Goal: Task Accomplishment & Management: Use online tool/utility

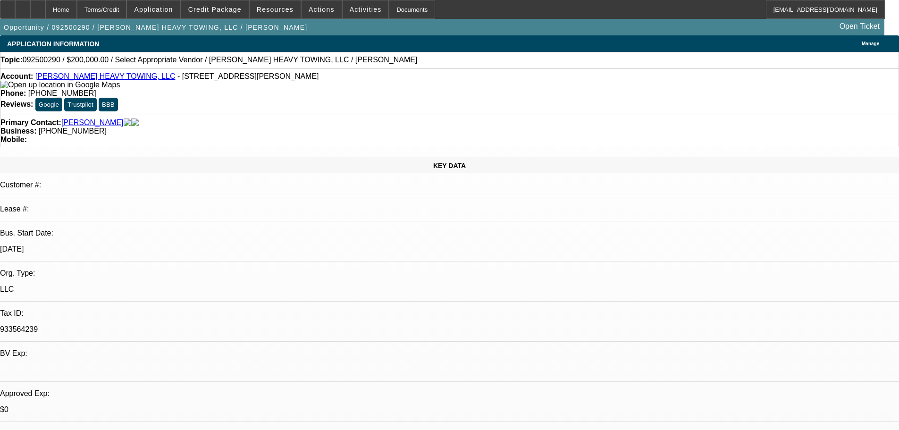
select select "0"
select select "2"
select select "0.1"
select select "4"
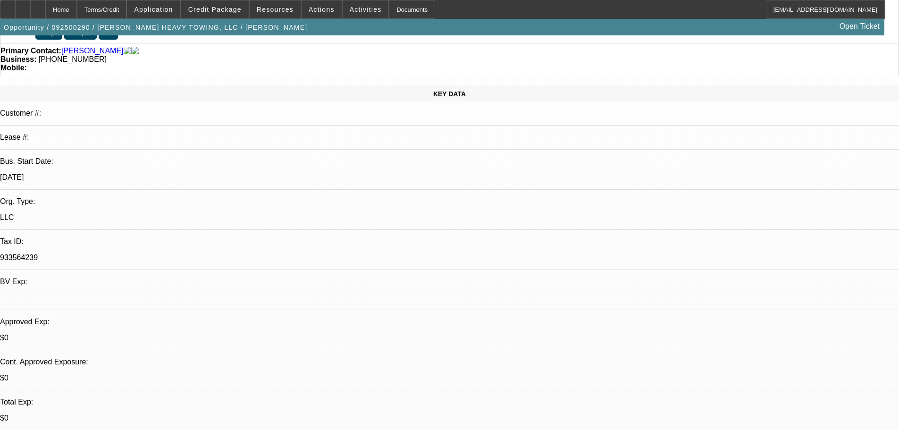
scroll to position [94, 0]
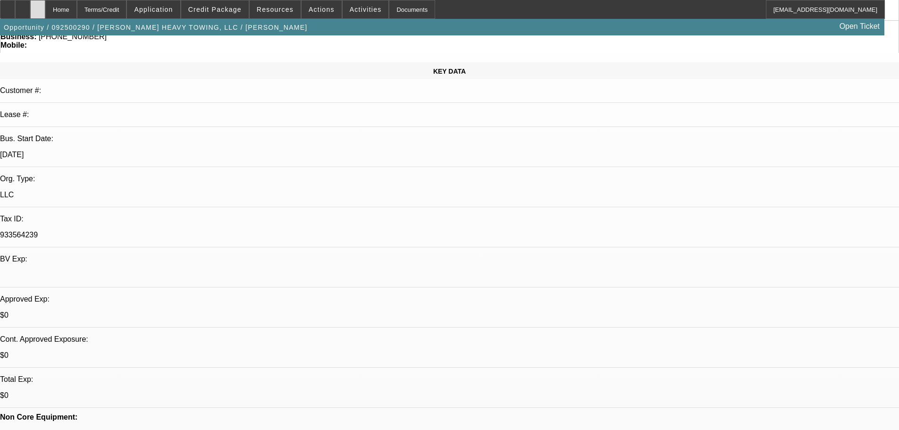
click at [45, 8] on div at bounding box center [37, 9] width 15 height 19
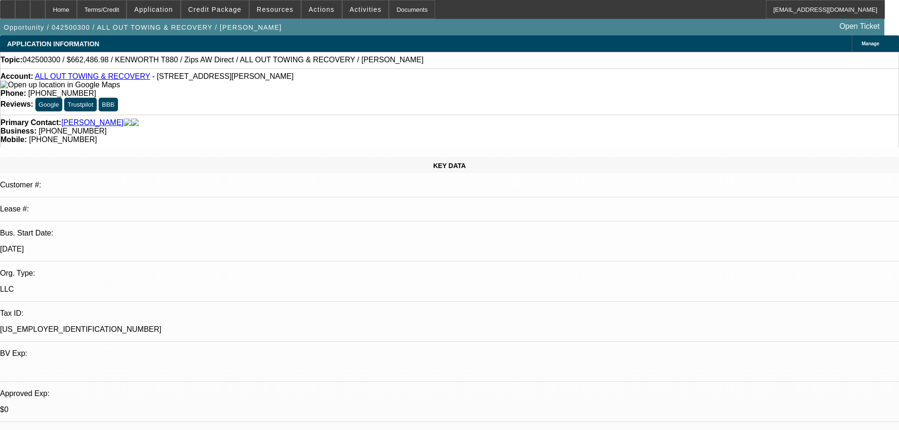
select select "0"
select select "2"
select select "0"
select select "6"
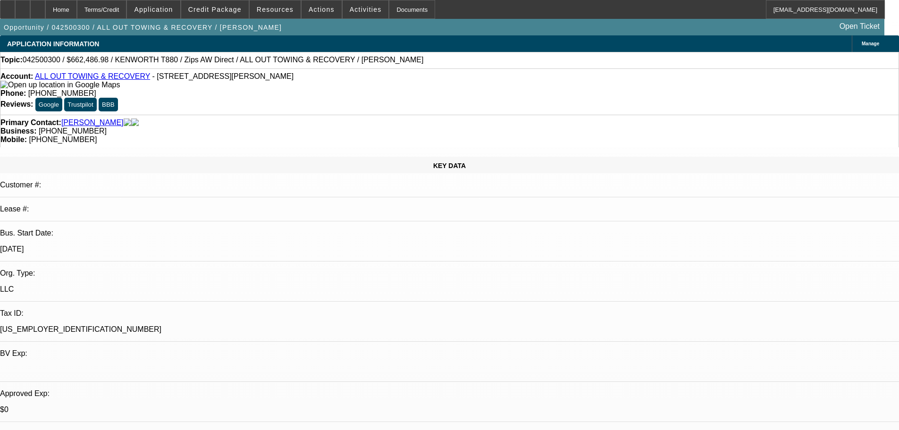
select select "0"
select select "6"
select select "0"
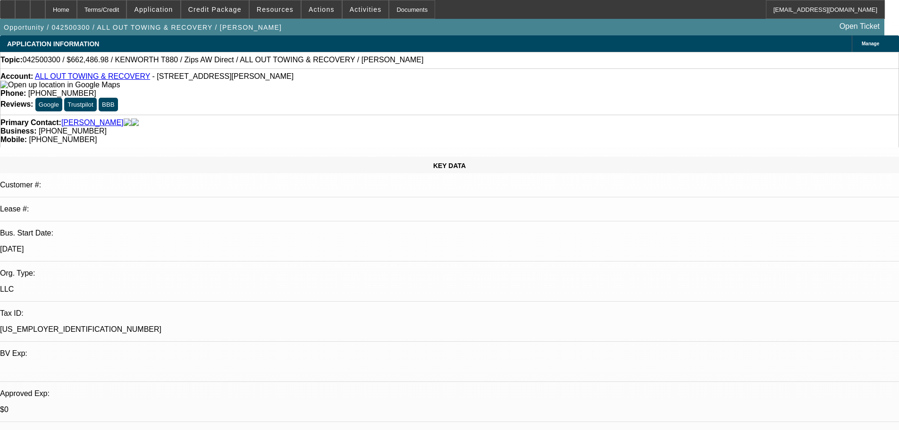
select select "0"
select select "3"
select select "0"
select select "6"
select select "0"
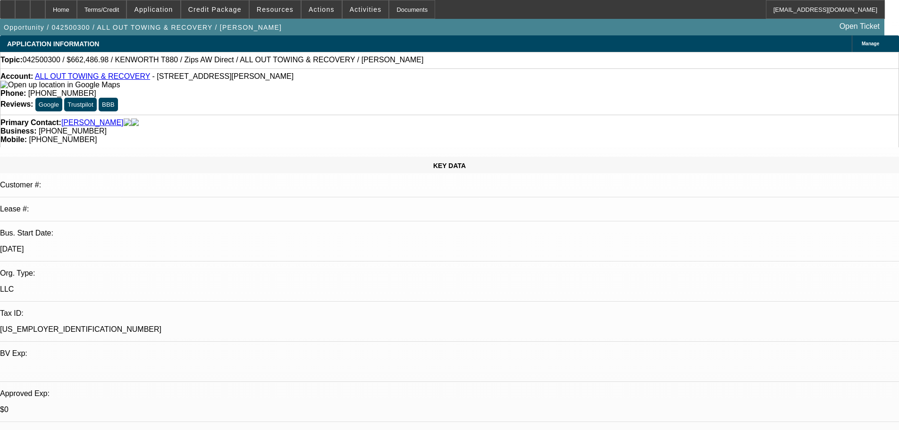
select select "0"
select select "2"
select select "0"
select select "6"
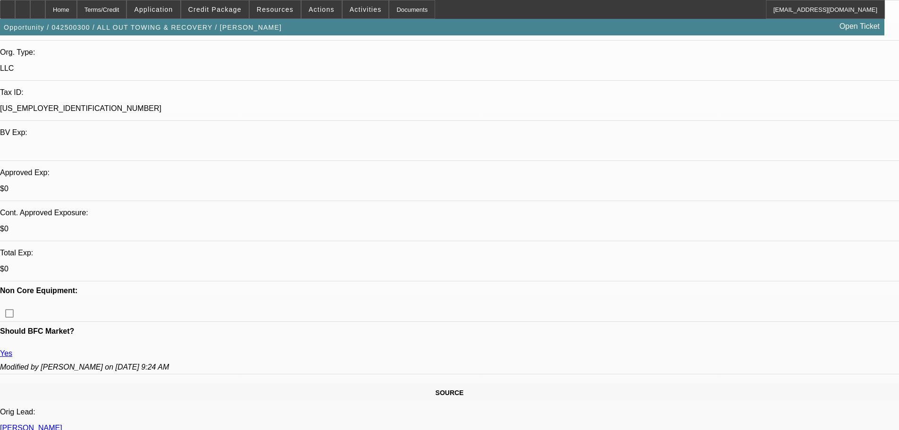
scroll to position [189, 0]
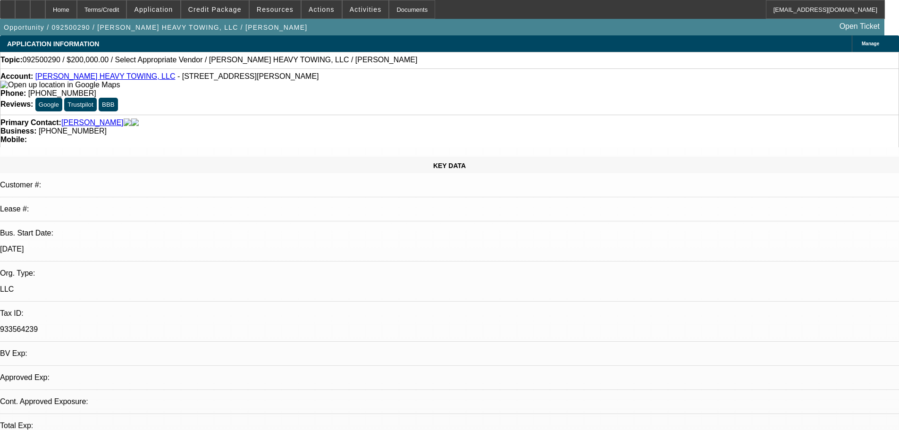
select select "0"
select select "2"
select select "0.1"
select select "4"
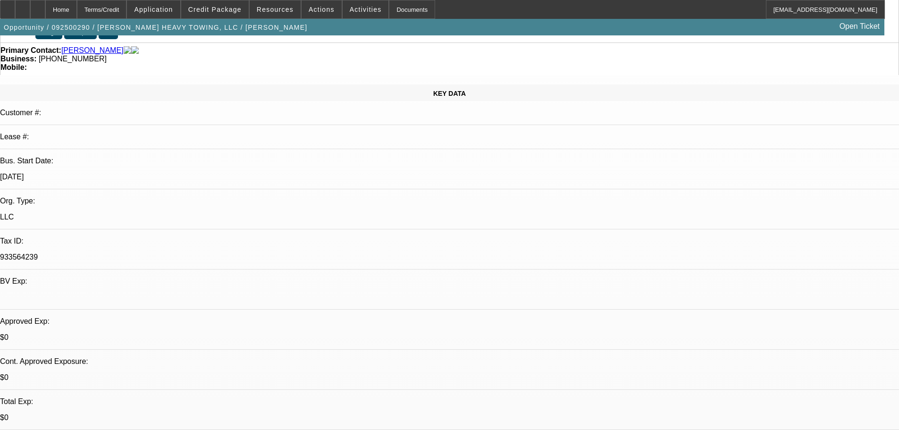
scroll to position [94, 0]
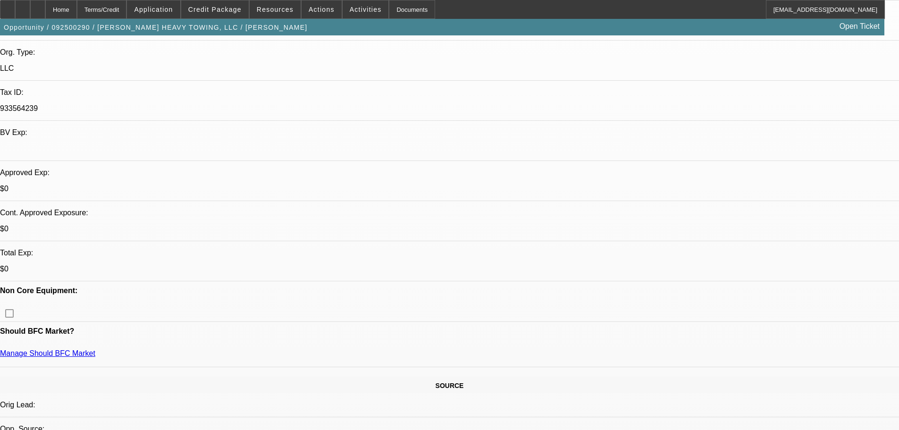
scroll to position [189, 0]
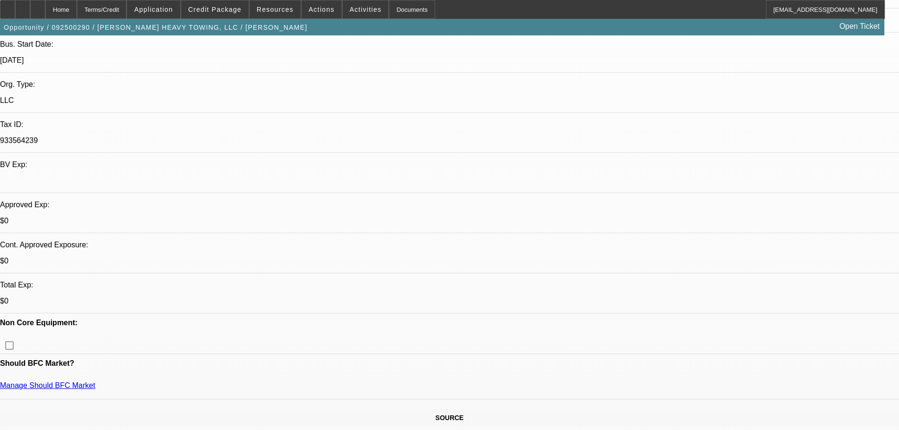
drag, startPoint x: 252, startPoint y: 160, endPoint x: 230, endPoint y: 159, distance: 21.7
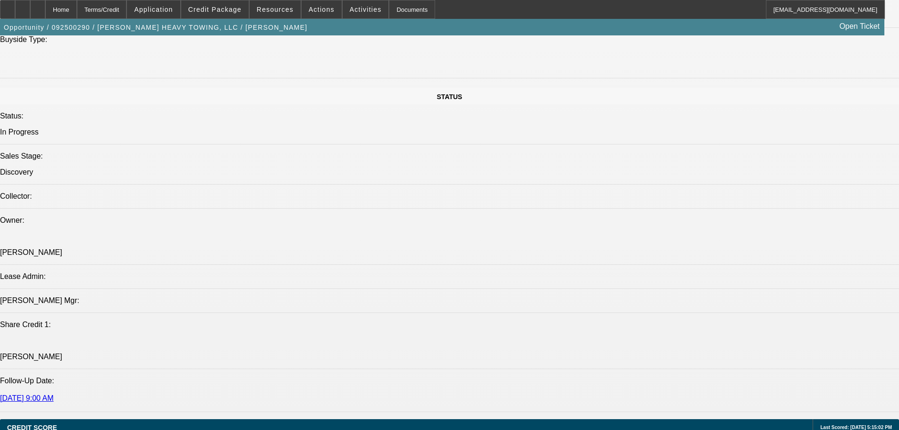
scroll to position [1038, 0]
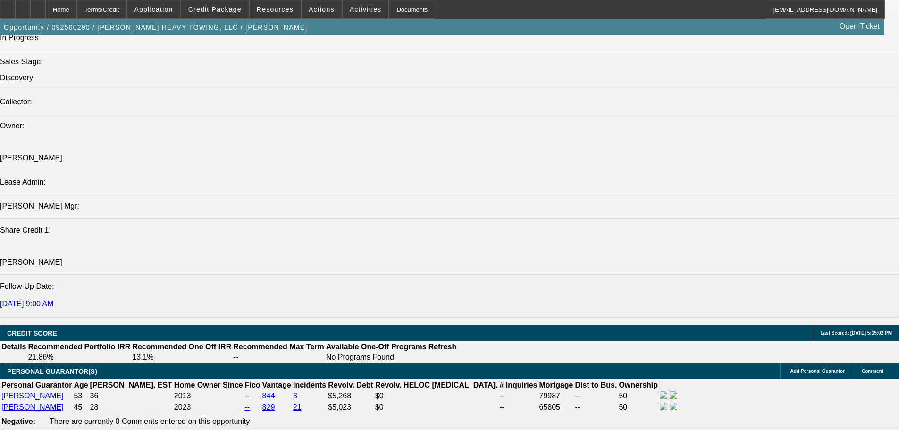
click at [30, 6] on div at bounding box center [22, 9] width 15 height 19
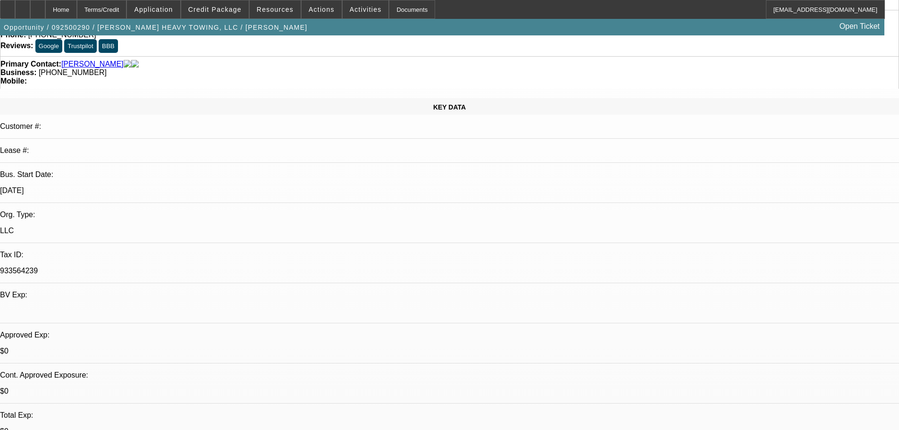
scroll to position [94, 0]
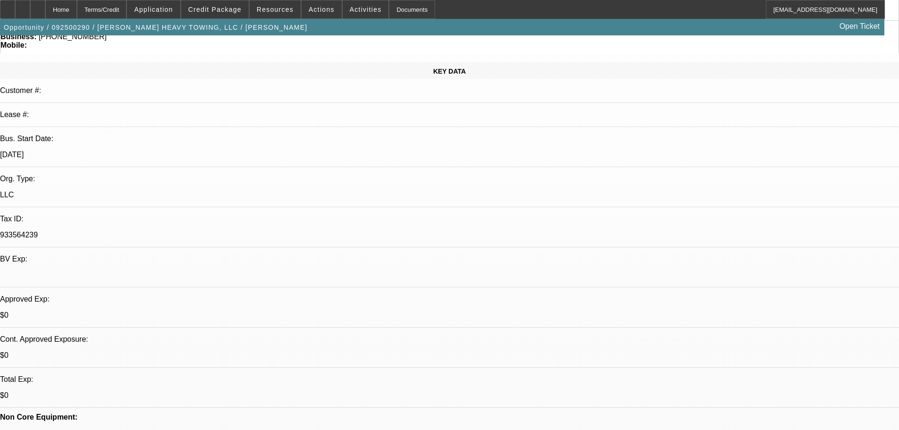
drag, startPoint x: 282, startPoint y: 240, endPoint x: 270, endPoint y: 245, distance: 13.3
drag, startPoint x: 281, startPoint y: 243, endPoint x: 269, endPoint y: 244, distance: 11.9
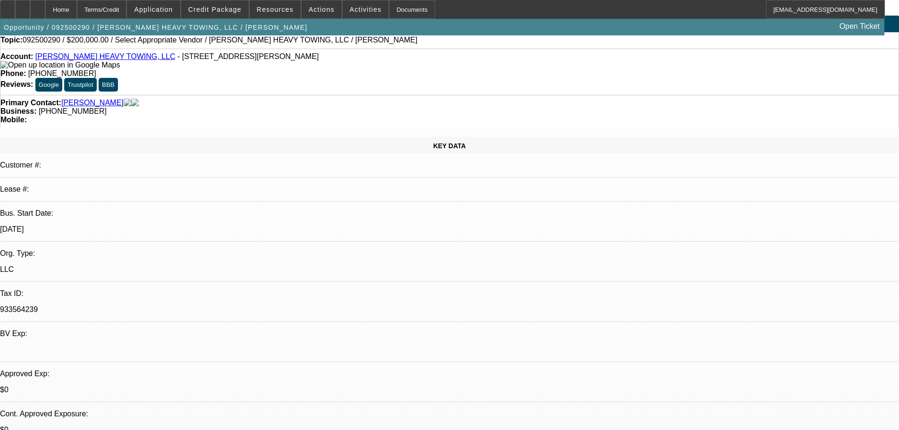
scroll to position [0, 0]
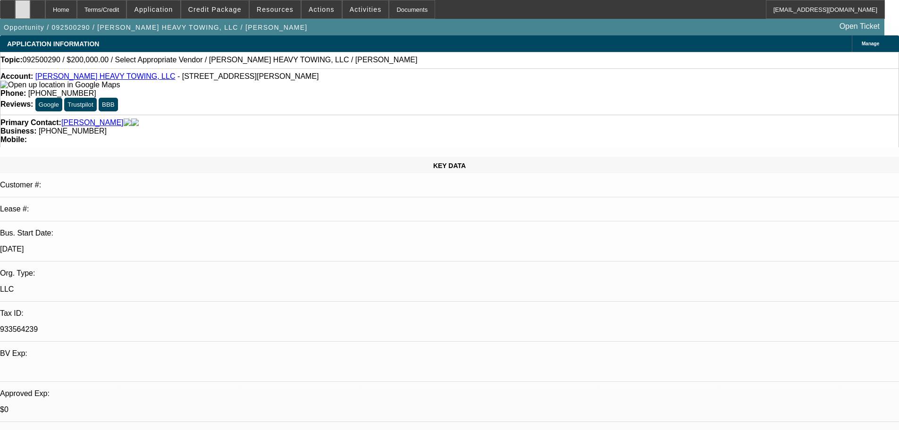
click at [30, 13] on div at bounding box center [22, 9] width 15 height 19
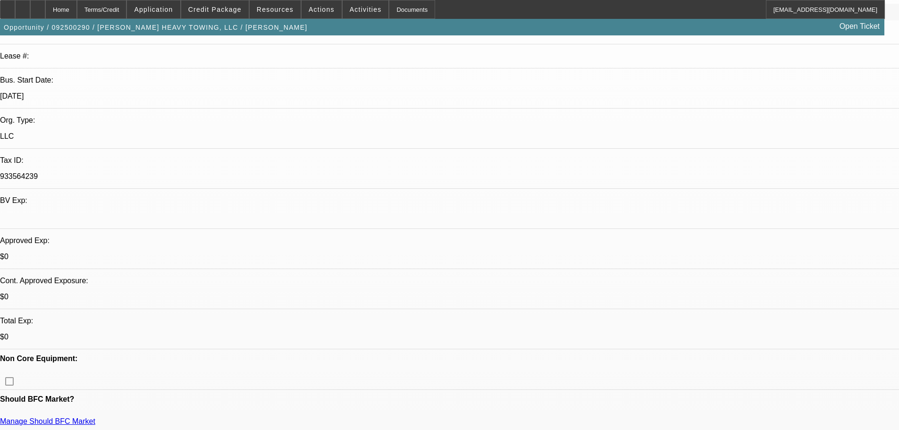
scroll to position [189, 0]
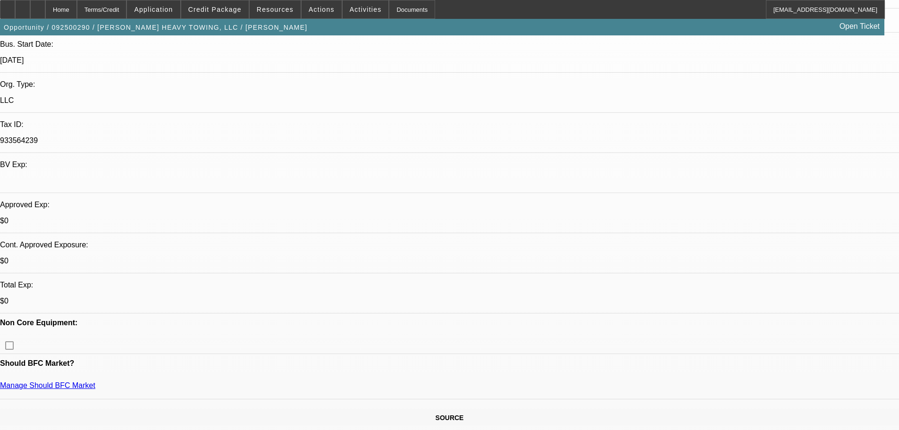
click at [230, 14] on span at bounding box center [214, 9] width 67 height 23
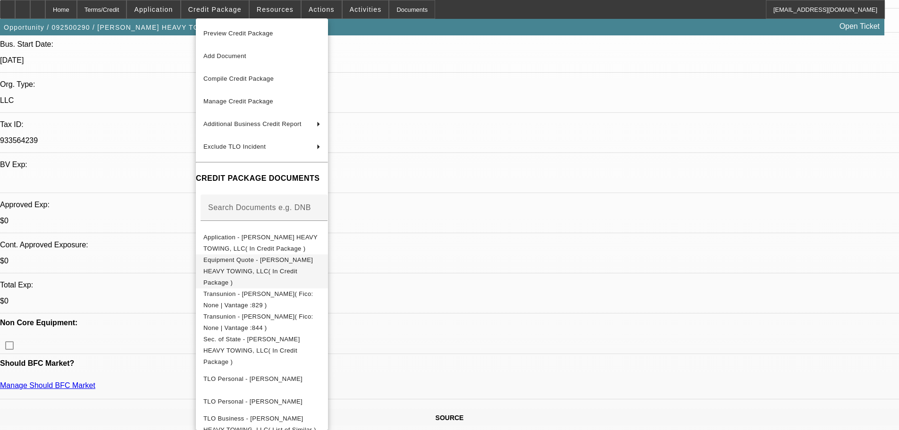
click at [280, 258] on span "Equipment Quote - KRIMMEL HEAVY TOWING, LLC( In Credit Package )" at bounding box center [261, 271] width 117 height 34
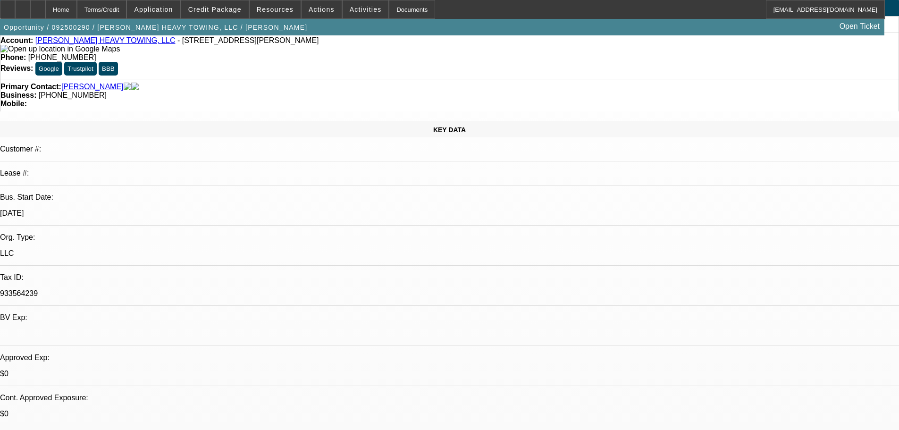
scroll to position [0, 0]
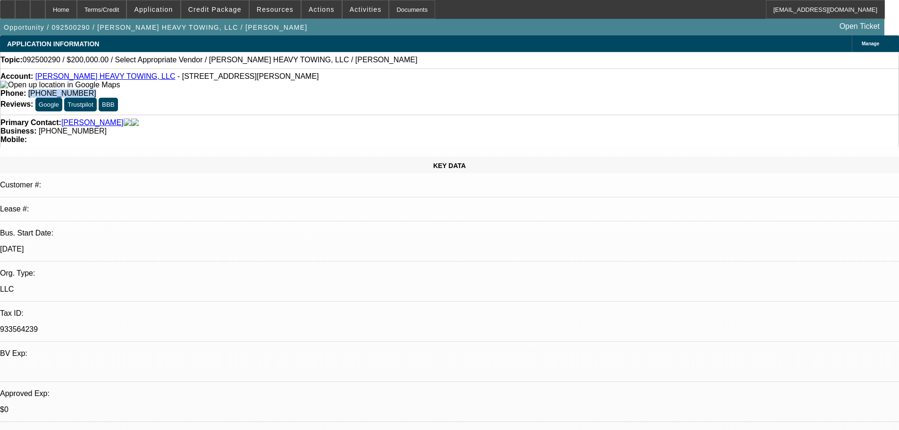
drag, startPoint x: 376, startPoint y: 82, endPoint x: 329, endPoint y: 84, distance: 47.2
click at [329, 84] on div "Account: KRIMMEL HEAVY TOWING, LLC - 9326 Woodlyn Rd, Houston, TX 77078 Phone: …" at bounding box center [449, 91] width 899 height 46
copy span "(979) 329-2697"
drag, startPoint x: 375, startPoint y: 76, endPoint x: 329, endPoint y: 81, distance: 46.5
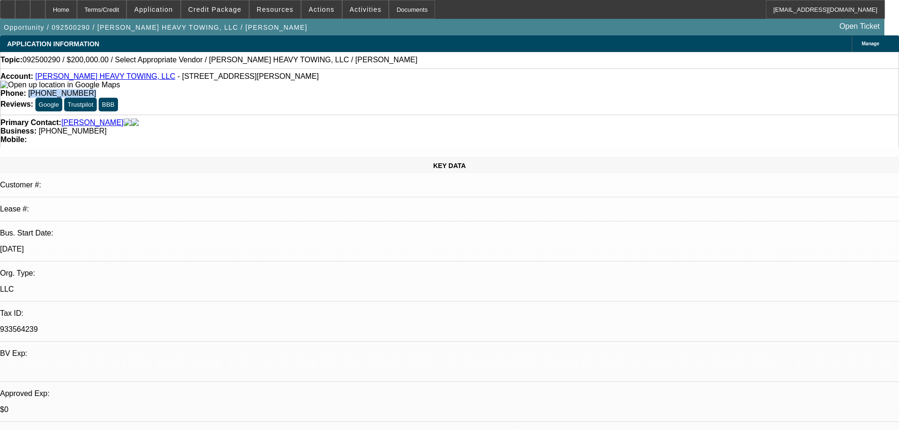
click at [329, 89] on div "Phone: (979) 329-2697" at bounding box center [449, 93] width 898 height 8
copy span "(979) 329-2697"
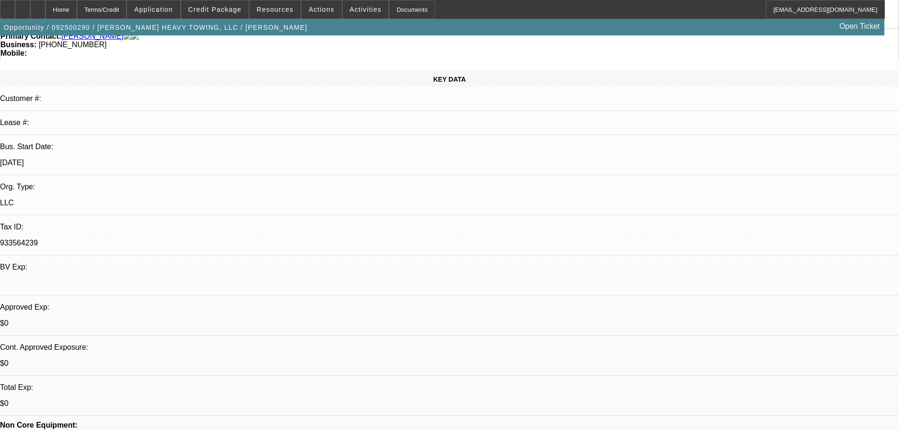
scroll to position [189, 0]
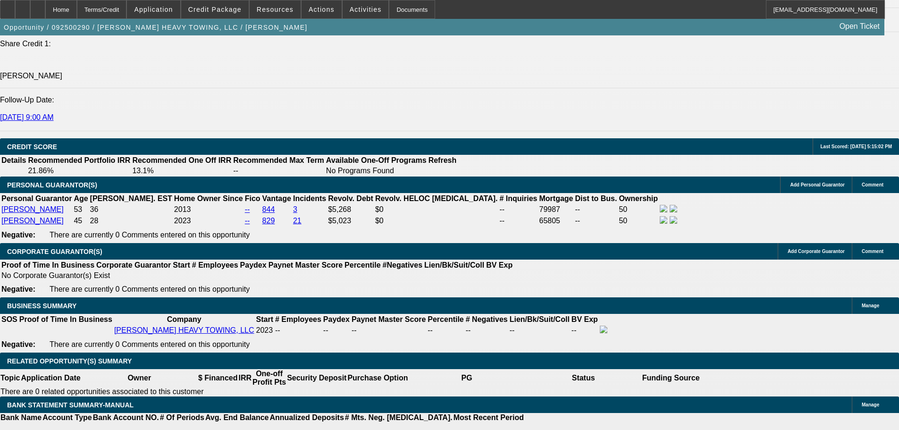
scroll to position [1227, 0]
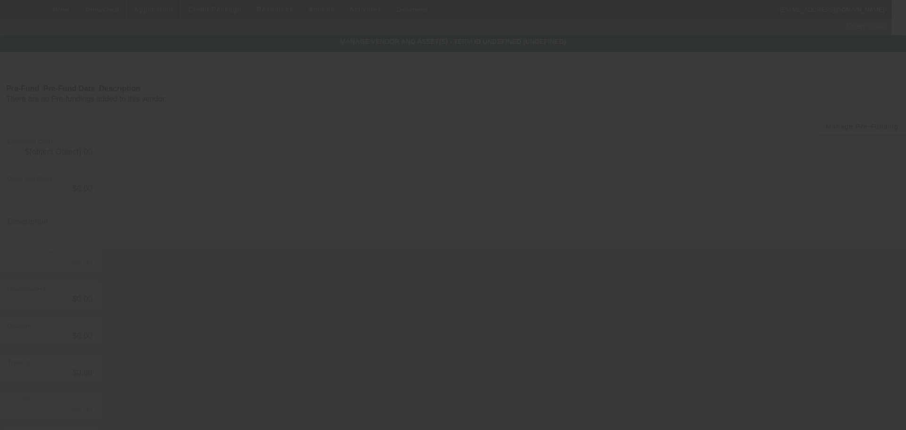
type input "$200,000.00"
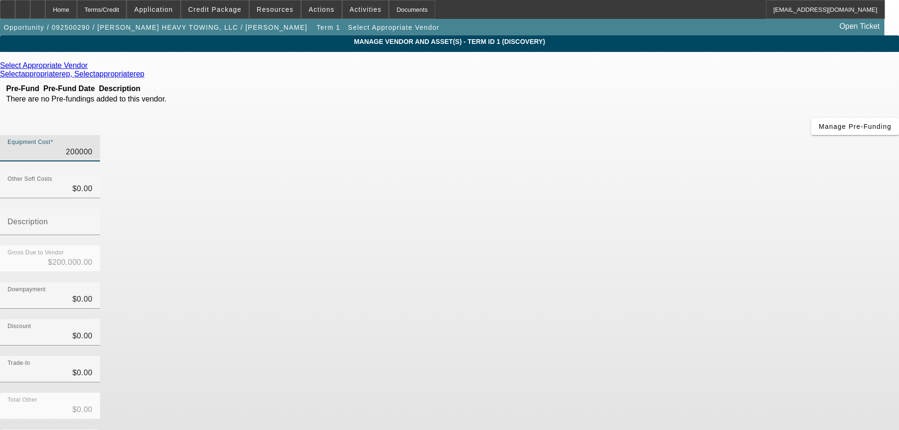
drag, startPoint x: 537, startPoint y: 77, endPoint x: 601, endPoint y: 69, distance: 64.2
click at [601, 135] on div "Equipment Cost 200000" at bounding box center [449, 153] width 899 height 37
type input "1"
type input "$1.00"
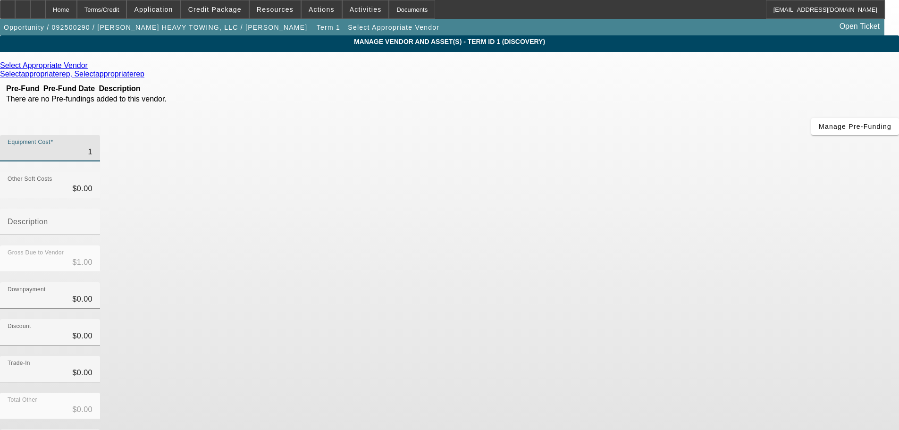
type input "19"
type input "$19.00"
type input "195"
type input "$195.00"
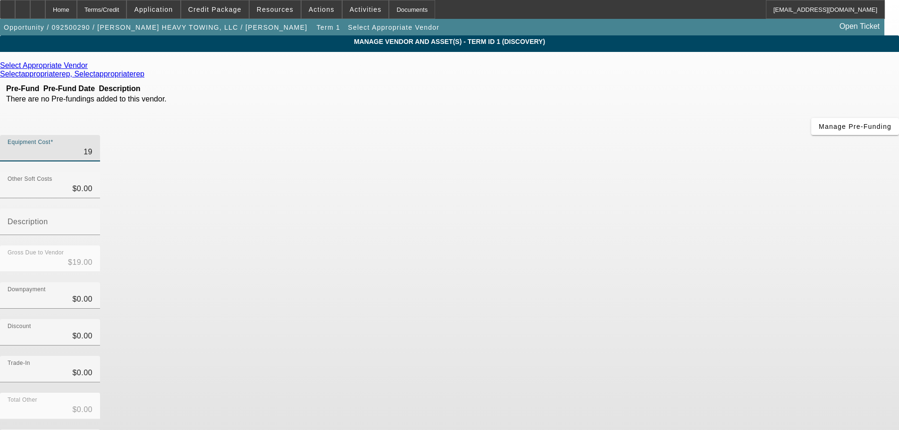
type input "$195.00"
type input "1950"
type input "$1,950.00"
type input "19500"
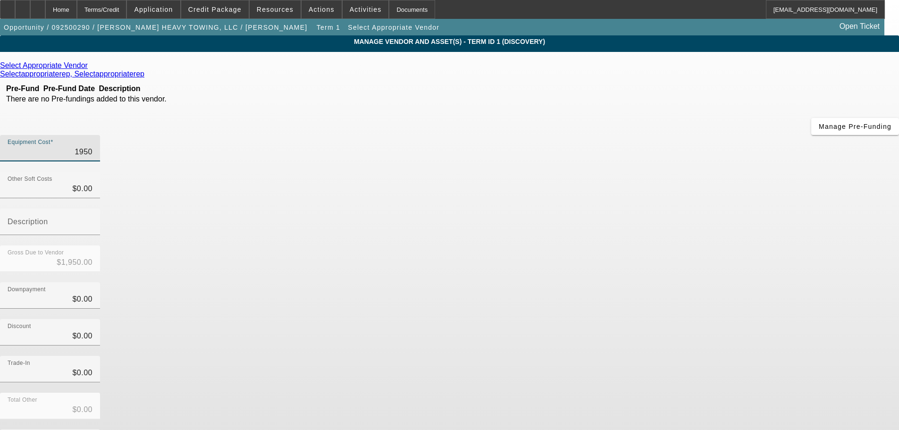
type input "$19,500.00"
type input "195000"
type input "$195,000.00"
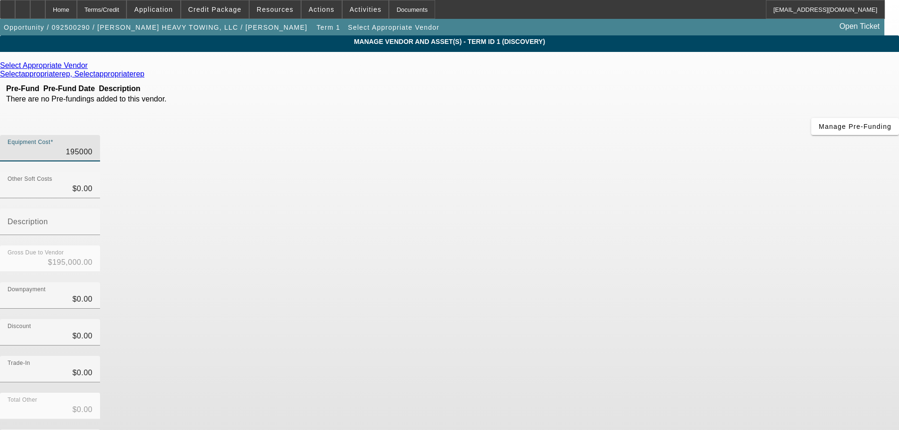
type input "$195,000.00"
click at [596, 135] on div "Equipment Cost $195,000.00" at bounding box center [449, 153] width 899 height 37
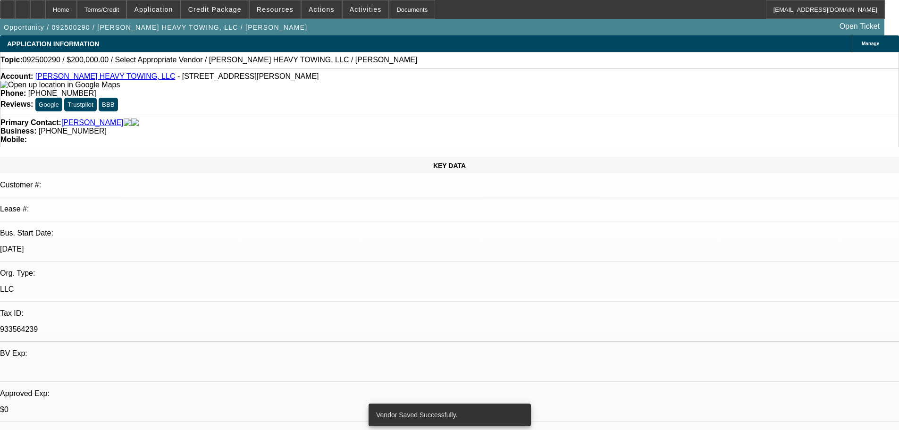
select select "0"
select select "2"
select select "0.1"
select select "4"
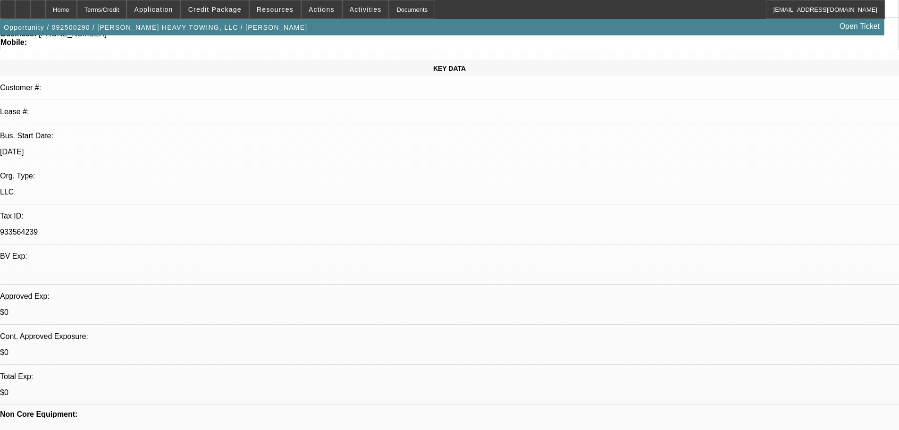
scroll to position [94, 0]
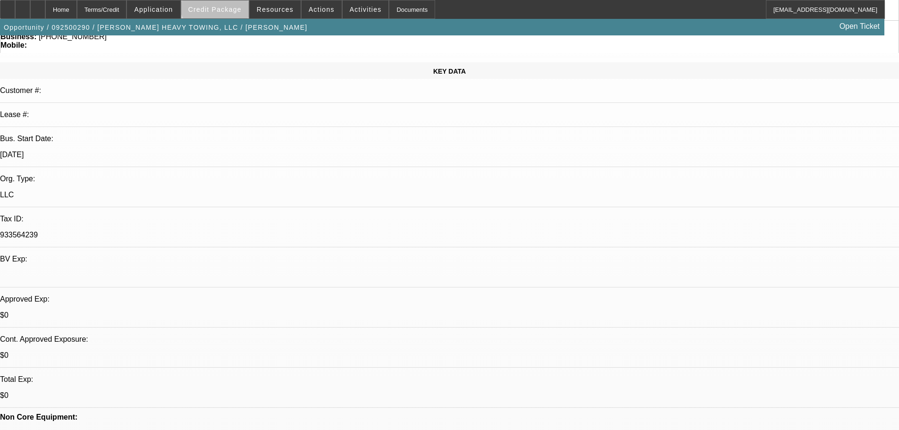
click at [231, 2] on span at bounding box center [214, 9] width 67 height 23
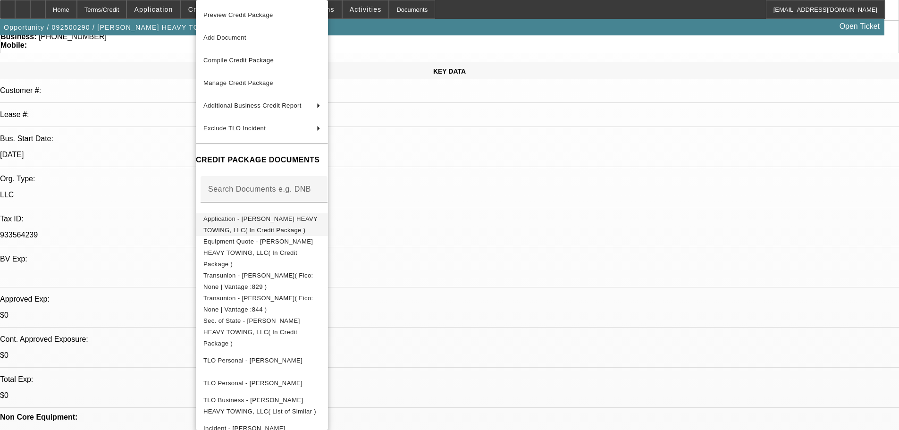
click at [328, 215] on button "Application - KRIMMEL HEAVY TOWING, LLC( In Credit Package )" at bounding box center [262, 224] width 132 height 23
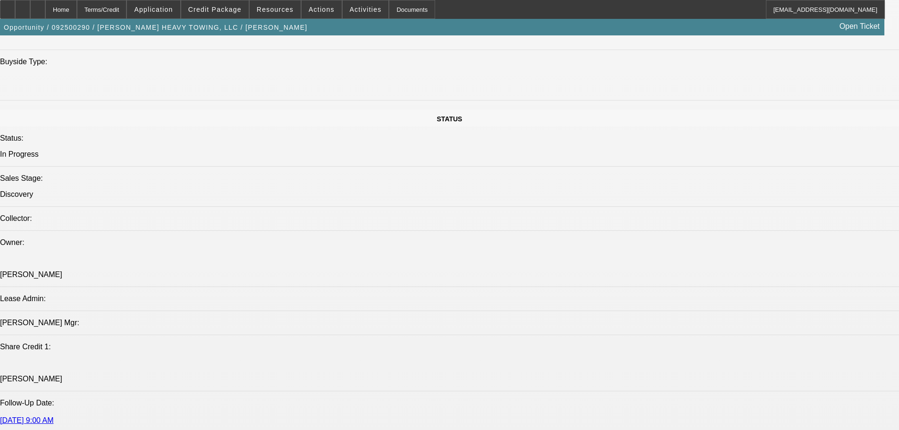
scroll to position [1132, 0]
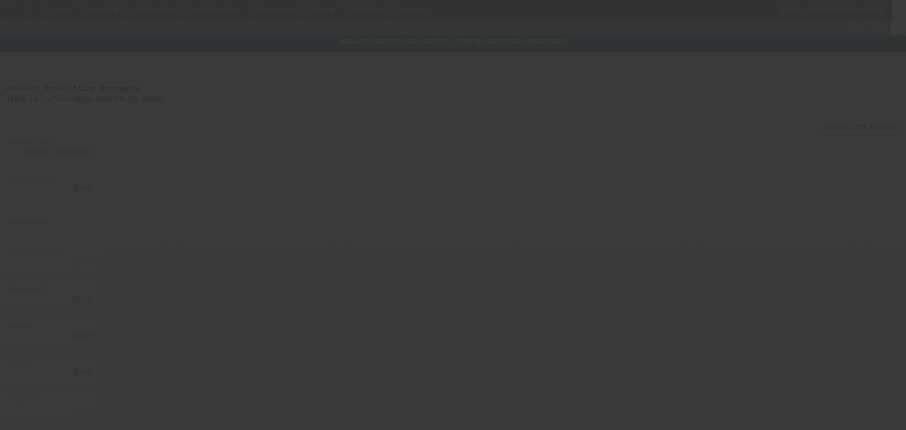
type input "$195,000.00"
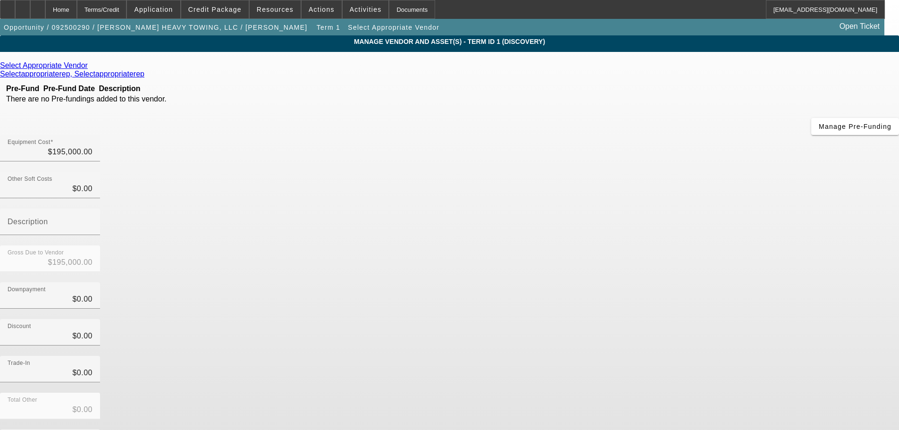
click at [90, 67] on icon at bounding box center [90, 65] width 0 height 8
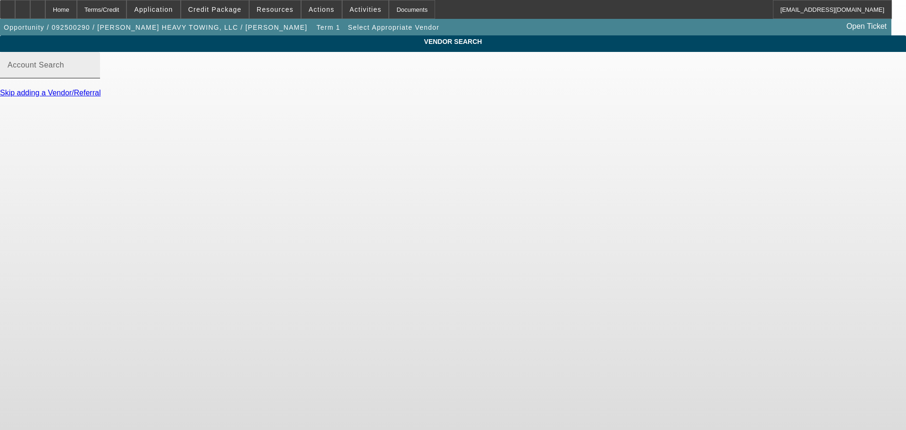
click at [92, 75] on input "Account Search" at bounding box center [50, 68] width 85 height 11
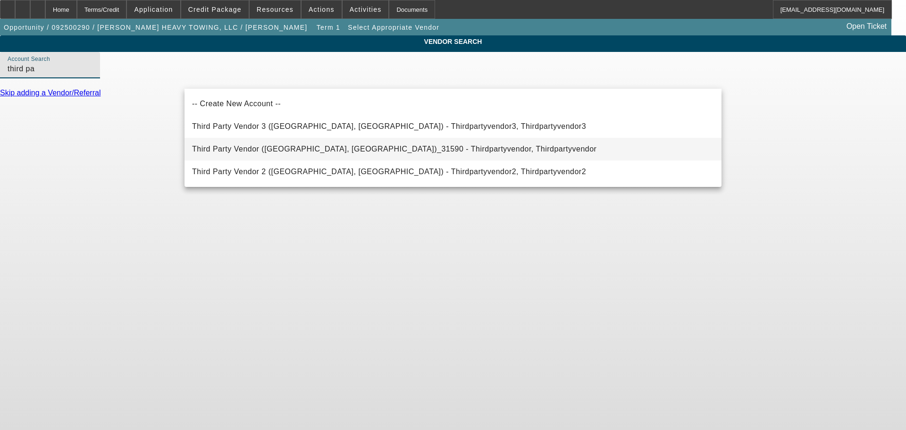
click at [303, 144] on span "Third Party Vendor (Northbrook, IL)_31590 - Thirdpartyvendor, Thirdpartyvendor" at bounding box center [394, 148] width 404 height 11
type input "Third Party Vendor (Northbrook, IL)_31590 - Thirdpartyvendor, Thirdpartyvendor"
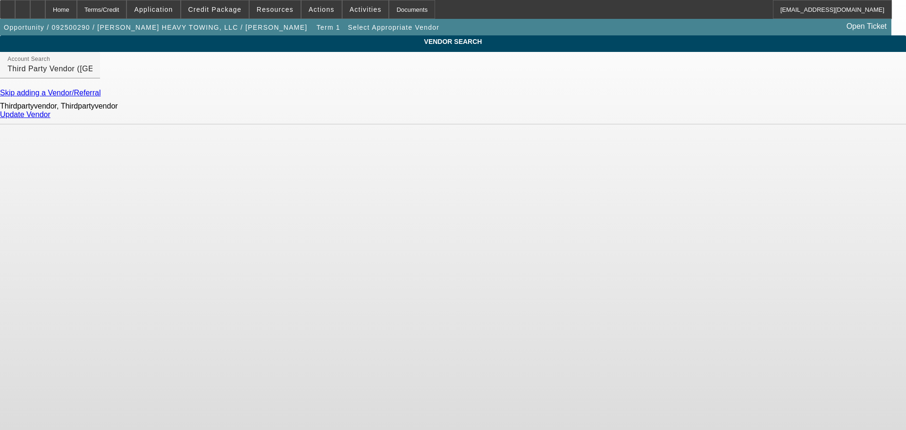
click at [50, 118] on link "Update Vendor" at bounding box center [25, 114] width 50 height 8
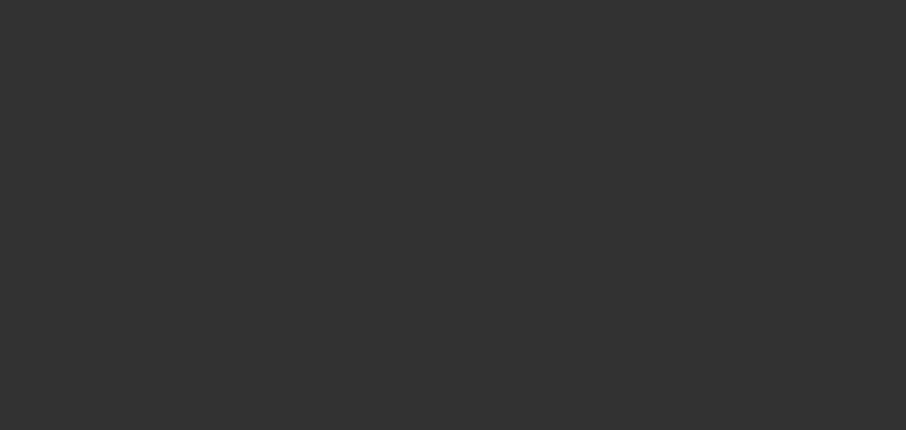
type input "$195,000.00"
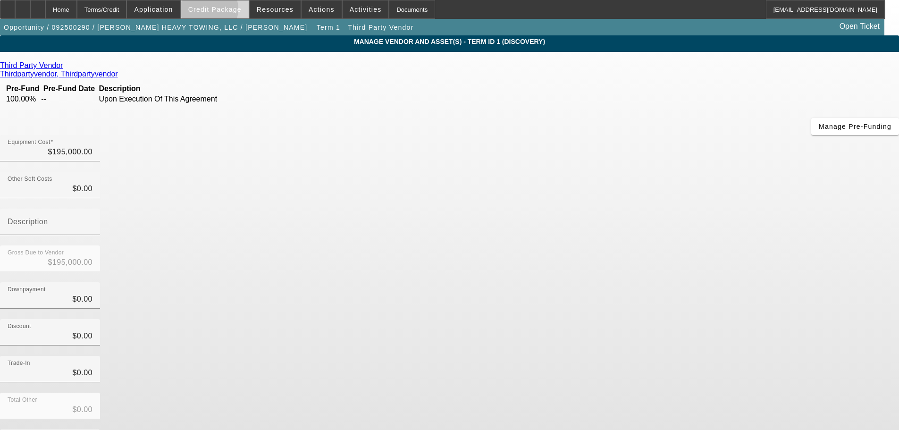
click at [221, 11] on span "Credit Package" at bounding box center [214, 10] width 53 height 8
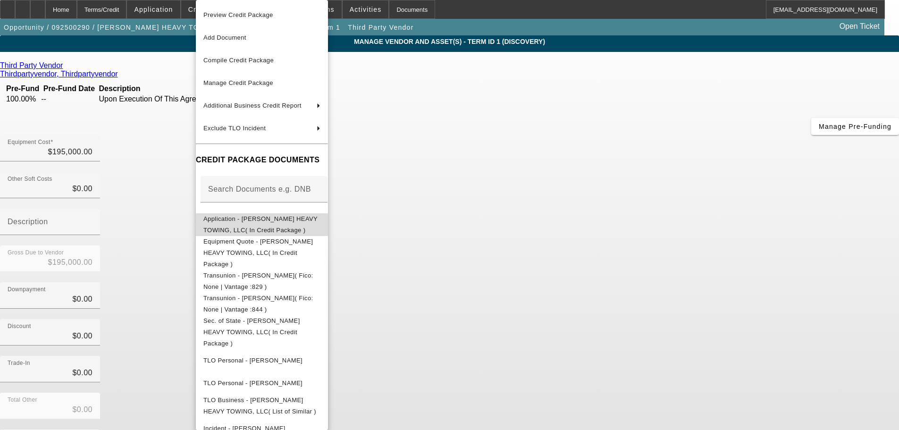
click at [328, 230] on button "Application - KRIMMEL HEAVY TOWING, LLC( In Credit Package )" at bounding box center [262, 224] width 132 height 23
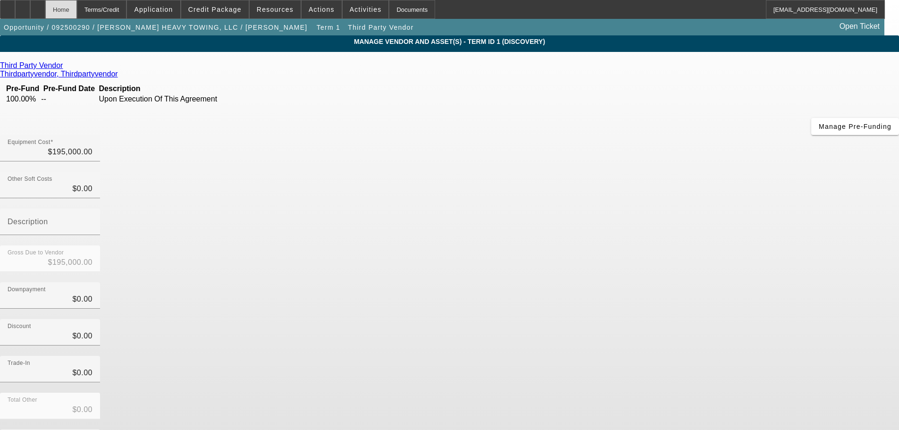
click at [77, 13] on div "Home" at bounding box center [61, 9] width 32 height 19
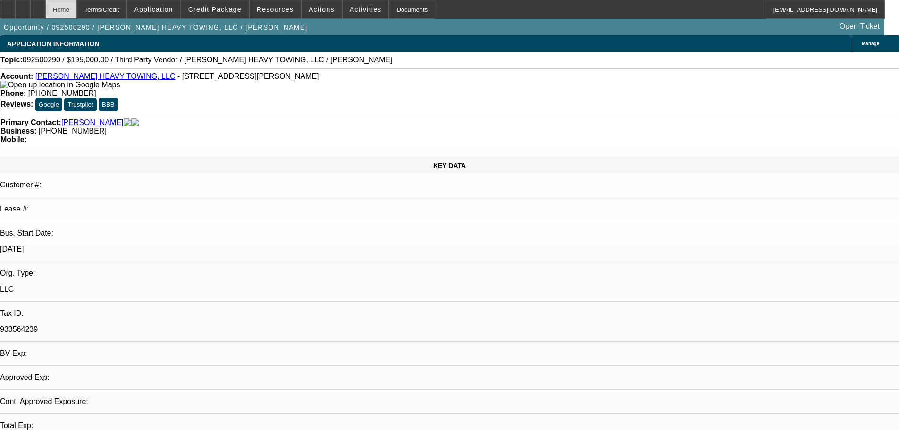
select select "0"
select select "2"
select select "0.1"
select select "4"
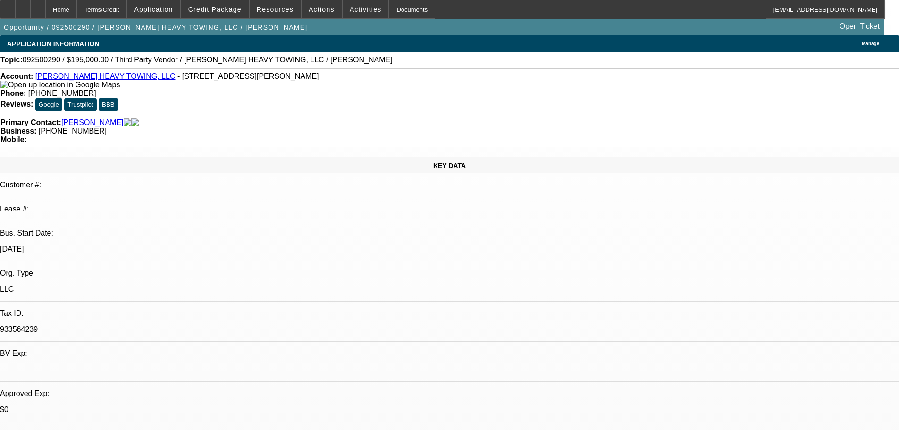
click at [235, 2] on span at bounding box center [214, 9] width 67 height 23
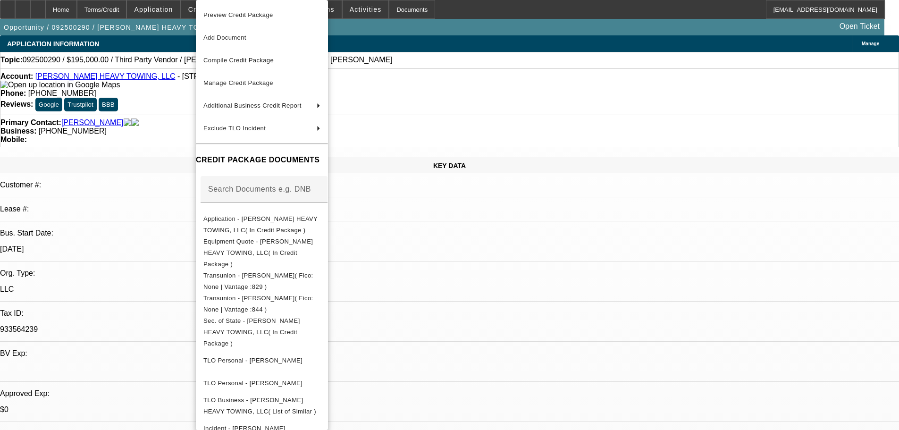
click at [596, 117] on div at bounding box center [449, 215] width 899 height 430
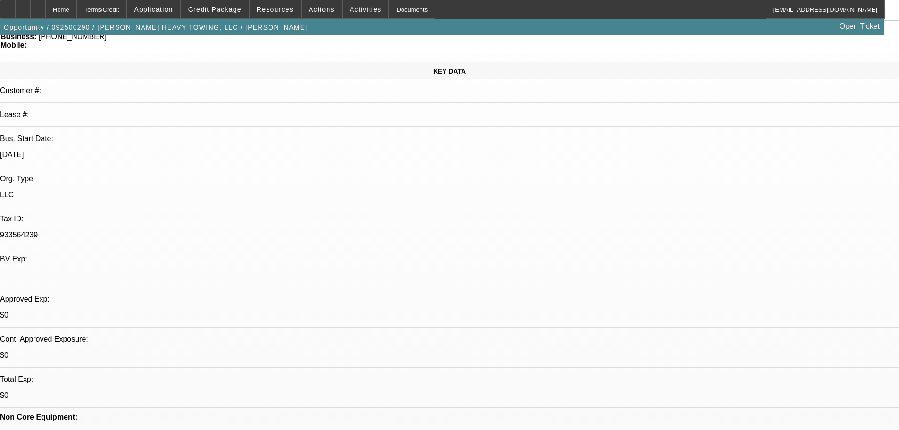
scroll to position [189, 0]
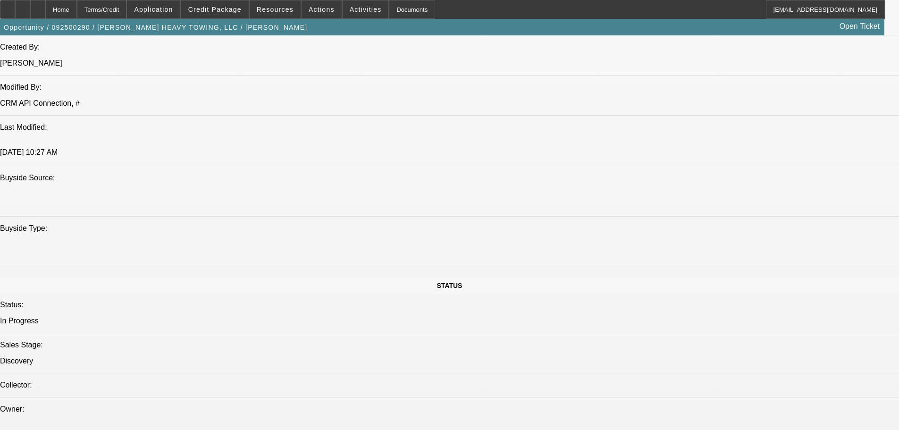
scroll to position [849, 0]
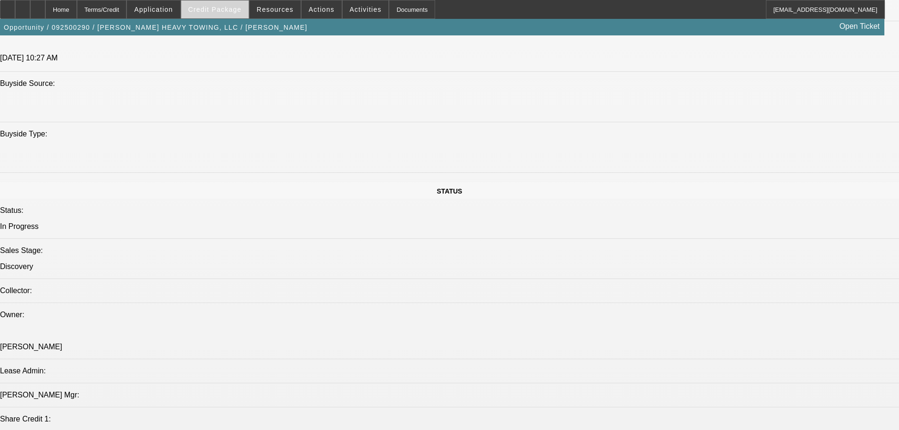
click at [233, 12] on span "Credit Package" at bounding box center [214, 10] width 53 height 8
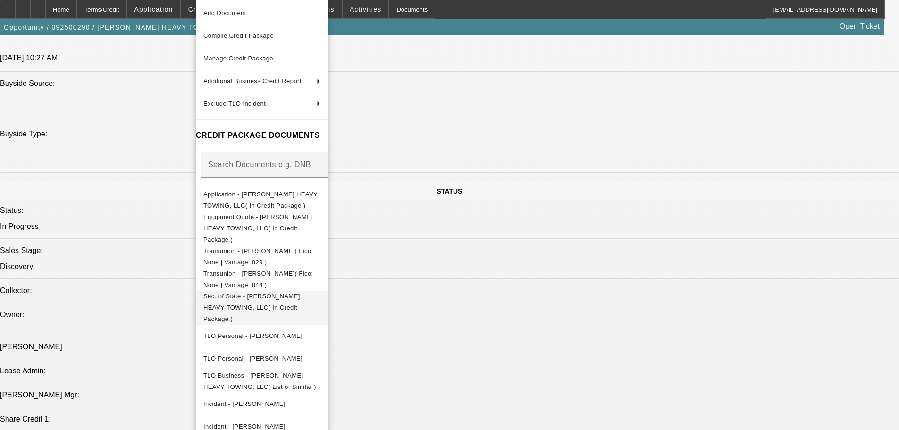
scroll to position [38, 0]
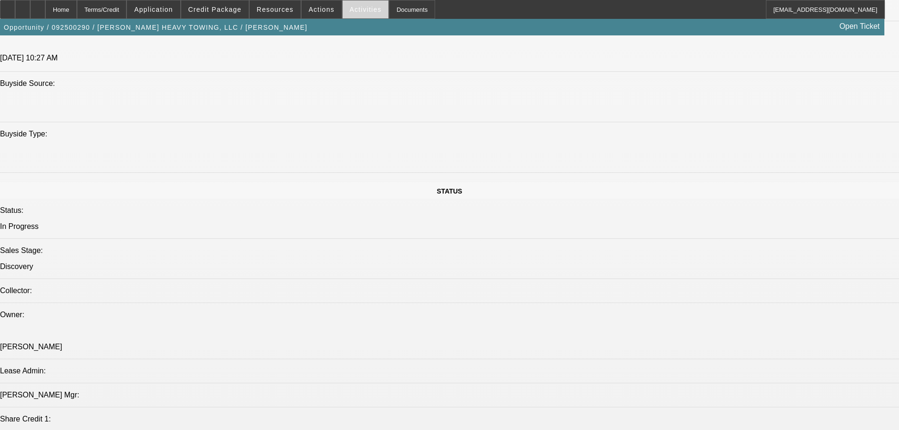
click at [350, 12] on span "Activities" at bounding box center [366, 10] width 32 height 8
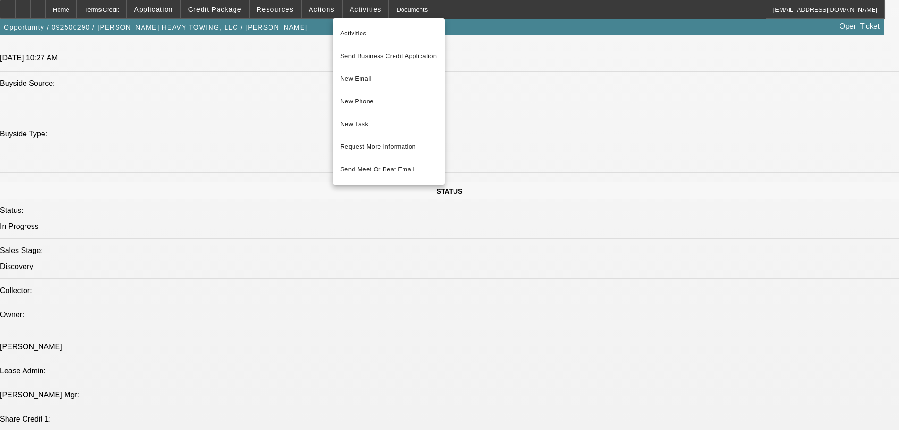
click at [322, 21] on div at bounding box center [449, 215] width 899 height 430
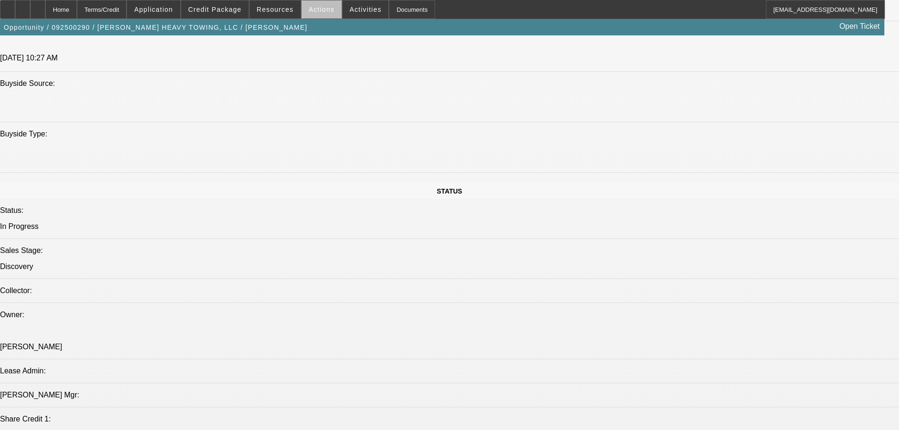
click at [323, 15] on span at bounding box center [322, 9] width 40 height 23
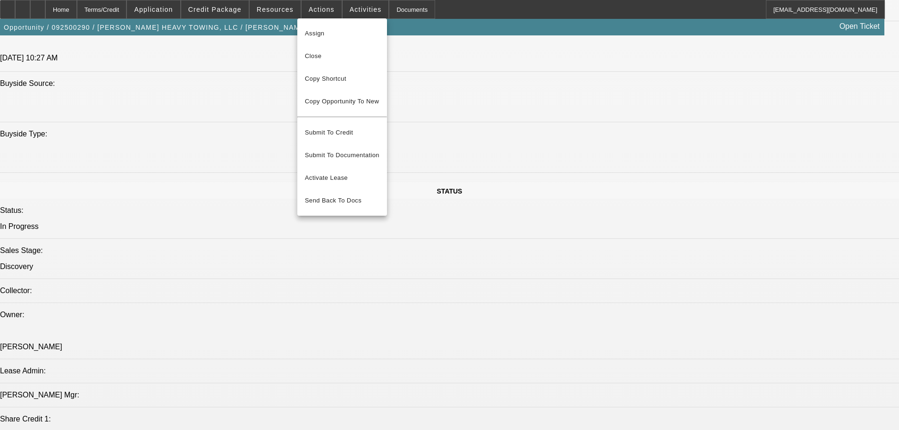
click at [348, 13] on div at bounding box center [449, 215] width 899 height 430
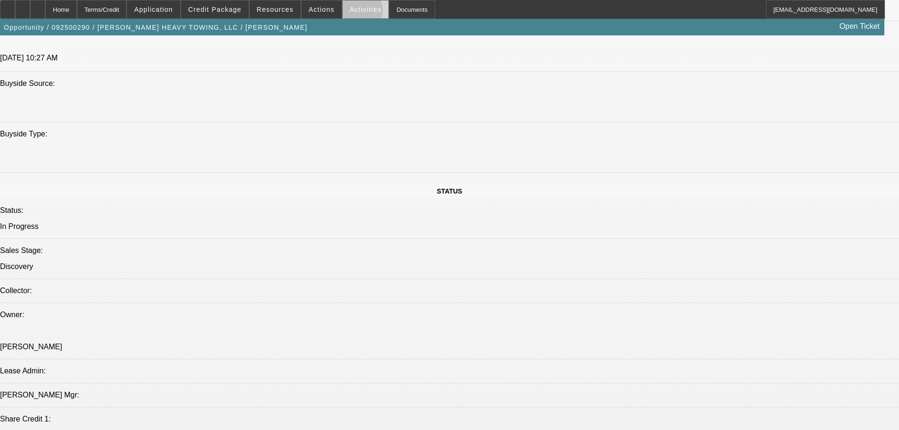
click at [350, 12] on span "Activities" at bounding box center [366, 10] width 32 height 8
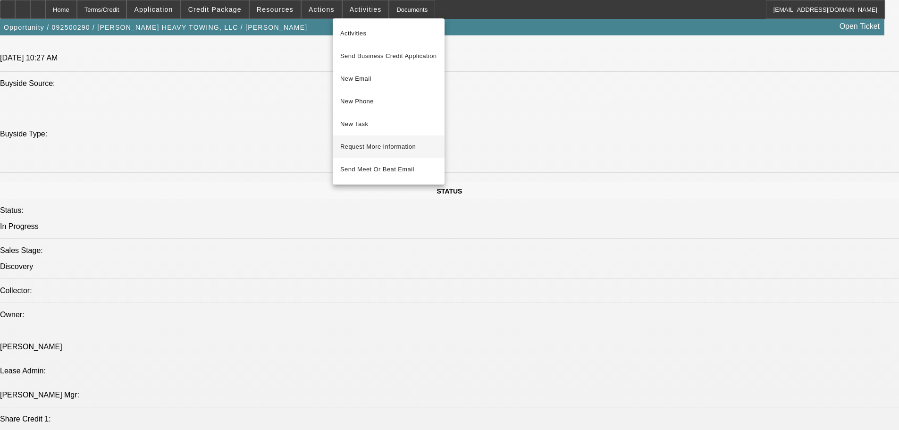
click at [374, 138] on button "Request More Information" at bounding box center [389, 146] width 112 height 23
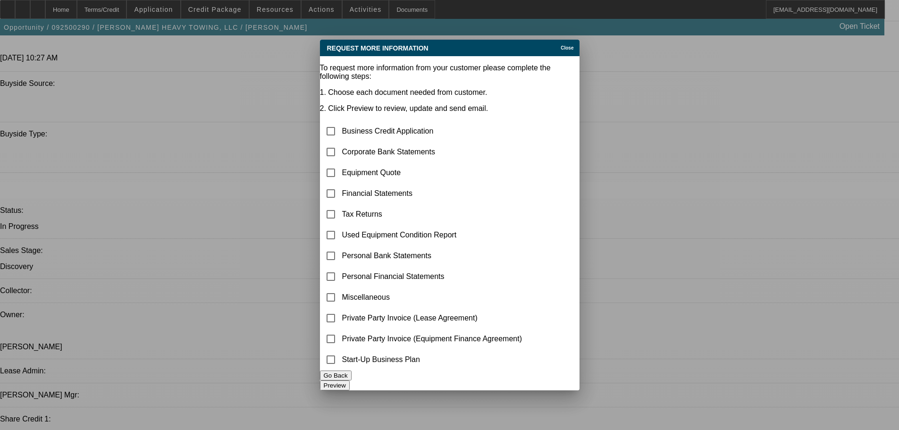
scroll to position [0, 0]
click at [340, 143] on input "checkbox" at bounding box center [330, 152] width 19 height 19
checkbox input "true"
click at [340, 246] on input "checkbox" at bounding box center [330, 255] width 19 height 19
checkbox input "true"
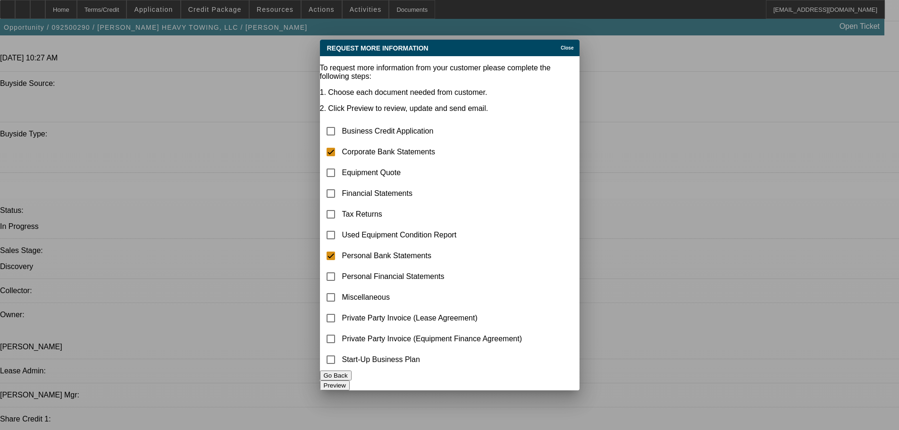
click at [350, 380] on button "Preview" at bounding box center [335, 385] width 30 height 10
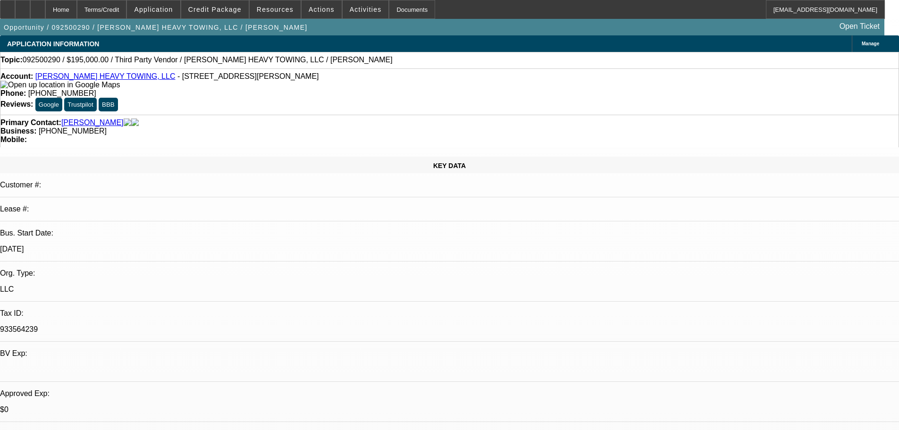
click at [852, 40] on div "Manage" at bounding box center [875, 43] width 47 height 17
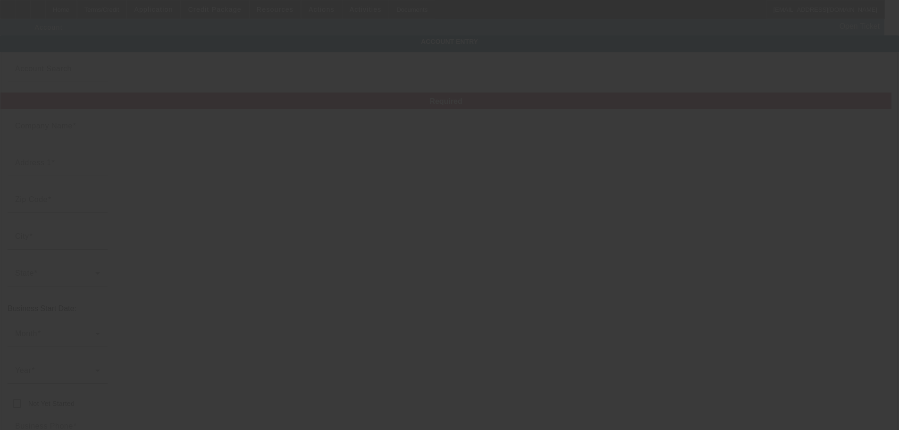
type input "KRIMMEL HEAVY TOWING, LLC"
type input "9326 Woodlyn Rd"
type input "77078"
type input "Houston"
type input "(979) 329-2697"
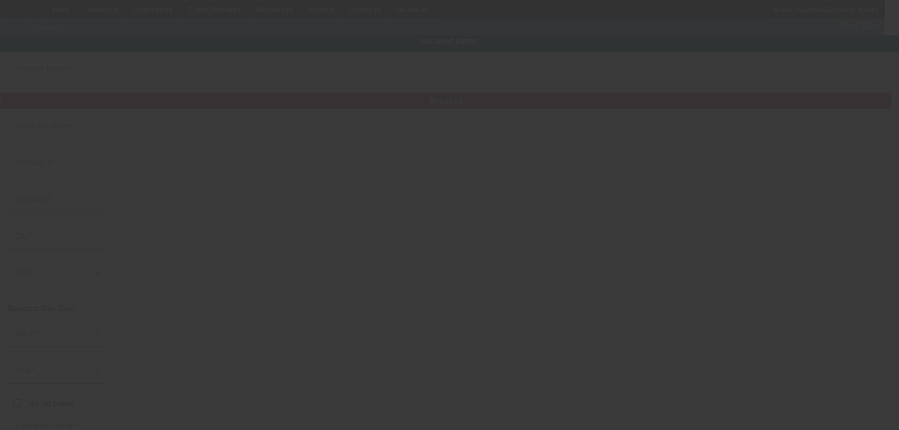
type input "933564239"
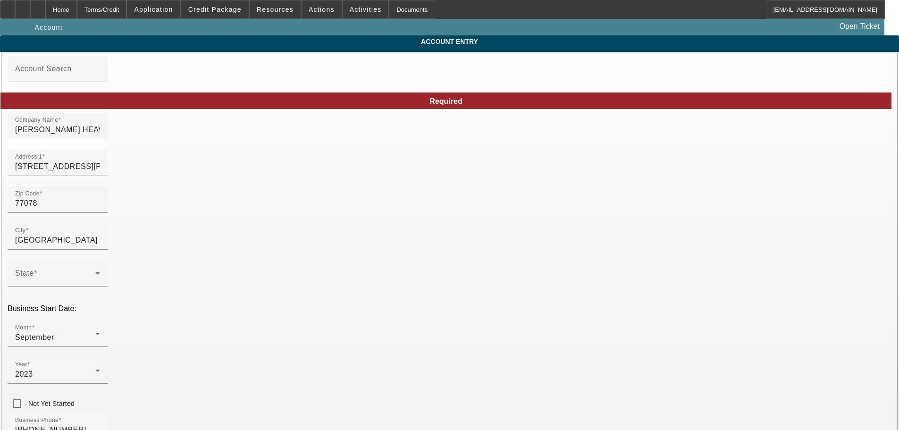
type input "9/12/2025"
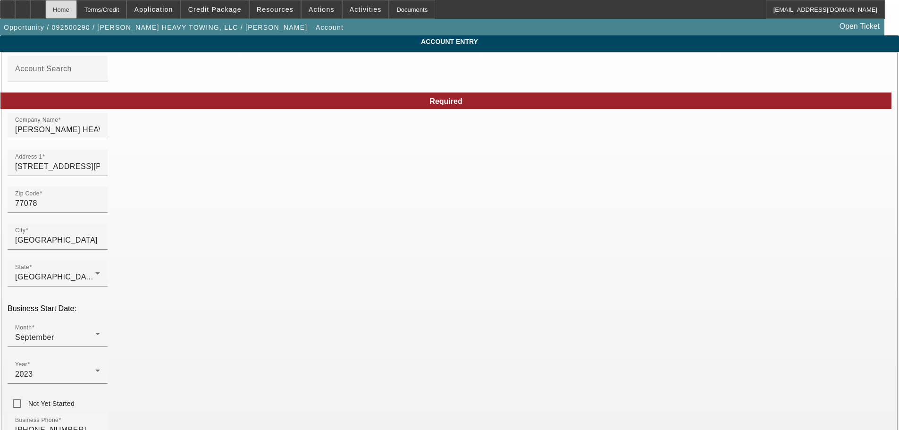
click at [77, 12] on div "Home" at bounding box center [61, 9] width 32 height 19
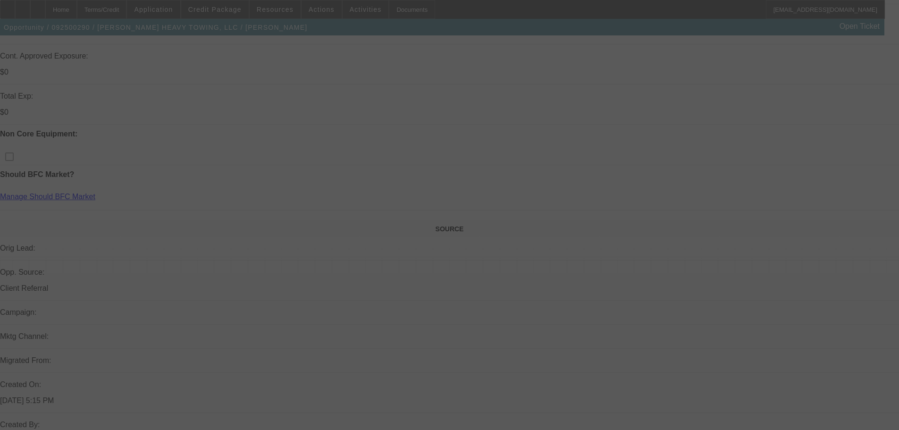
scroll to position [472, 0]
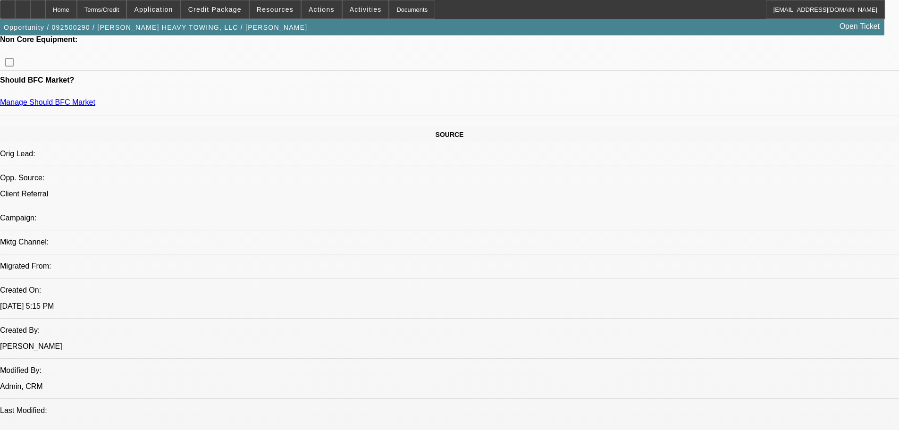
select select "0"
select select "2"
select select "0.1"
select select "4"
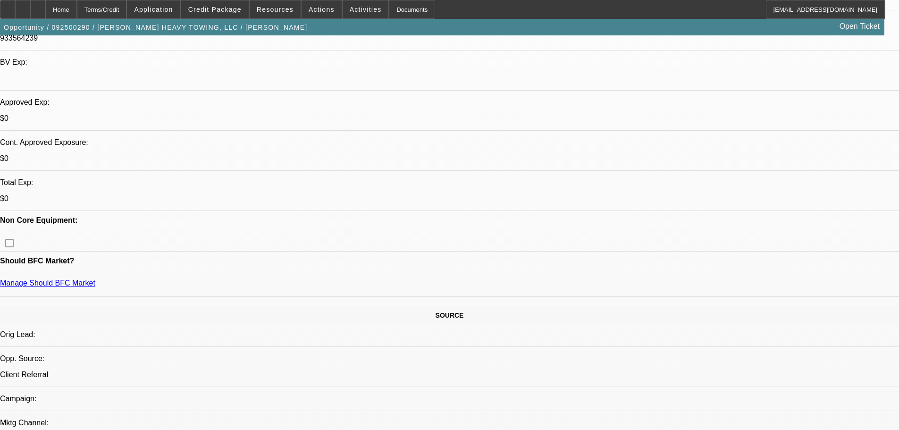
scroll to position [283, 0]
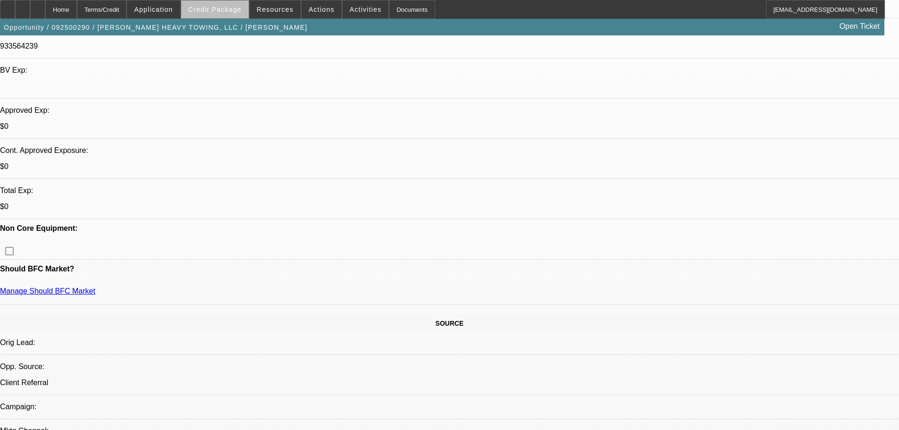
click at [234, 9] on span "Credit Package" at bounding box center [214, 10] width 53 height 8
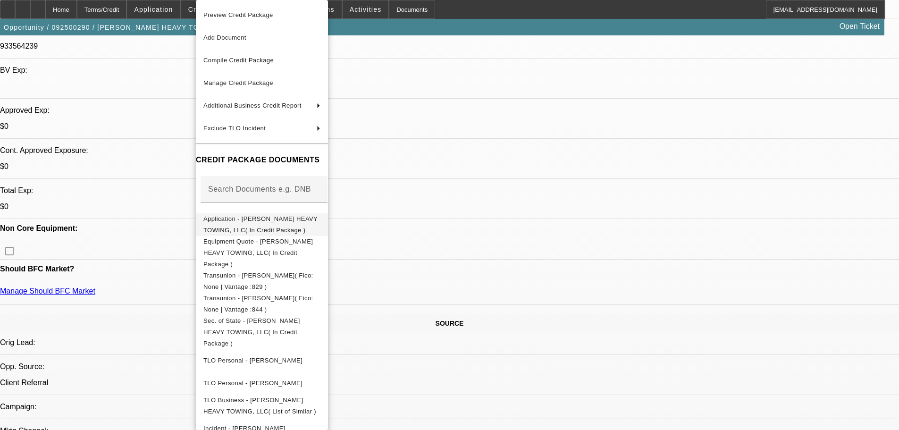
click at [294, 218] on span "Application - KRIMMEL HEAVY TOWING, LLC( In Credit Package )" at bounding box center [260, 224] width 114 height 18
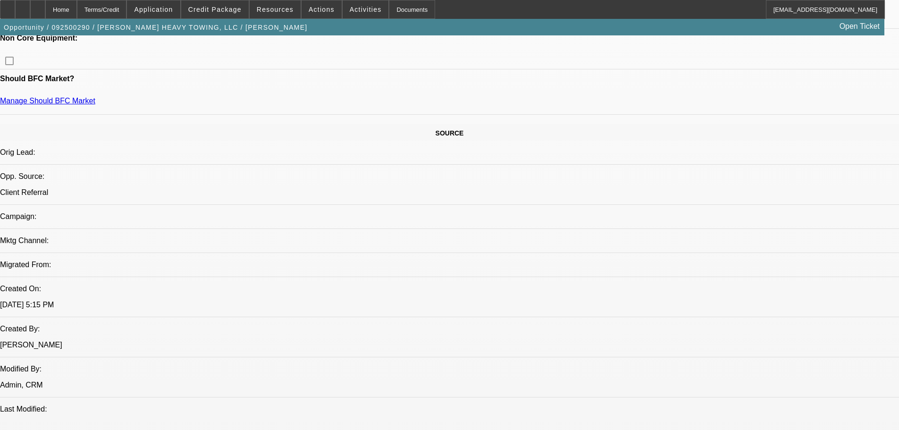
scroll to position [0, 0]
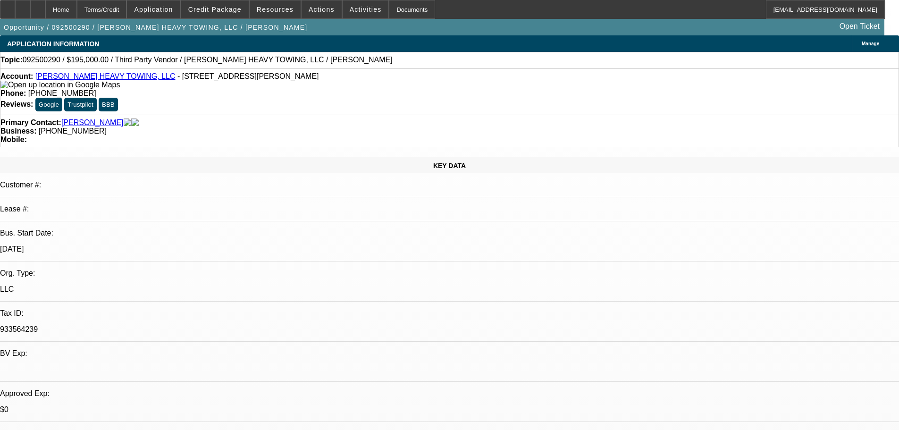
click at [98, 79] on link "KRIMMEL HEAVY TOWING, LLC" at bounding box center [105, 76] width 140 height 8
click at [236, 13] on span "Credit Package" at bounding box center [214, 10] width 53 height 8
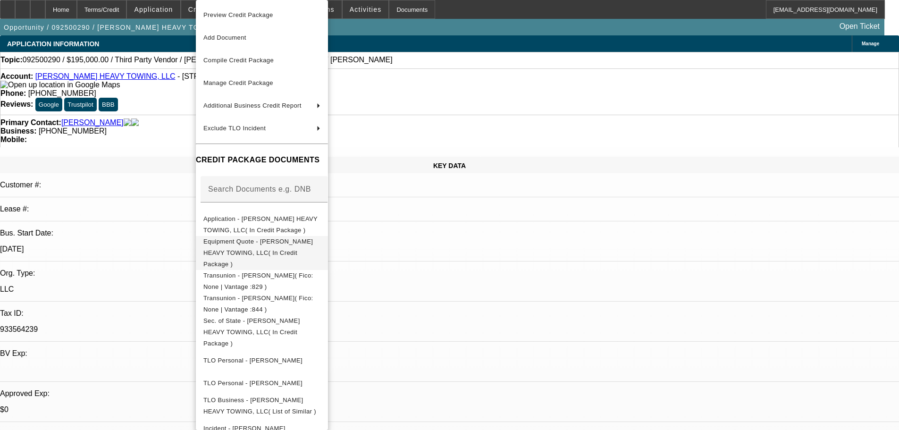
click at [302, 250] on button "Equipment Quote - KRIMMEL HEAVY TOWING, LLC( In Credit Package )" at bounding box center [262, 253] width 132 height 34
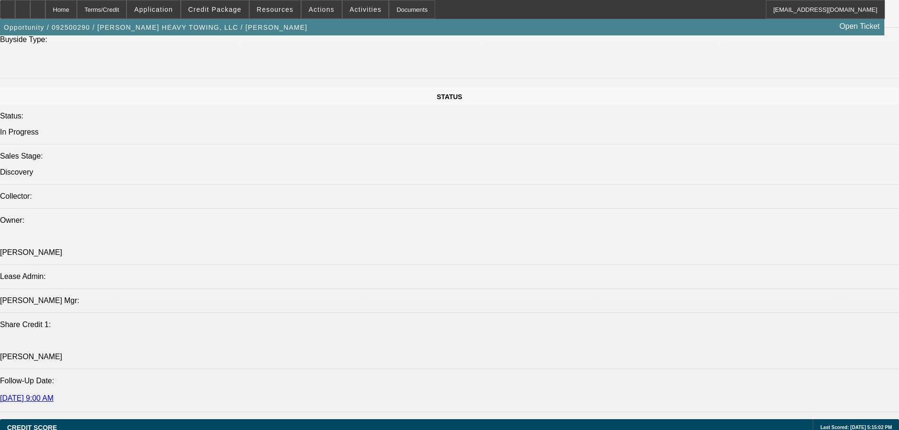
scroll to position [1038, 0]
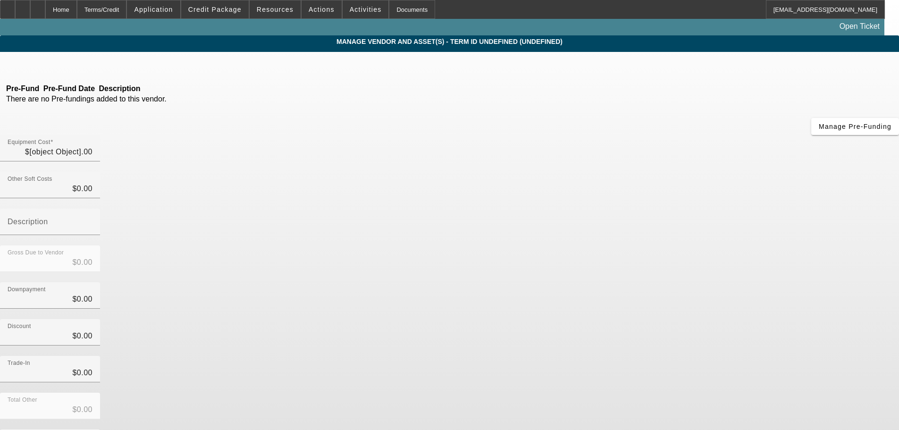
type input "$195,000.00"
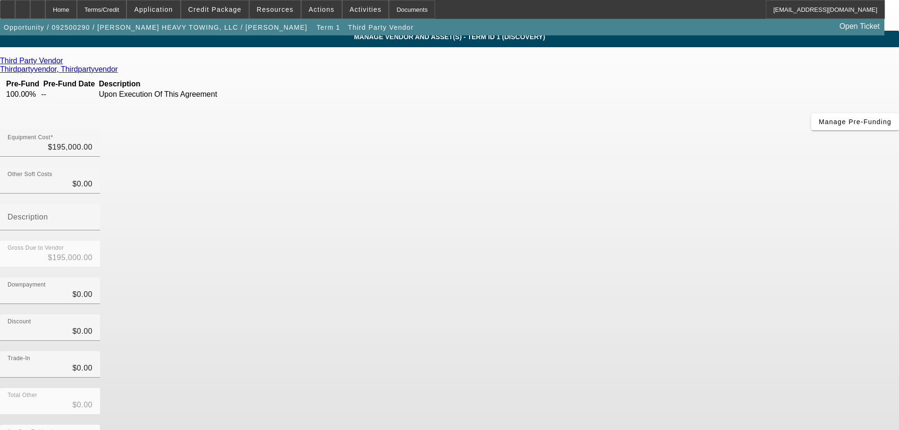
scroll to position [9, 0]
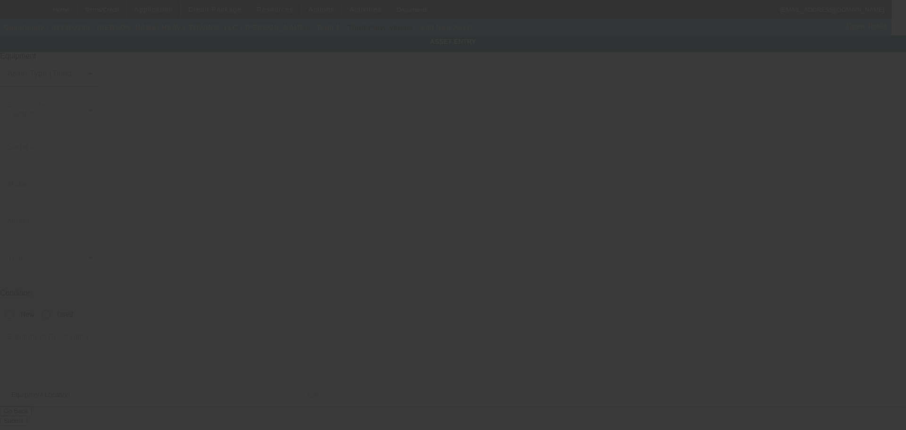
type input "9326 Woodlyn Rd"
type input "Houston"
type input "77078"
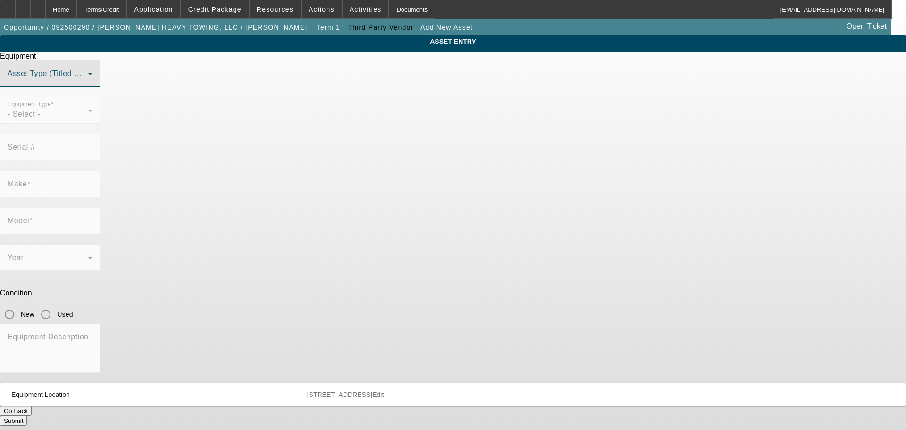
click at [88, 83] on span at bounding box center [48, 77] width 80 height 11
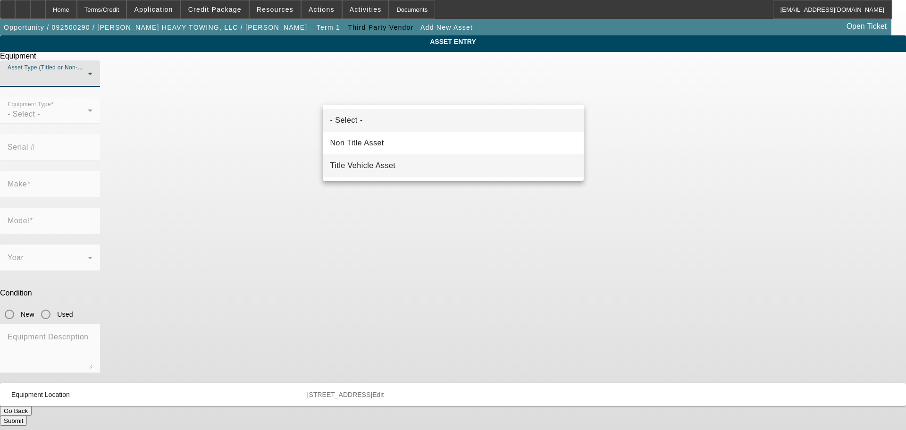
click at [388, 159] on mat-option "Title Vehicle Asset" at bounding box center [453, 165] width 261 height 23
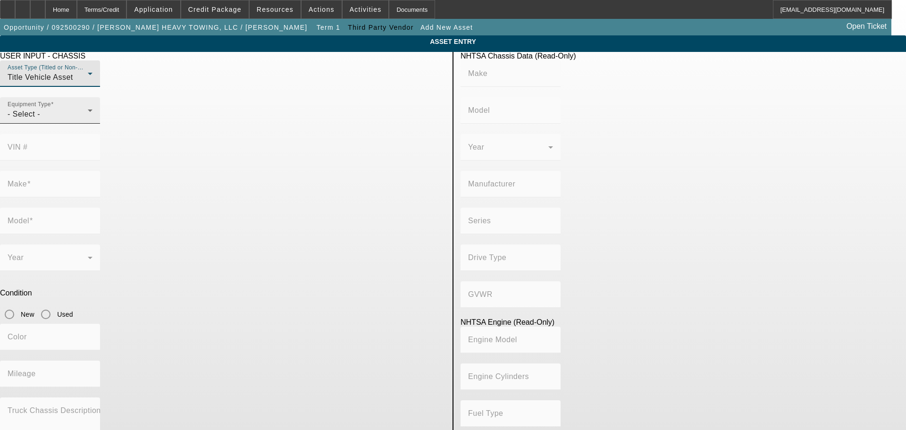
click at [92, 124] on div "Equipment Type - Select -" at bounding box center [50, 110] width 85 height 26
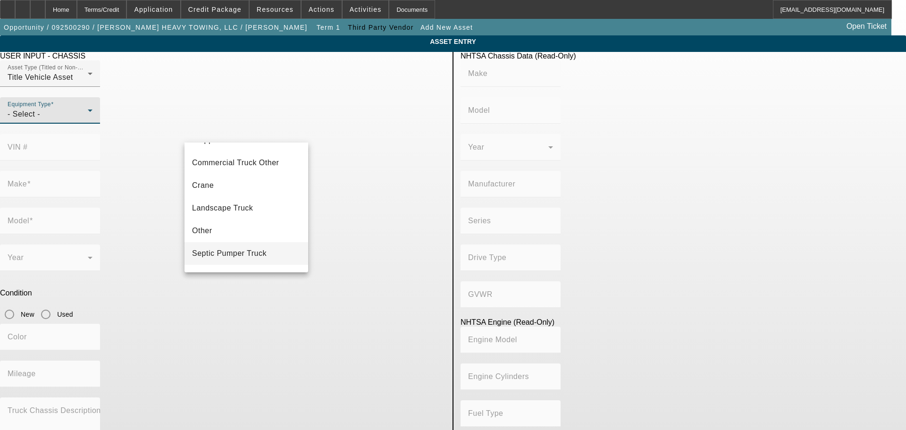
scroll to position [104, 0]
click at [250, 228] on mat-option "Tow Truck" at bounding box center [247, 234] width 124 height 23
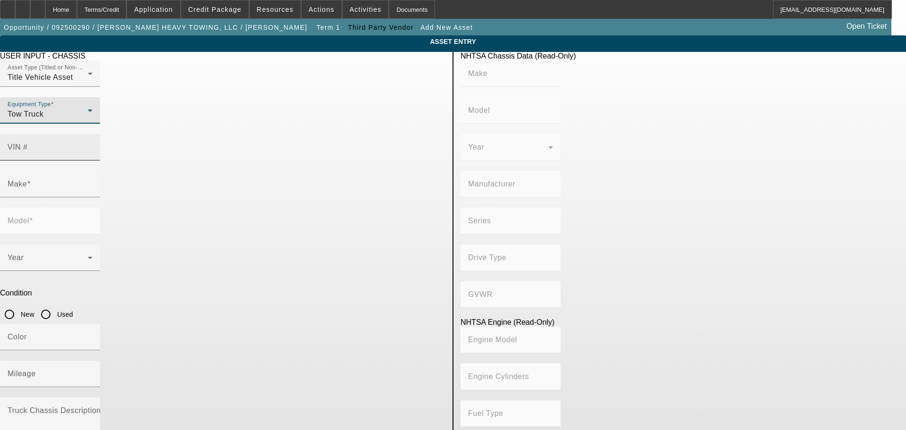
click at [92, 145] on input "VIN #" at bounding box center [50, 150] width 85 height 11
paste input "1XP5D69X8XD504732"
type input "1XP5D69X8XD504732"
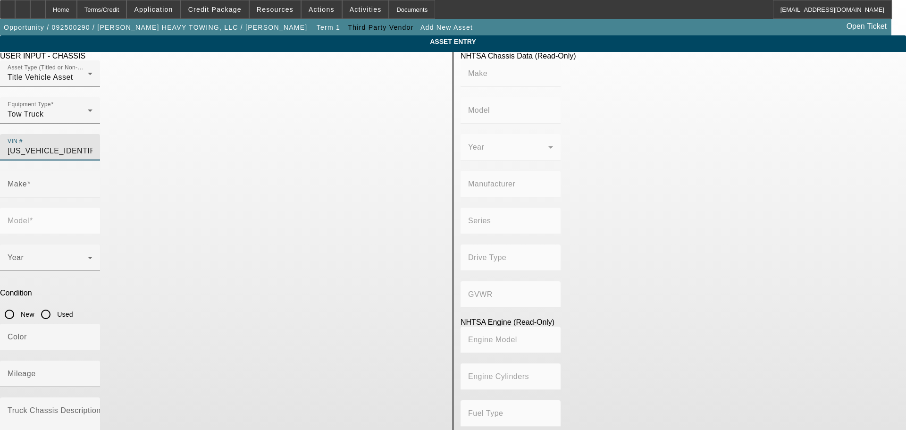
type input "PETERBILT"
type input "379"
type input "PETERBILT MOTORS COMPANY"
type input "6x4"
type input "Class 8: 33,001 lb and above (14,969 kg and above)"
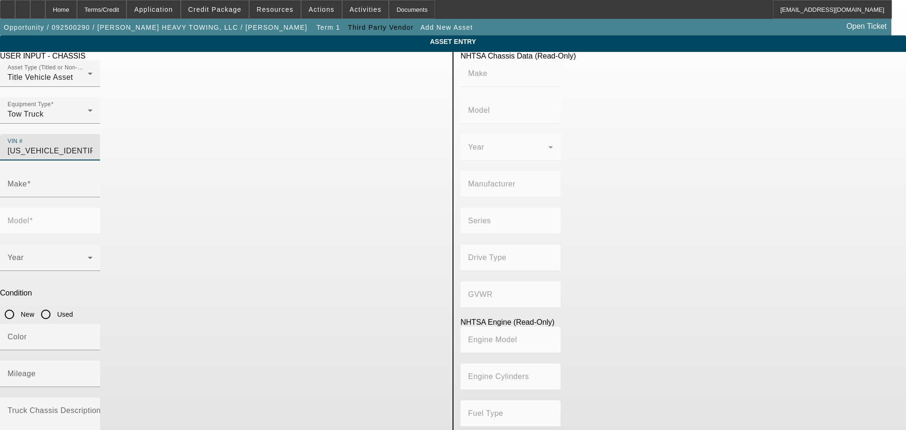
type input "N14"
type input "6"
type input "Diesel"
type input "854.3324173262"
type input "14"
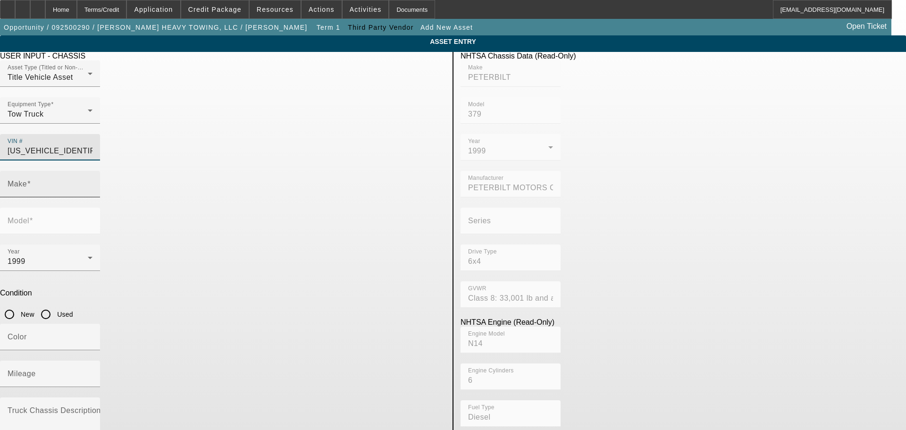
type input "PETERBILT"
type input "379"
type input "1XP5D69X8XD504732"
click at [55, 305] on input "Used" at bounding box center [45, 314] width 19 height 19
radio input "true"
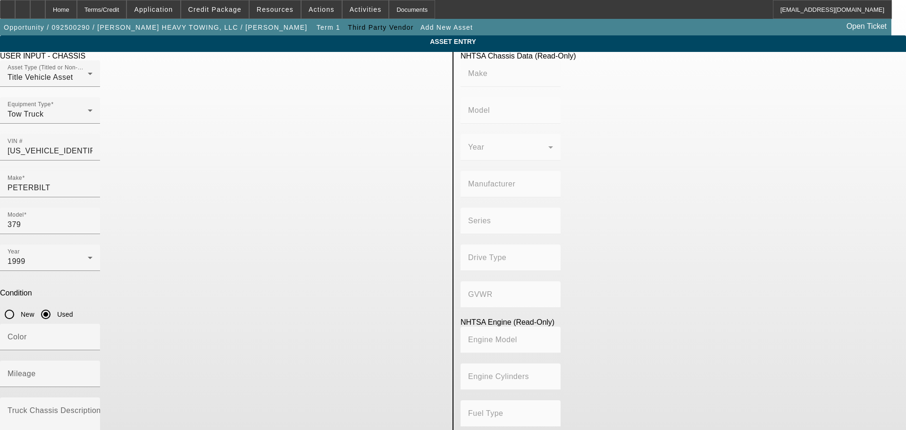
type input "PETERBILT"
type input "379"
type input "PETERBILT MOTORS COMPANY"
type input "6x4"
type input "Class 8: 33,001 lb and above (14,969 kg and above)"
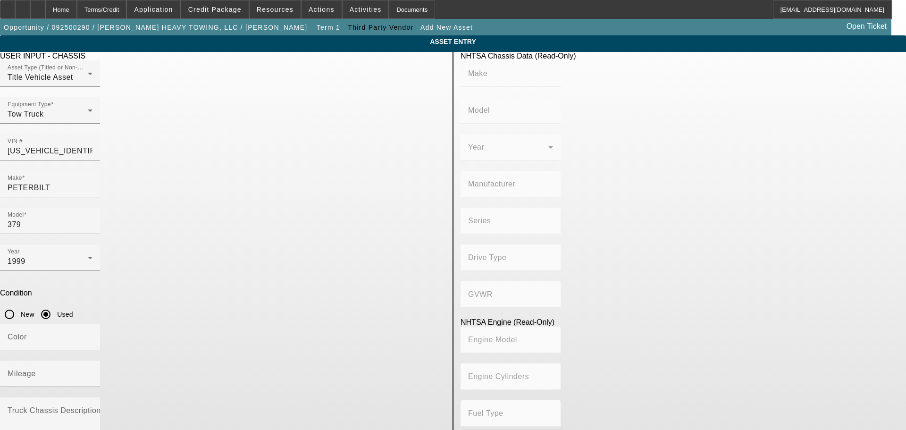
type input "N14"
type input "6"
type input "Diesel"
type input "854.3324173262"
type input "14"
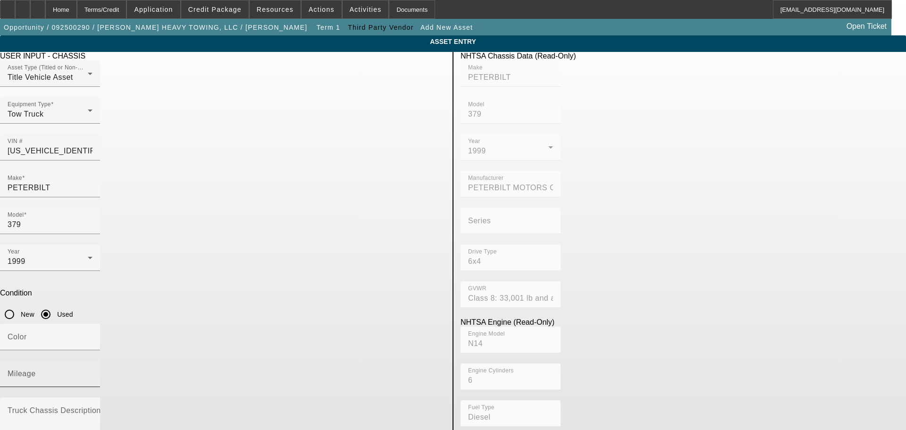
click at [92, 372] on input "Mileage" at bounding box center [50, 377] width 85 height 11
type input "2119870"
drag, startPoint x: 139, startPoint y: 251, endPoint x: 134, endPoint y: 251, distance: 5.7
click at [134, 251] on app-asset-collateral-manage "ASSET ENTRY USER INPUT - CHASSIS Asset Type (Titled or Non-Titled) Title Vehicl…" at bounding box center [453, 296] width 906 height 523
click at [92, 409] on textarea "Truck Chassis Description (Describe the truck chassis only)" at bounding box center [50, 426] width 85 height 34
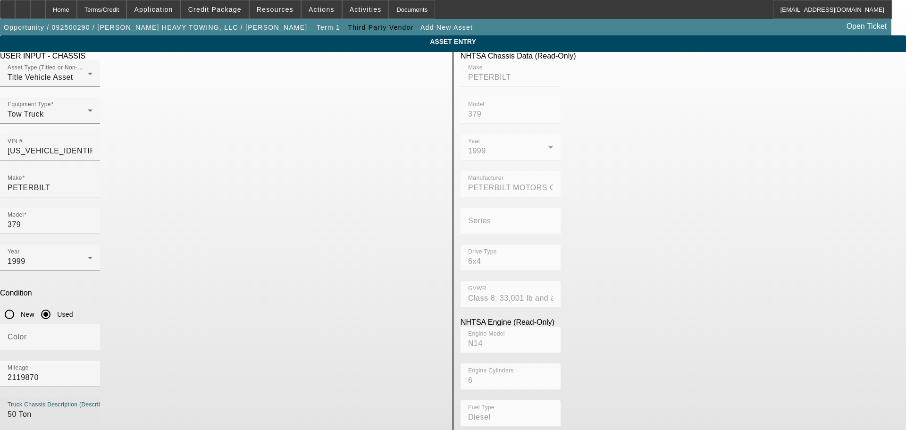
type textarea "50 Ton"
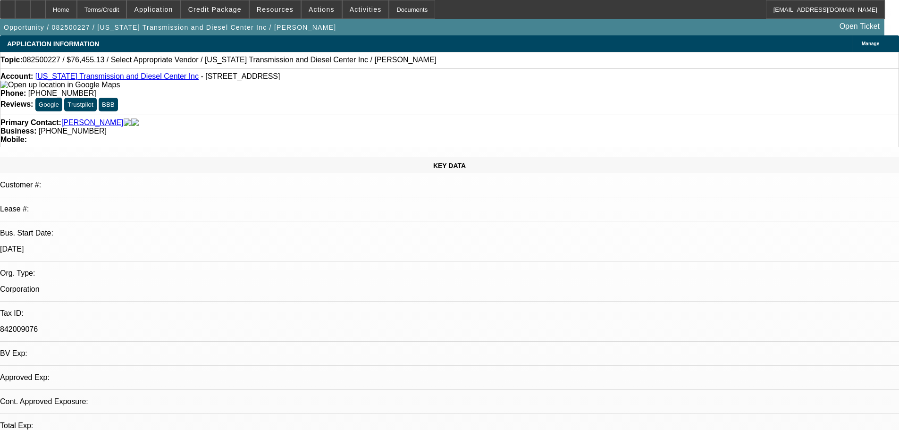
select select "0"
select select "2"
select select "0.1"
select select "4"
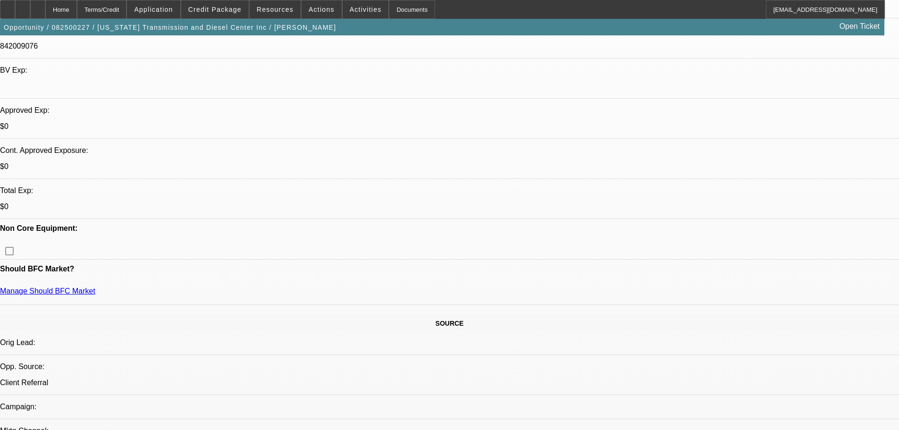
scroll to position [377, 0]
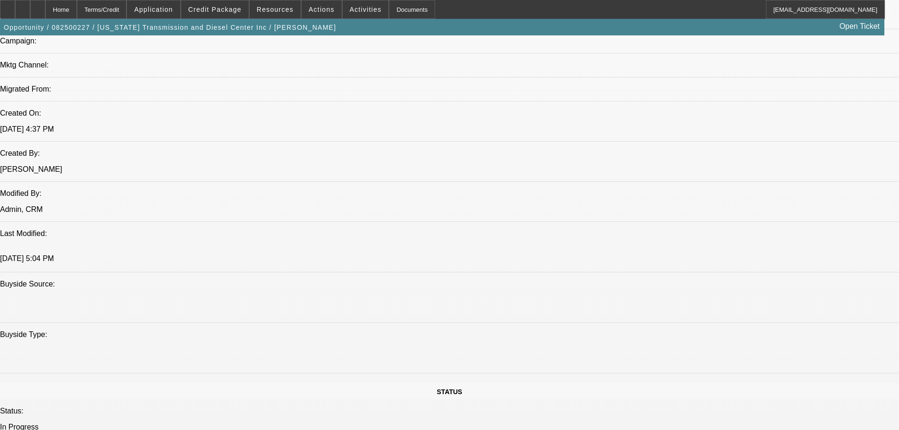
scroll to position [0, 0]
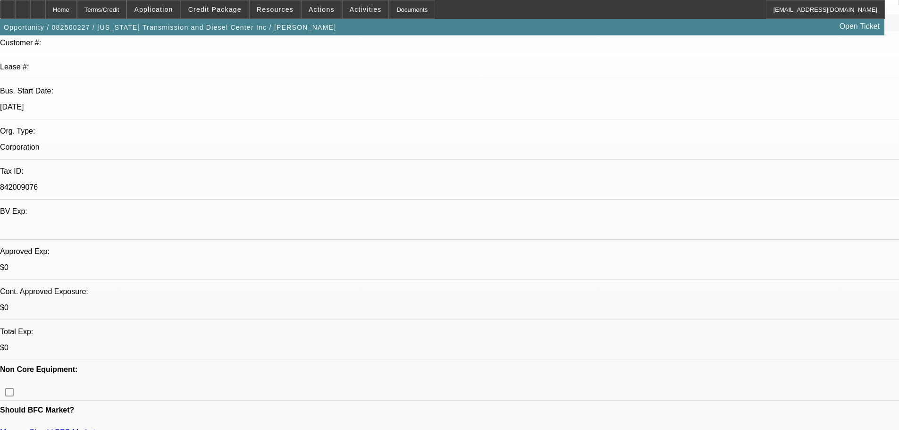
scroll to position [189, 0]
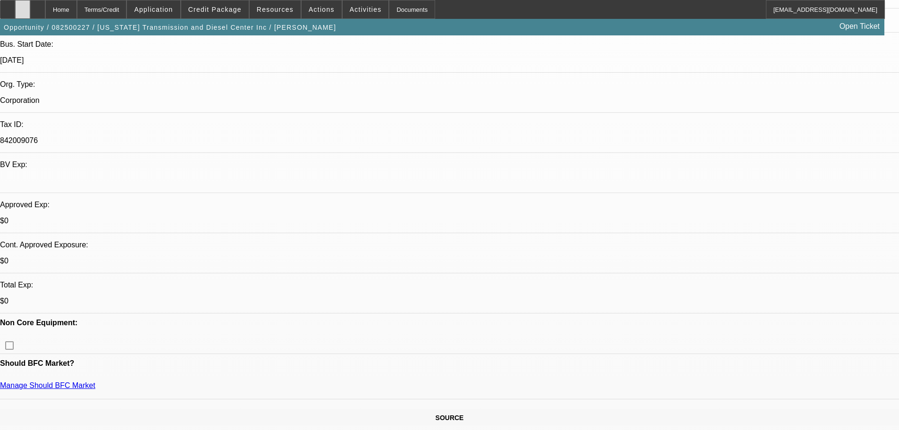
click at [23, 6] on icon at bounding box center [23, 6] width 0 height 0
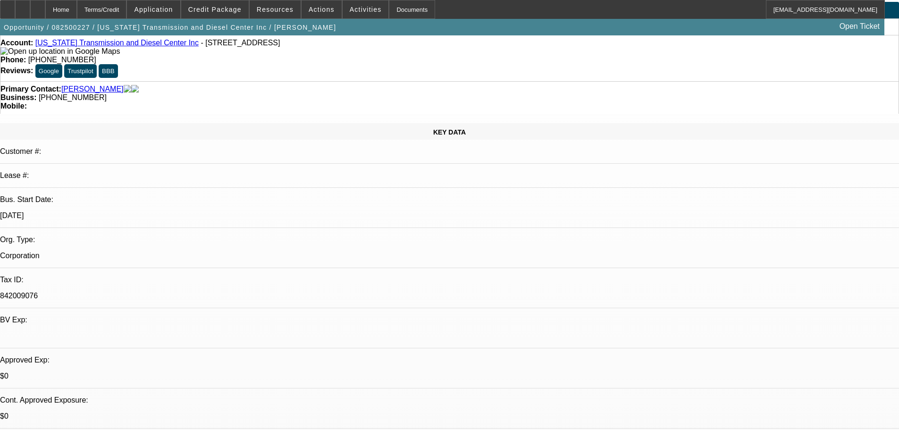
scroll to position [0, 0]
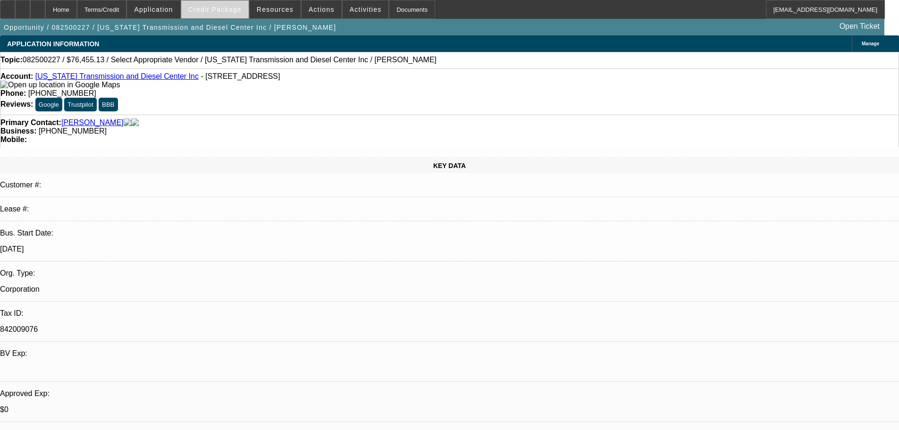
click at [213, 8] on span "Credit Package" at bounding box center [214, 10] width 53 height 8
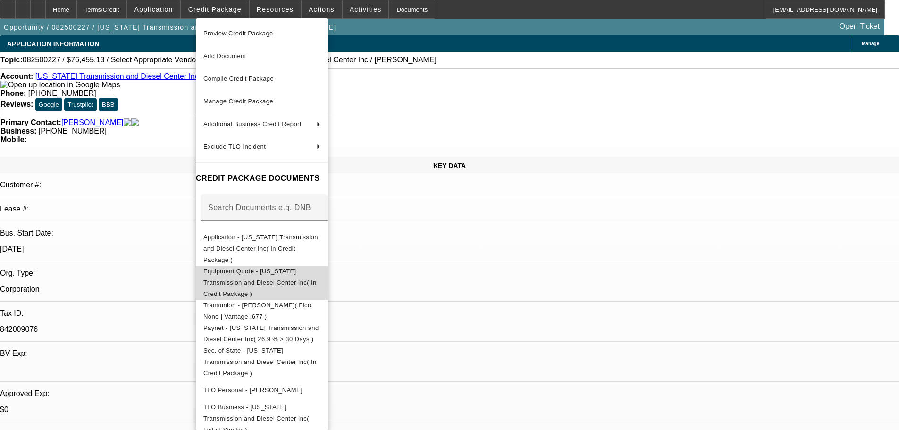
click at [308, 268] on span "Equipment Quote - Oregon Transmission and Diesel Center Inc( In Credit Package )" at bounding box center [259, 283] width 113 height 30
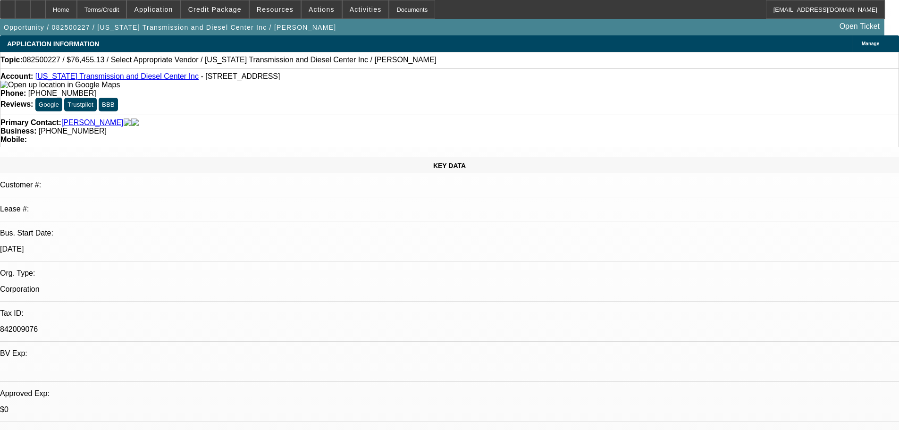
drag, startPoint x: 162, startPoint y: 80, endPoint x: 45, endPoint y: 79, distance: 117.0
click at [45, 79] on div "Account: Oregon Transmission and Diesel Center Inc - 14725 SE 82nd Dr, Clackama…" at bounding box center [449, 80] width 898 height 17
copy link "Oregon Transmission and Diesel Center Inc"
click at [240, 12] on span "Credit Package" at bounding box center [214, 10] width 53 height 8
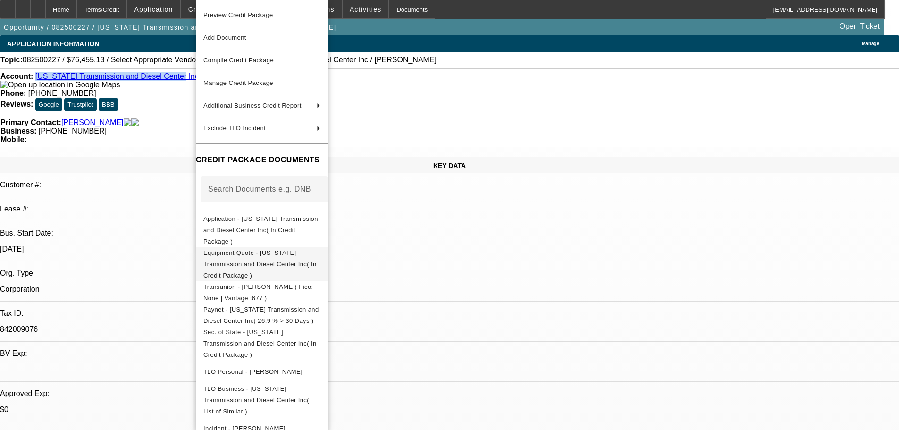
click at [276, 248] on span "Equipment Quote - Oregon Transmission and Diesel Center Inc( In Credit Package )" at bounding box center [261, 264] width 117 height 34
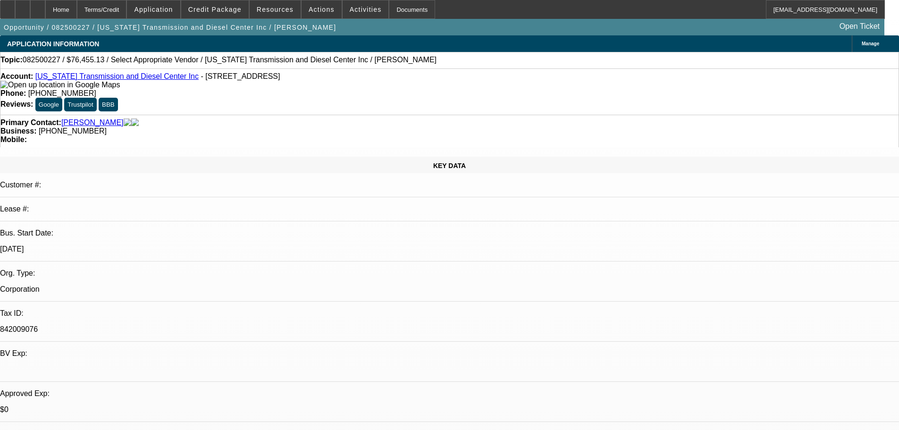
select select "0"
select select "2"
select select "0.1"
select select "4"
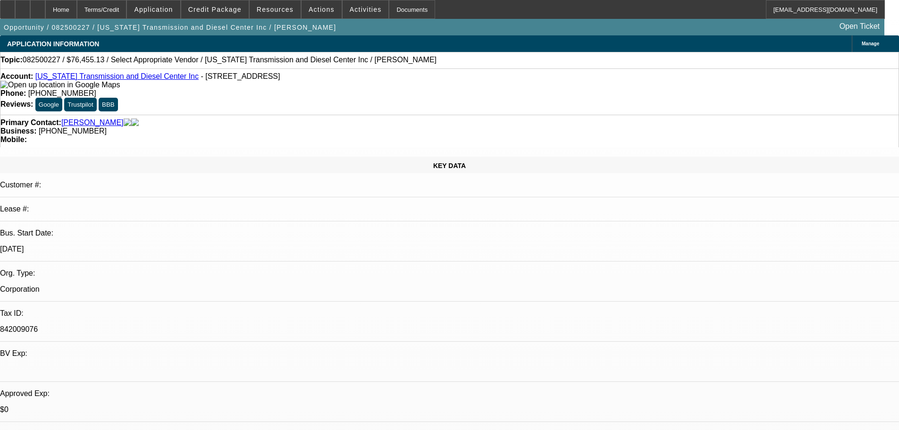
click at [269, 74] on div "Account: [US_STATE] Transmission and Diesel Center Inc - [STREET_ADDRESS] Phone…" at bounding box center [449, 91] width 899 height 46
drag, startPoint x: 288, startPoint y: 76, endPoint x: 256, endPoint y: 83, distance: 32.3
click at [256, 83] on div "Account: [US_STATE] Transmission and Diesel Center Inc - [STREET_ADDRESS]" at bounding box center [449, 80] width 898 height 17
click at [290, 79] on div "Account: Oregon Transmission and Diesel Center Inc - 14725 SE 82nd Dr, Clackama…" at bounding box center [449, 80] width 898 height 17
click at [282, 73] on div "Account: Oregon Transmission and Diesel Center Inc - 14725 SE 82nd Dr, Clackama…" at bounding box center [449, 91] width 899 height 46
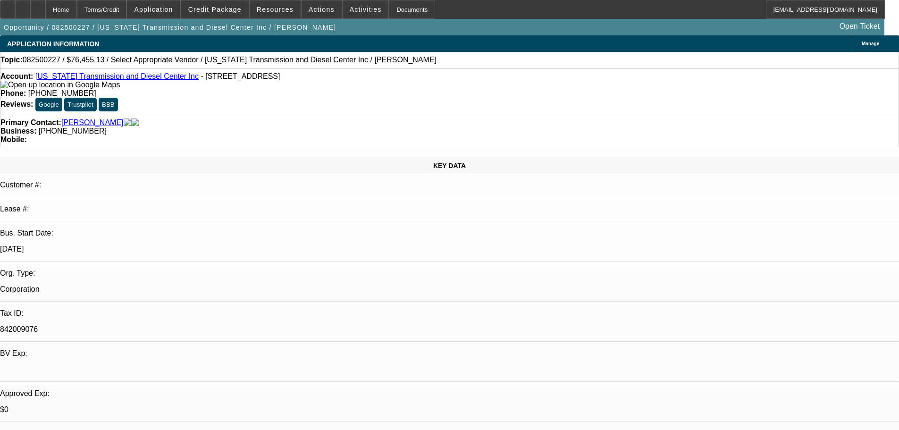
drag, startPoint x: 283, startPoint y: 77, endPoint x: 257, endPoint y: 79, distance: 26.0
click at [257, 79] on span "- 14725 SE 82nd Dr, Clackamas, OR 97015" at bounding box center [240, 76] width 79 height 8
click at [287, 79] on div "Account: Oregon Transmission and Diesel Center Inc - 14725 SE 82nd Dr, Clackama…" at bounding box center [449, 80] width 898 height 17
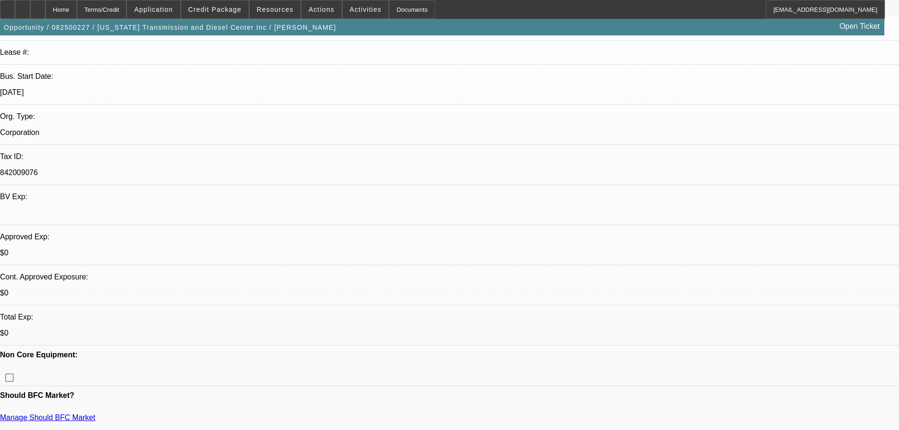
scroll to position [189, 0]
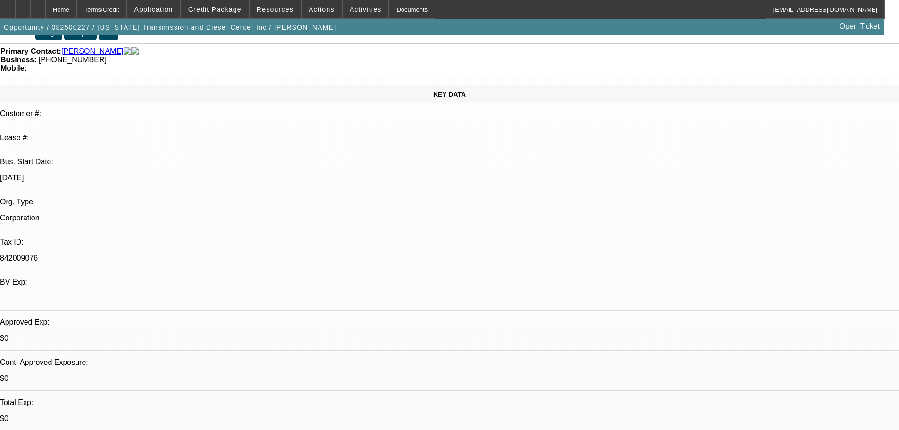
scroll to position [94, 0]
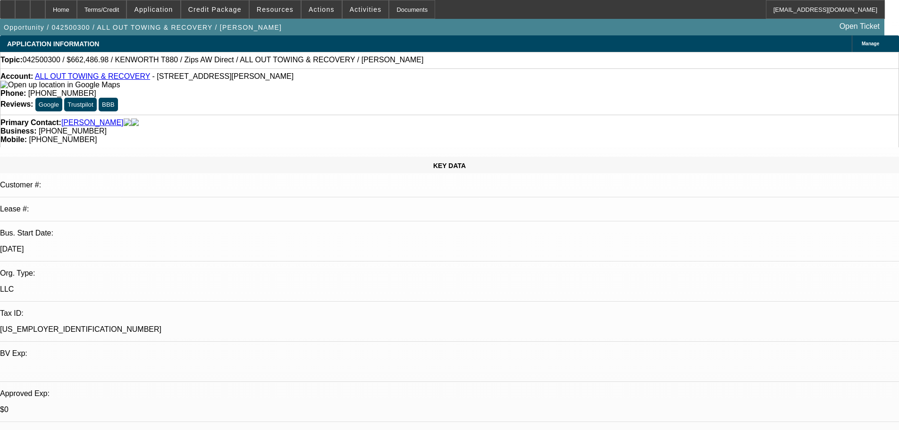
select select "0"
select select "2"
select select "0"
select select "6"
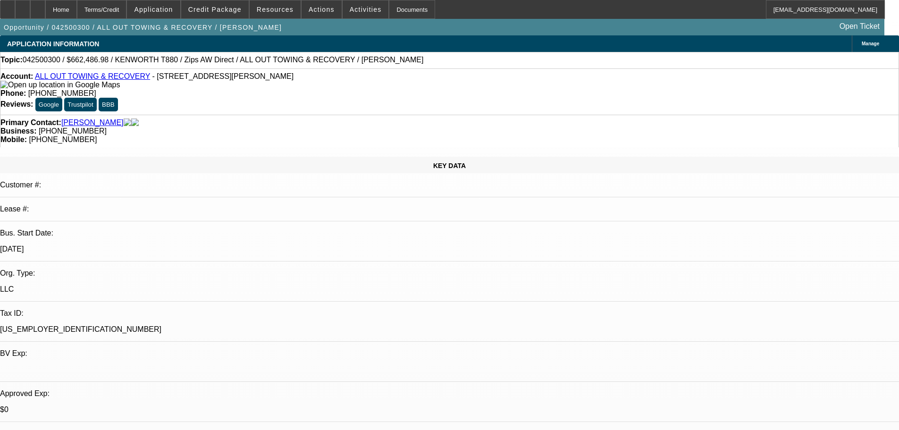
select select "0"
select select "6"
select select "0"
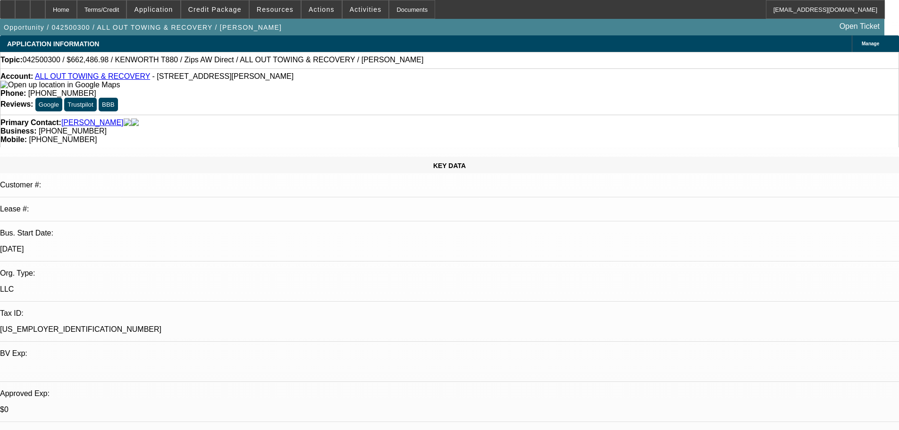
select select "0"
select select "3"
select select "0"
select select "6"
select select "0"
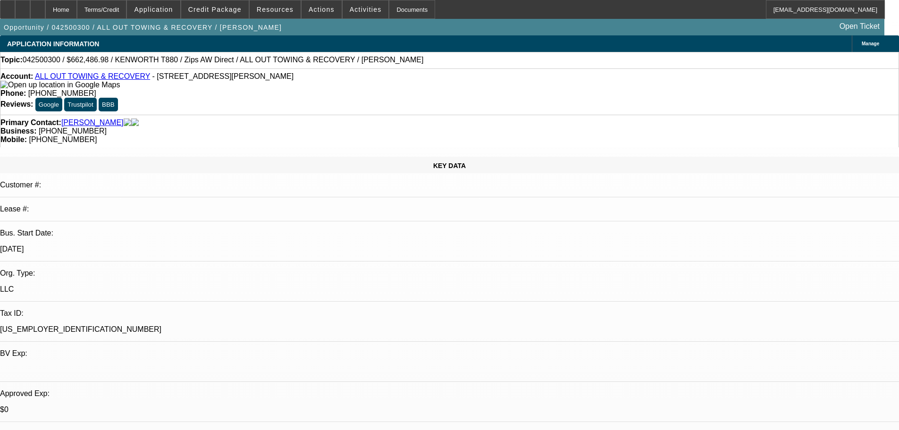
select select "0"
select select "2"
select select "0"
select select "6"
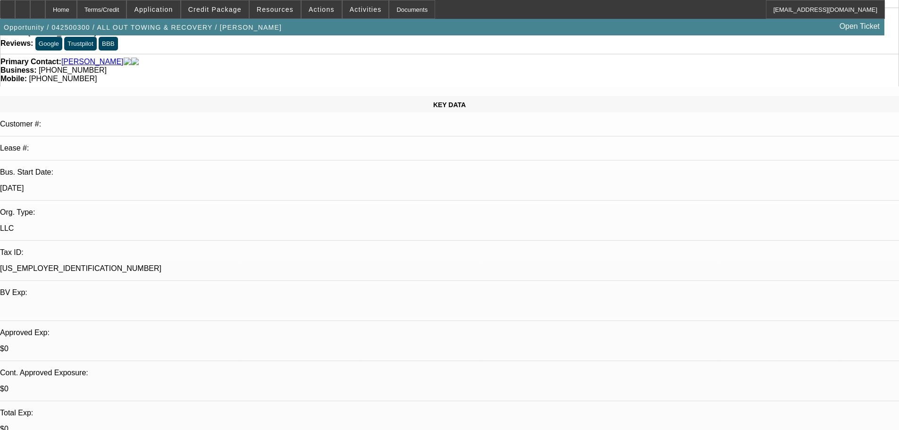
scroll to position [94, 0]
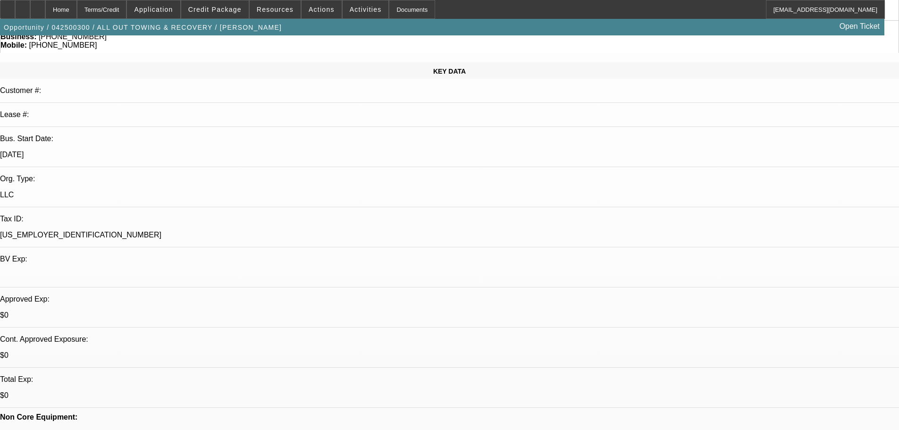
drag, startPoint x: 244, startPoint y: 315, endPoint x: 220, endPoint y: 315, distance: 24.5
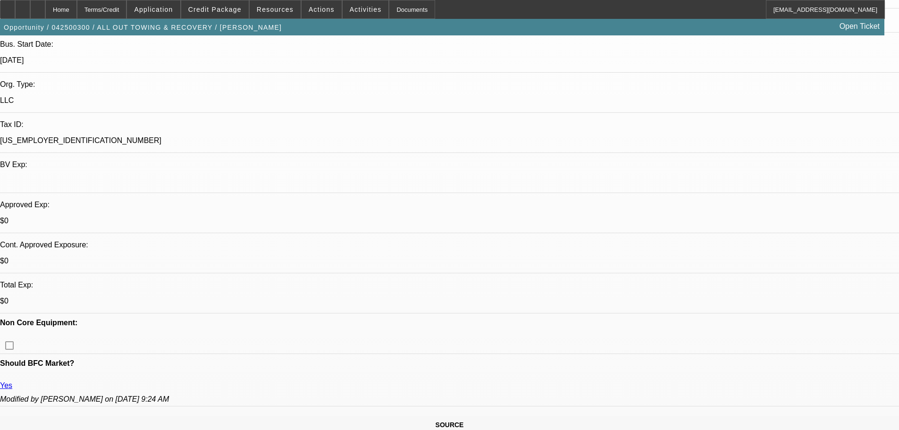
scroll to position [242, 0]
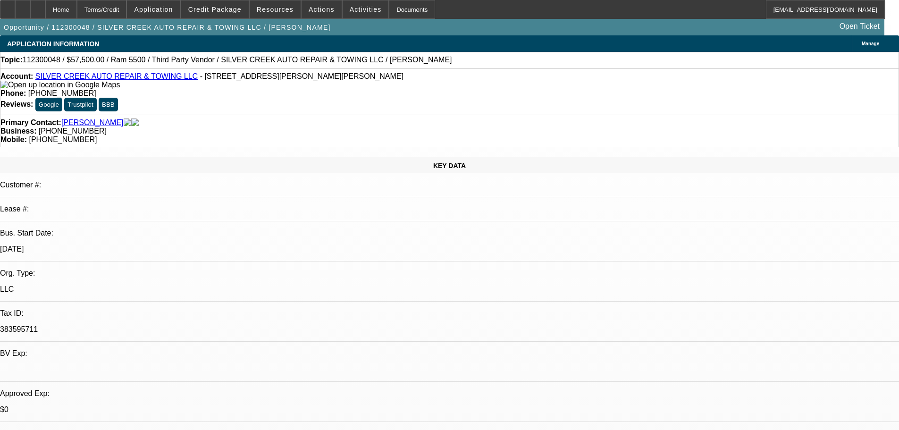
select select "0"
select select "6"
select select "0"
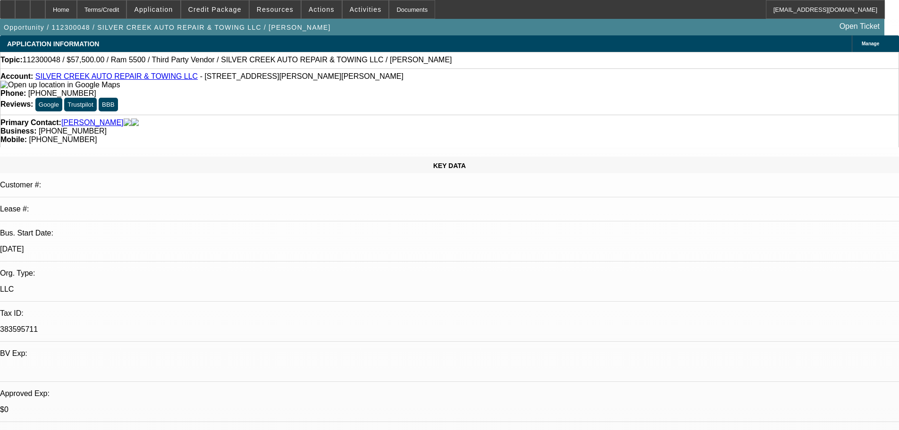
select select "0"
select select "6"
select select "0"
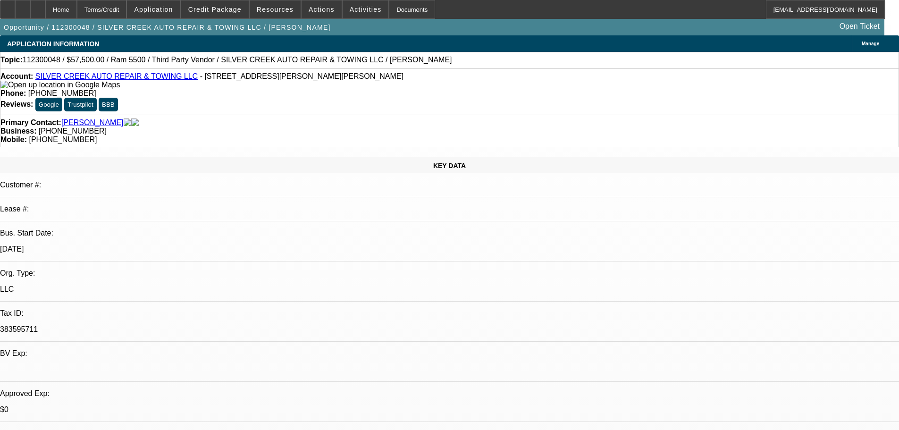
select select "0"
select select "6"
select select "0"
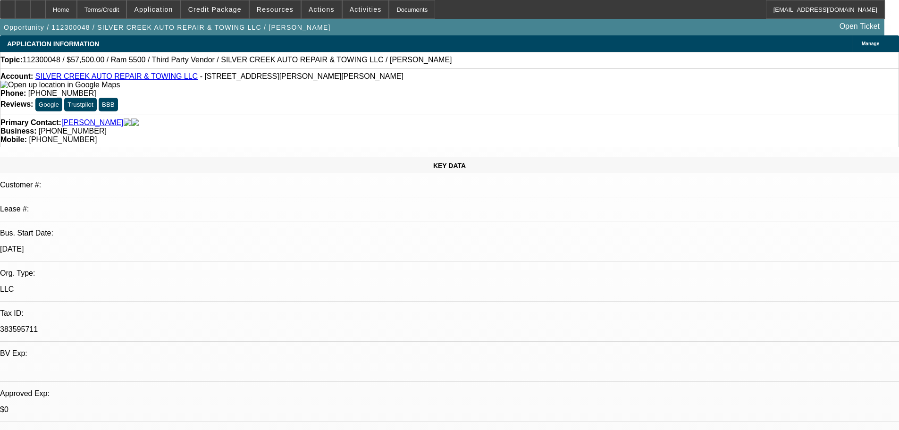
select select "6"
drag, startPoint x: 631, startPoint y: 279, endPoint x: 675, endPoint y: 278, distance: 43.9
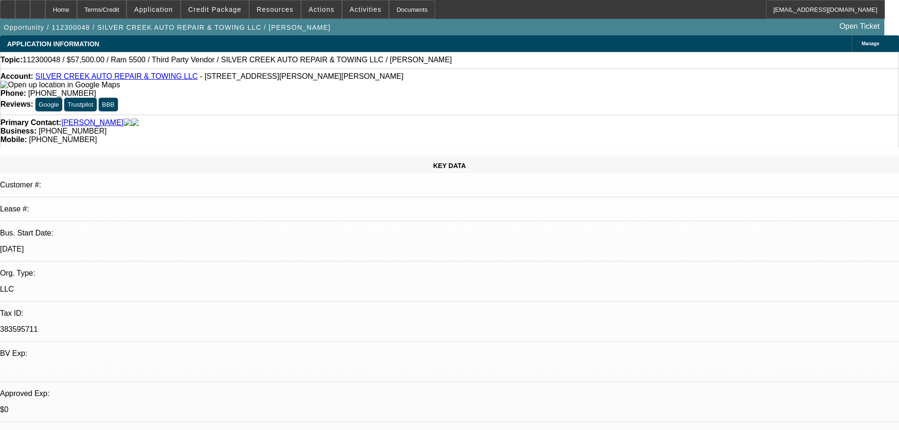
copy div "[PHONE_NUMBER]"
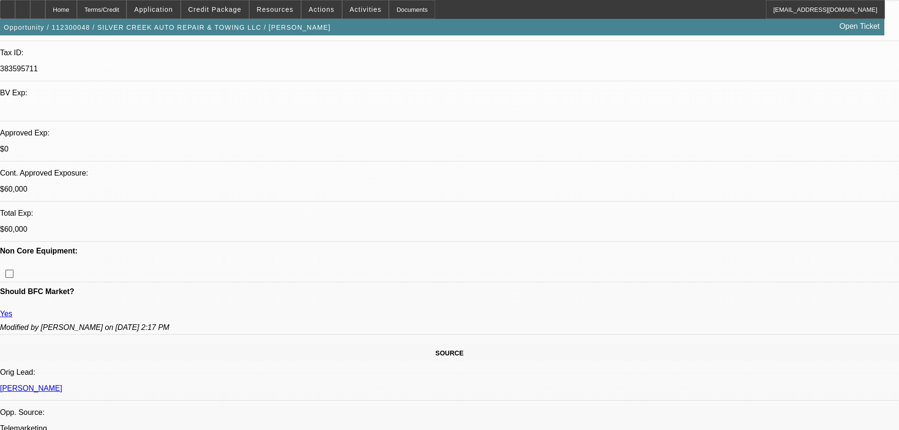
scroll to position [283, 0]
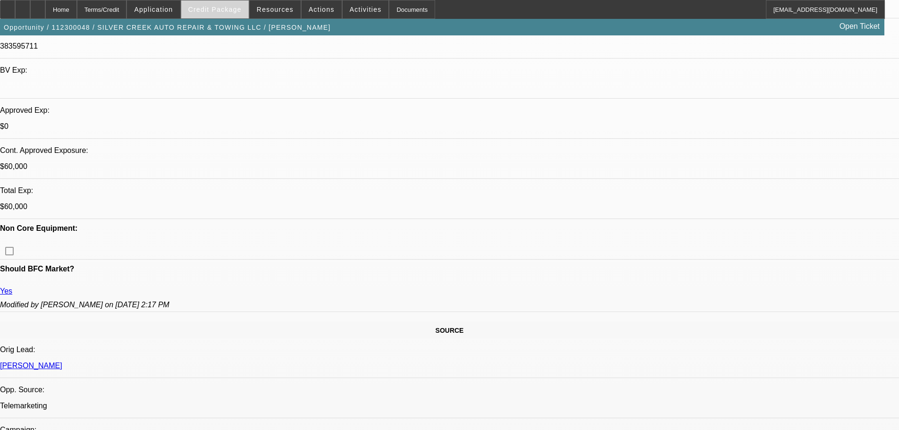
click at [240, 13] on span "Credit Package" at bounding box center [214, 10] width 53 height 8
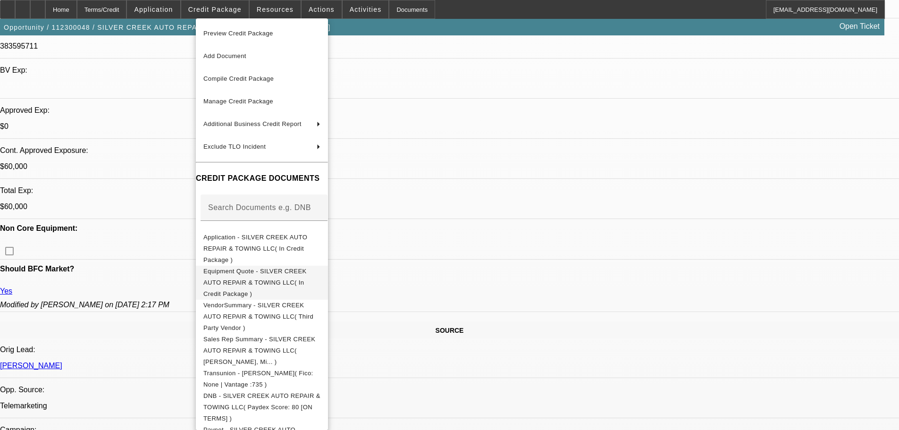
click at [320, 266] on span "Equipment Quote - SILVER CREEK AUTO REPAIR & TOWING LLC( In Credit Package )" at bounding box center [261, 283] width 117 height 34
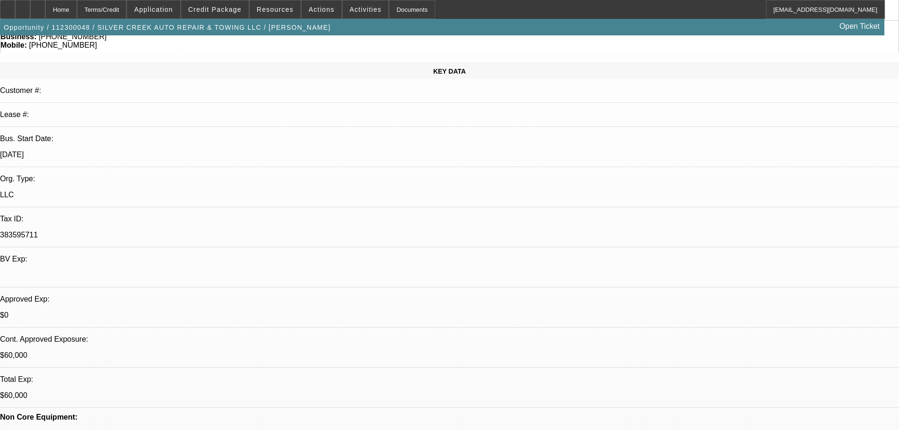
scroll to position [189, 0]
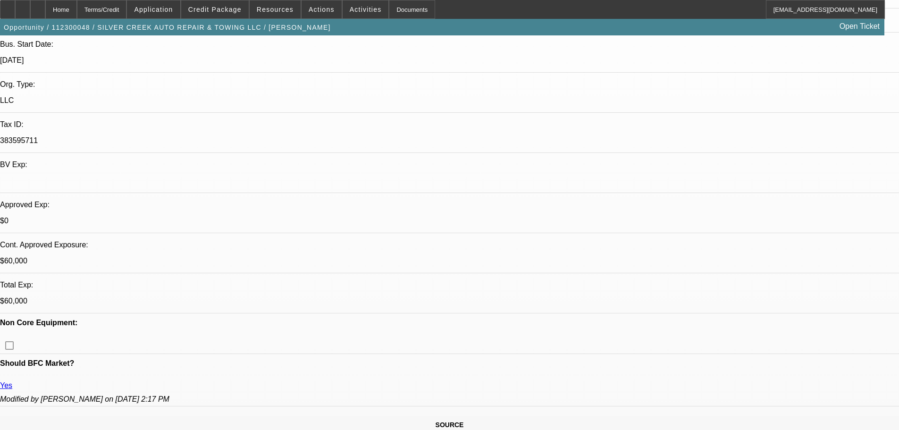
drag, startPoint x: 710, startPoint y: 316, endPoint x: 744, endPoint y: 310, distance: 33.9
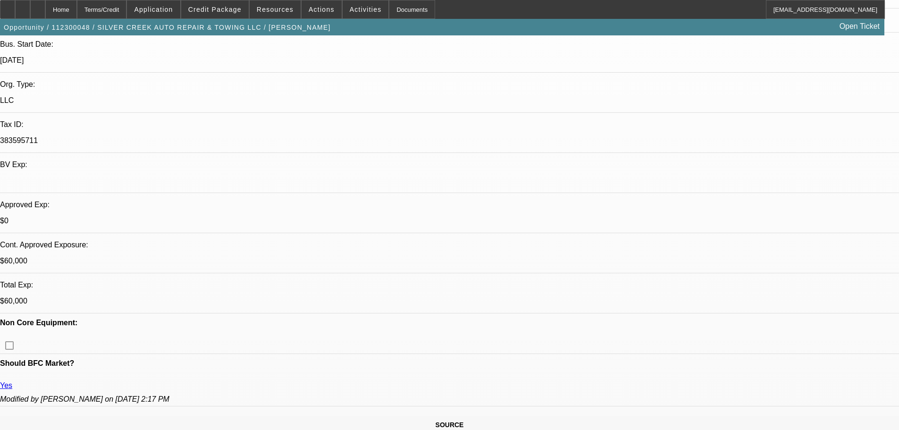
drag, startPoint x: 747, startPoint y: 314, endPoint x: 769, endPoint y: 314, distance: 21.7
drag, startPoint x: 831, startPoint y: 315, endPoint x: 793, endPoint y: 317, distance: 37.8
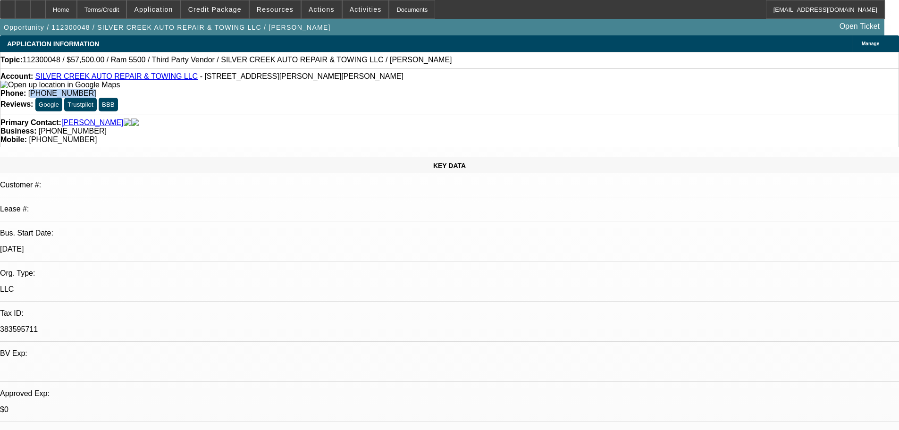
drag, startPoint x: 368, startPoint y: 77, endPoint x: 331, endPoint y: 82, distance: 37.6
click at [331, 89] on div "Phone: [PHONE_NUMBER]" at bounding box center [449, 93] width 898 height 8
drag, startPoint x: 520, startPoint y: 104, endPoint x: 475, endPoint y: 111, distance: 44.9
click at [475, 115] on div "Primary Contact: [PERSON_NAME] Business: [PHONE_NUMBER] Mobile: [PHONE_NUMBER]" at bounding box center [449, 131] width 899 height 33
copy span "[PHONE_NUMBER]"
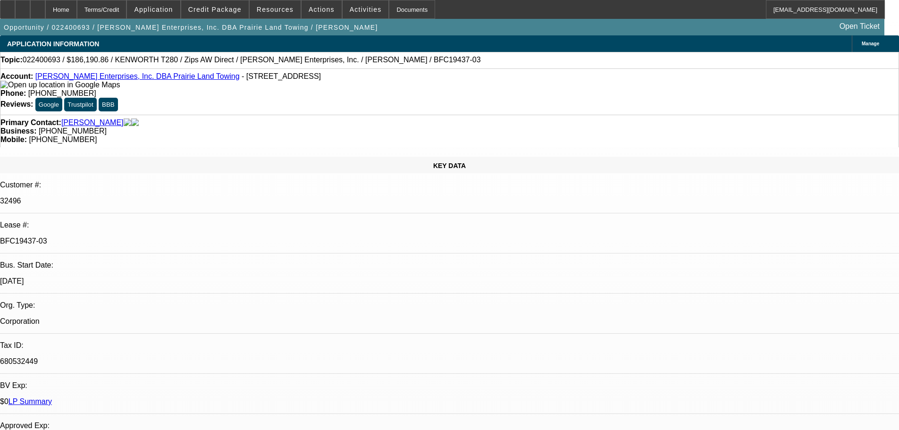
select select "0"
select select "3"
select select "0"
select select "6"
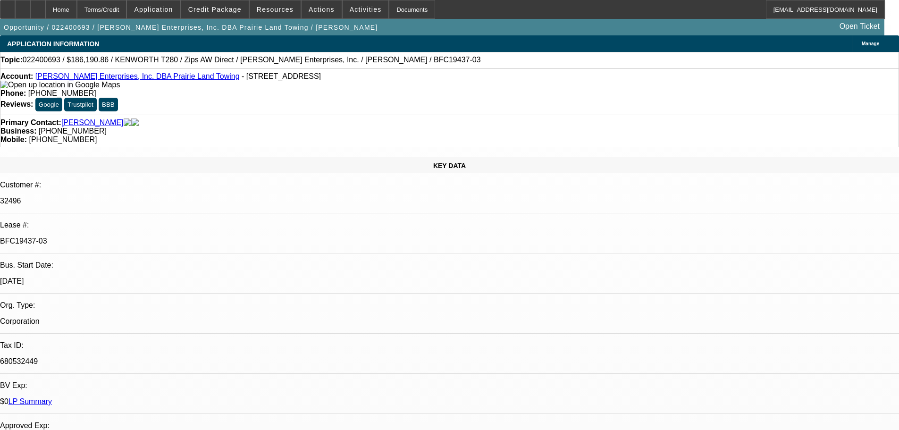
select select "0"
select select "3"
select select "0"
select select "6"
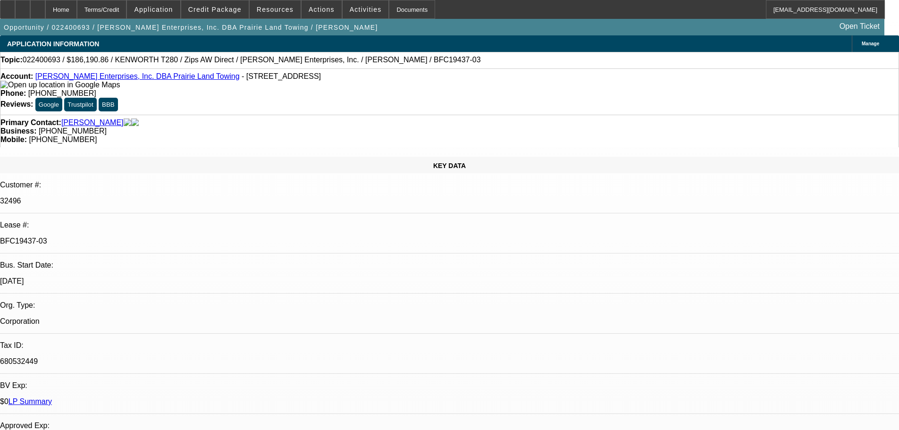
select select "0"
select select "3"
select select "0"
select select "6"
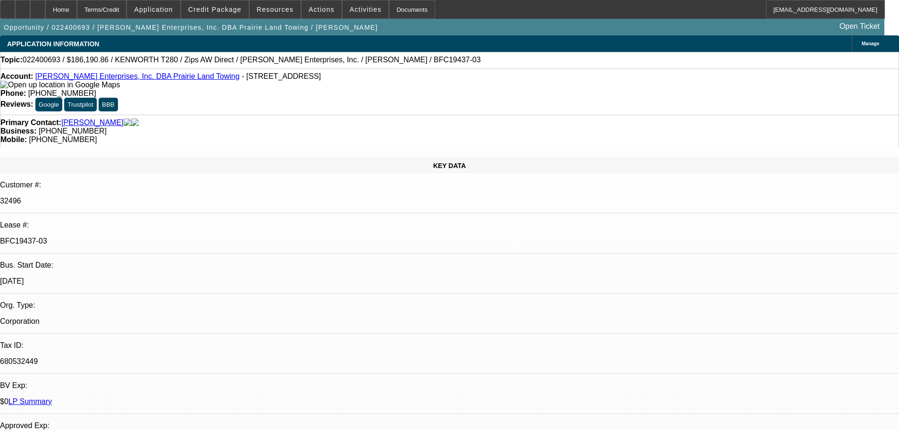
select select "0"
select select "6"
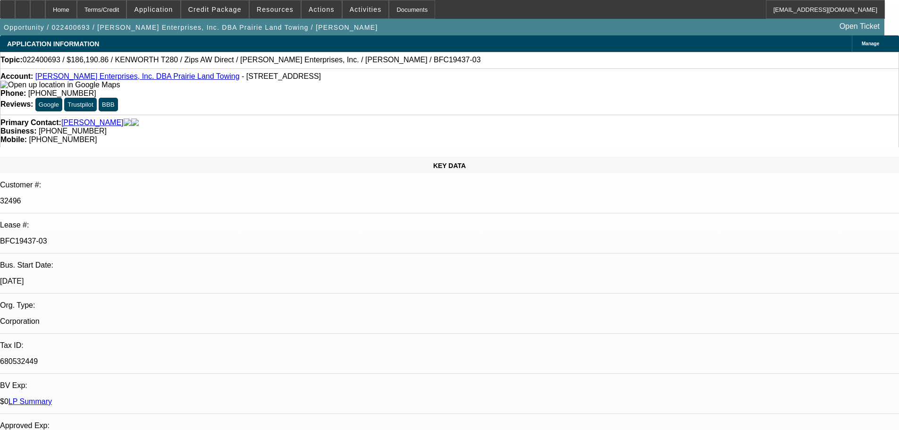
drag, startPoint x: 743, startPoint y: 168, endPoint x: 705, endPoint y: 169, distance: 38.3
copy b "[PHONE_NUMBER]"
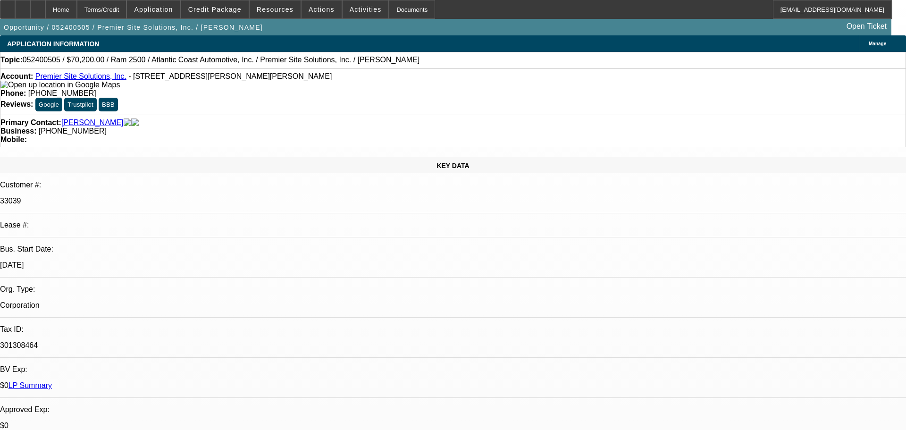
select select "0"
select select "6"
select select "0"
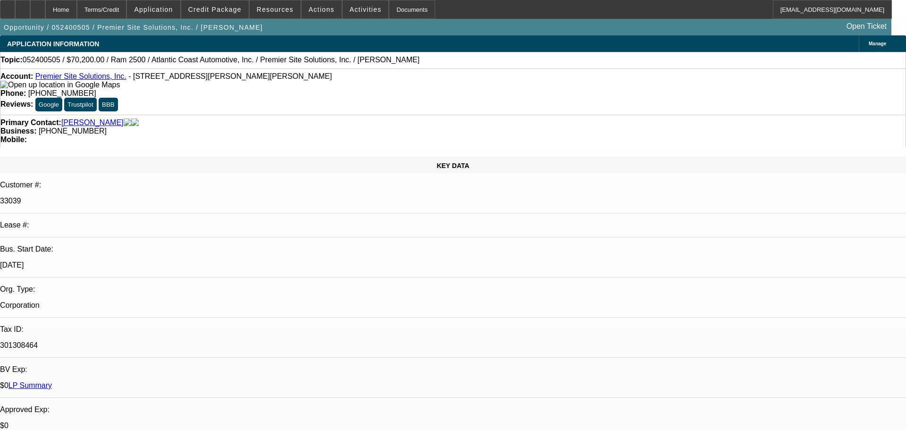
select select "0"
select select "6"
select select "0"
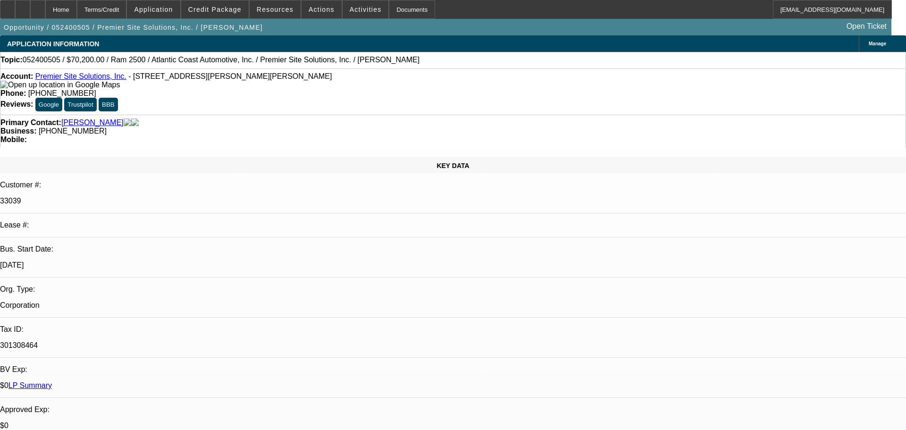
select select "0"
select select "6"
select select "0"
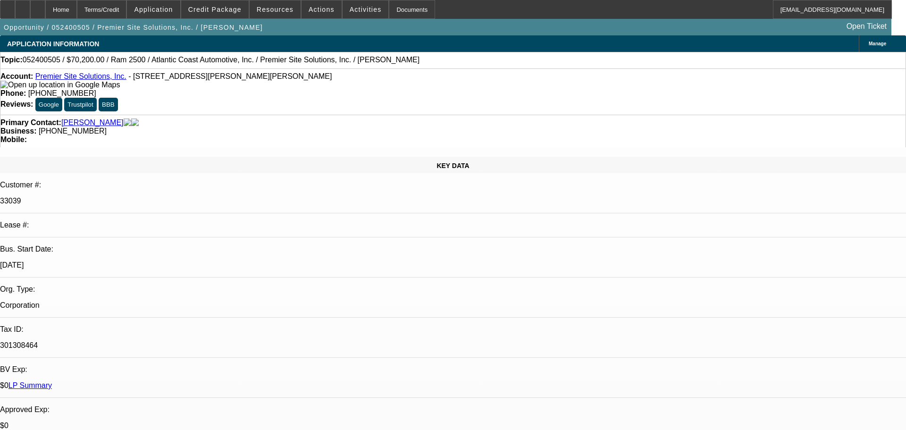
select select "6"
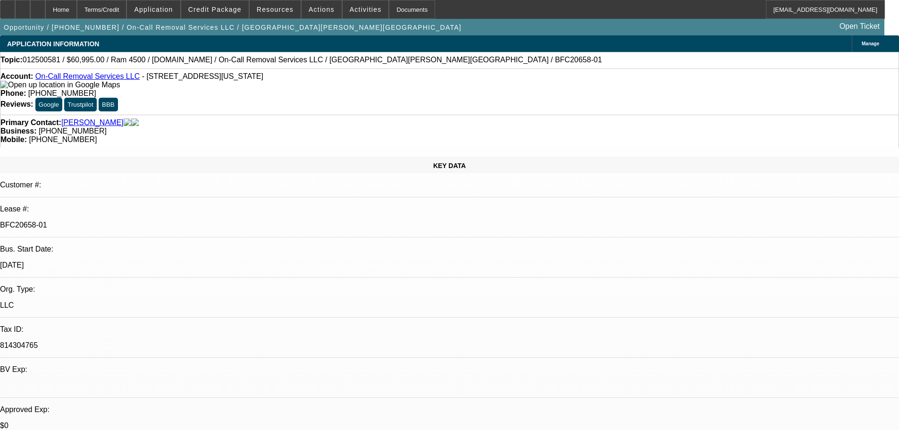
select select "0"
select select "2"
select select "0"
select select "6"
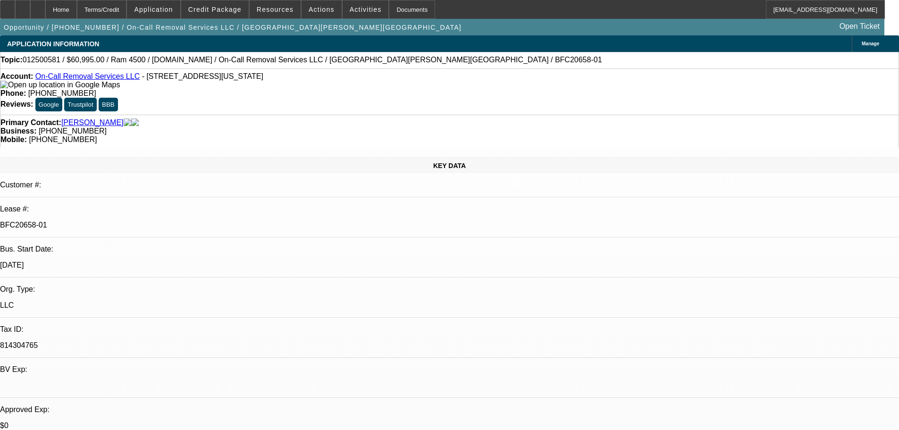
select select "0"
select select "2"
select select "0"
select select "6"
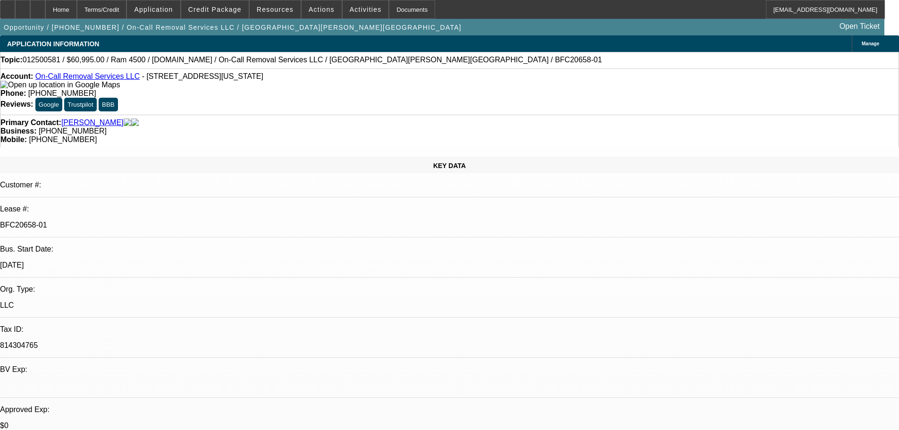
select select "0"
select select "2"
select select "0"
select select "6"
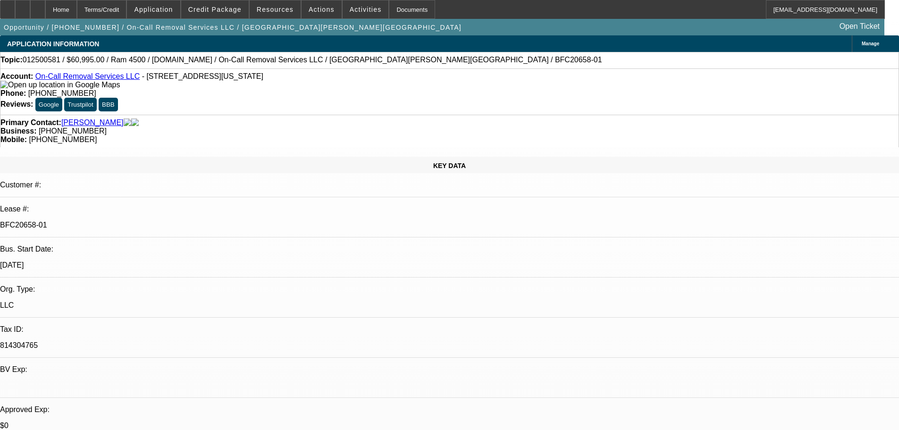
select select "0"
select select "2"
select select "0"
select select "6"
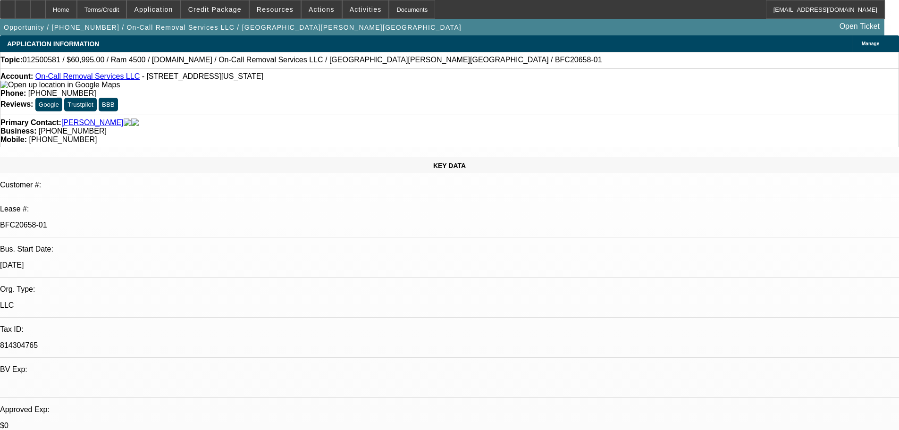
drag, startPoint x: 691, startPoint y: 168, endPoint x: 654, endPoint y: 170, distance: 37.8
copy b "(202) 705-2103"
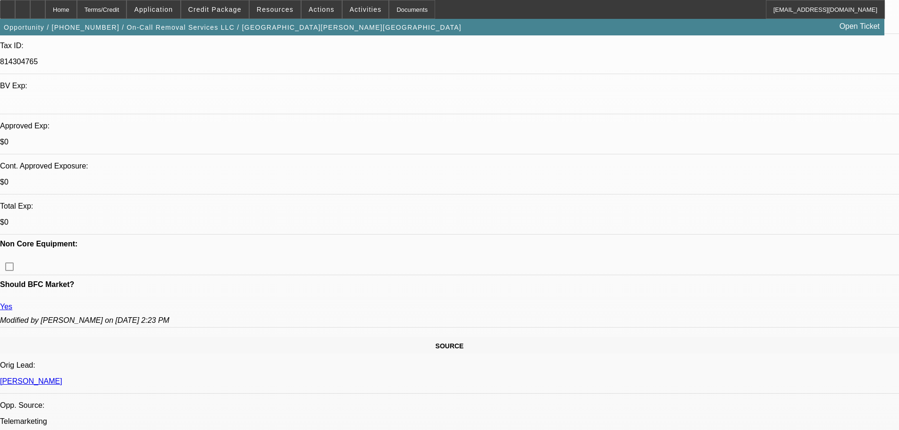
scroll to position [283, 0]
click at [216, 16] on span at bounding box center [214, 9] width 67 height 23
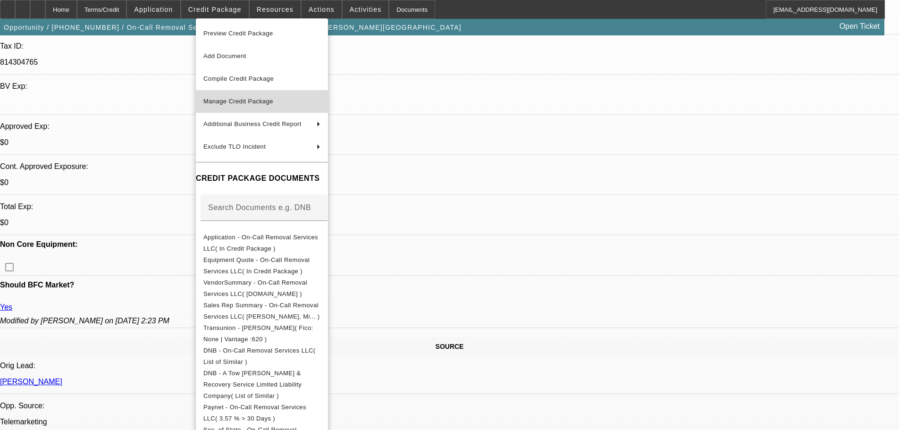
click at [320, 100] on span "Manage Credit Package" at bounding box center [261, 101] width 117 height 11
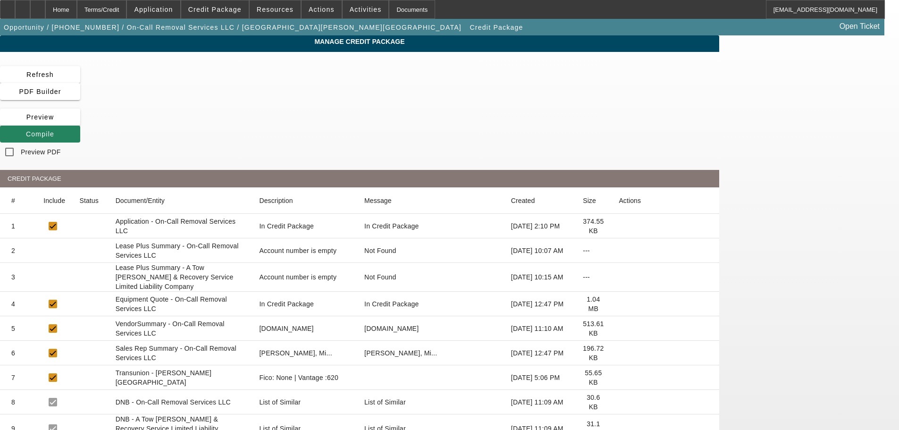
click at [619, 377] on icon at bounding box center [619, 377] width 0 height 0
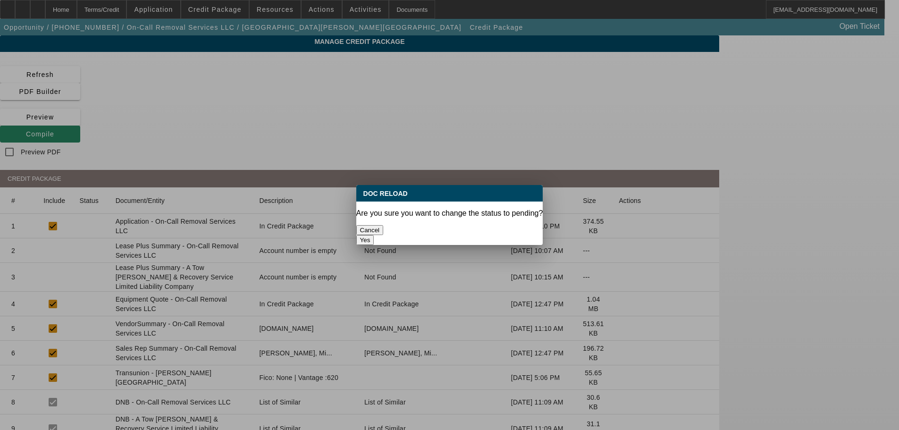
click at [374, 235] on button "Yes" at bounding box center [365, 240] width 18 height 10
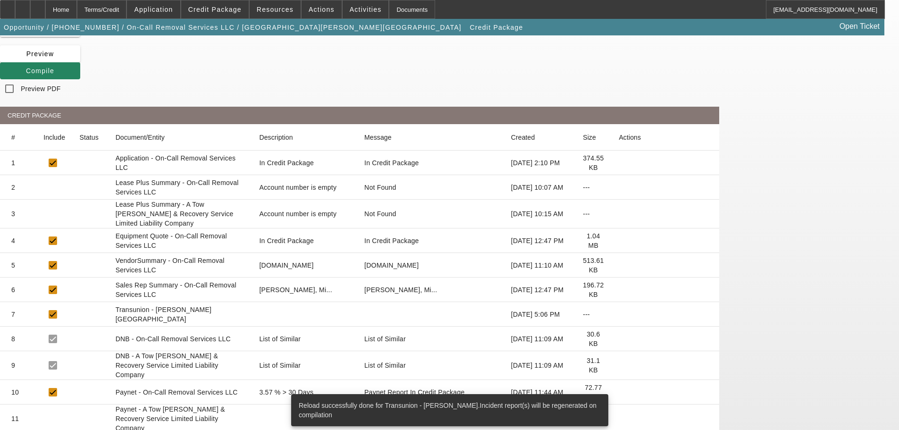
scroll to position [94, 0]
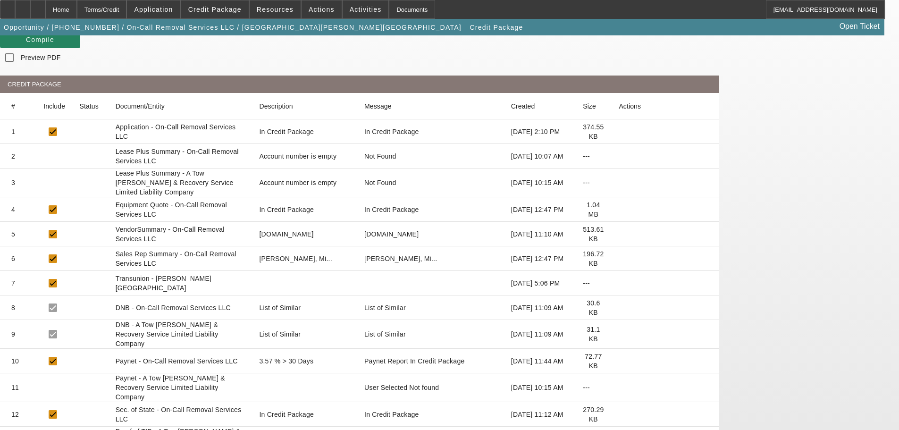
click at [619, 361] on icon at bounding box center [619, 361] width 0 height 0
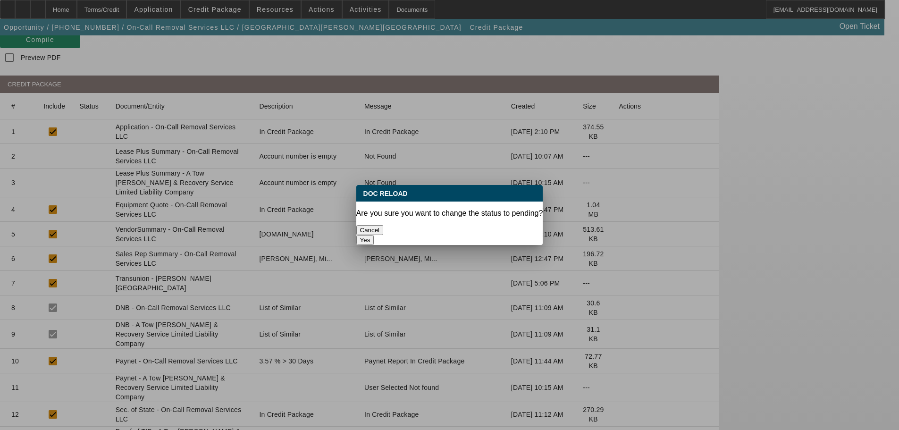
scroll to position [0, 0]
click at [374, 235] on button "Yes" at bounding box center [365, 240] width 18 height 10
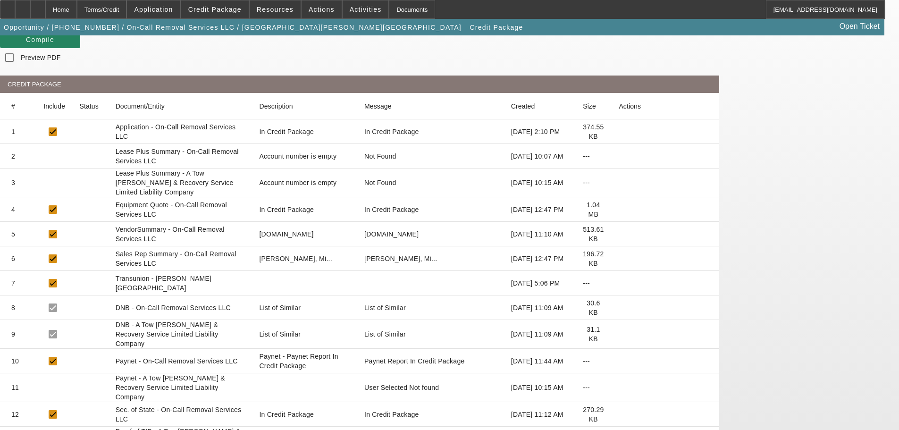
scroll to position [189, 0]
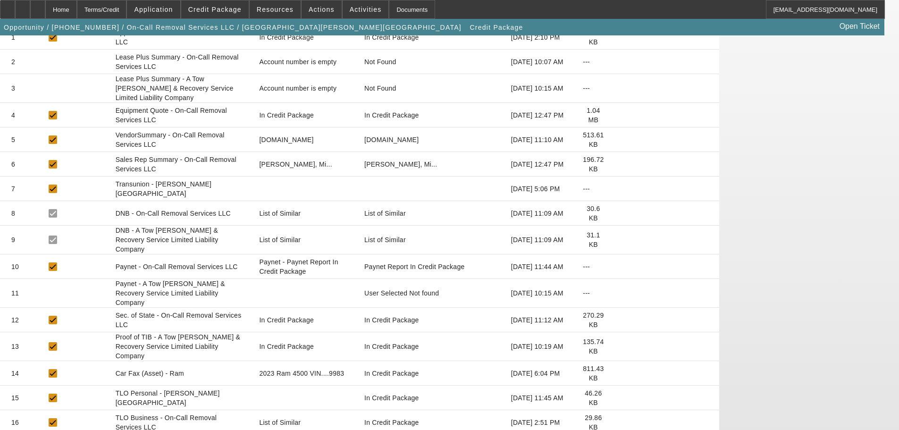
click at [619, 398] on icon at bounding box center [619, 398] width 0 height 0
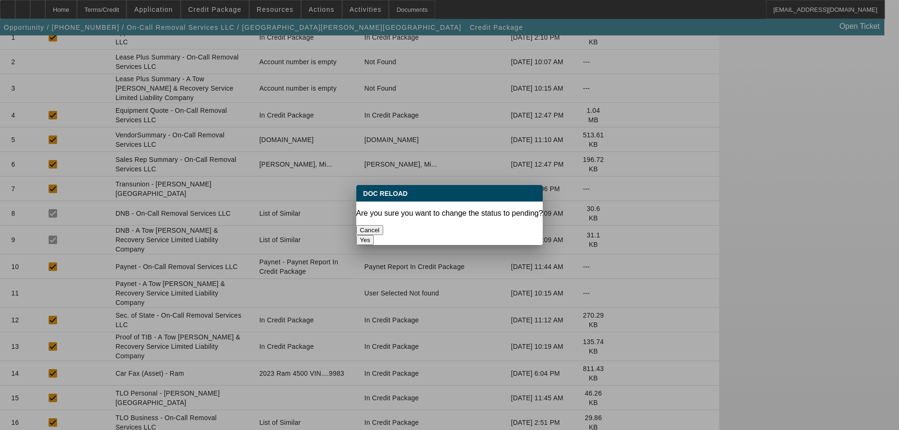
click at [374, 235] on button "Yes" at bounding box center [365, 240] width 18 height 10
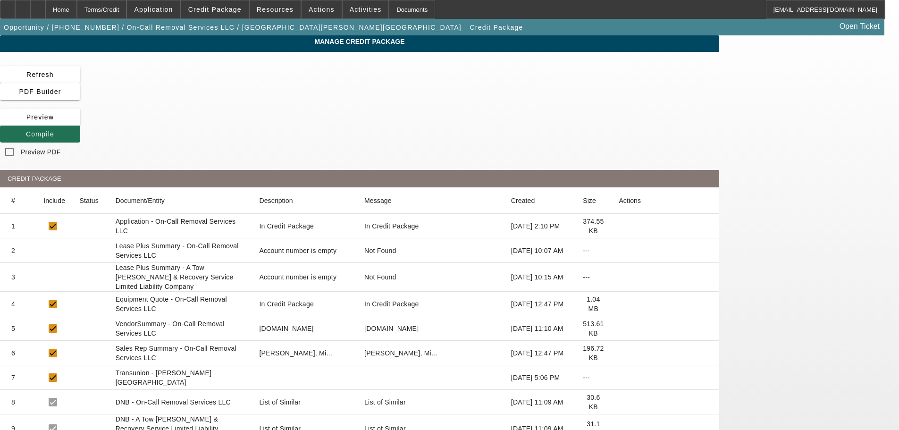
click at [54, 130] on span "Compile" at bounding box center [40, 134] width 28 height 8
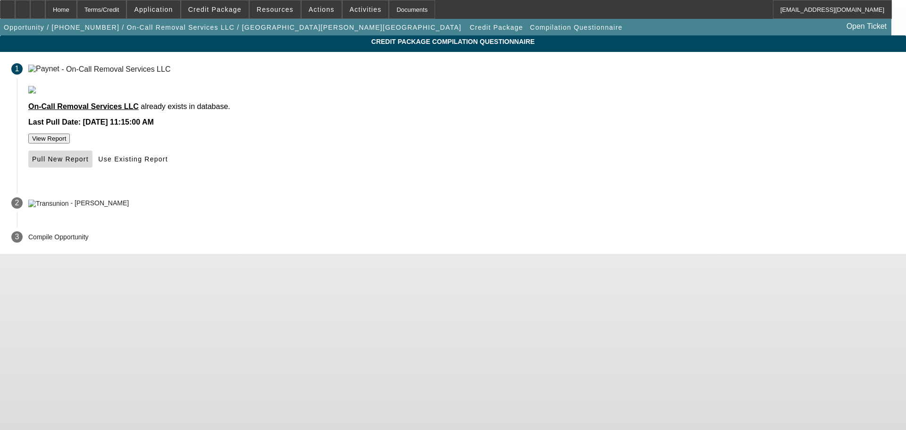
click at [89, 163] on span "Pull New Report" at bounding box center [60, 159] width 57 height 8
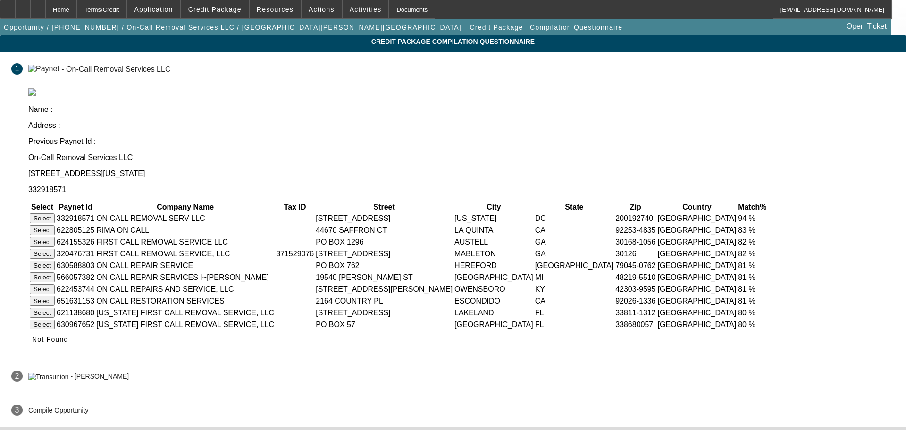
click at [55, 213] on button "Select" at bounding box center [42, 218] width 25 height 10
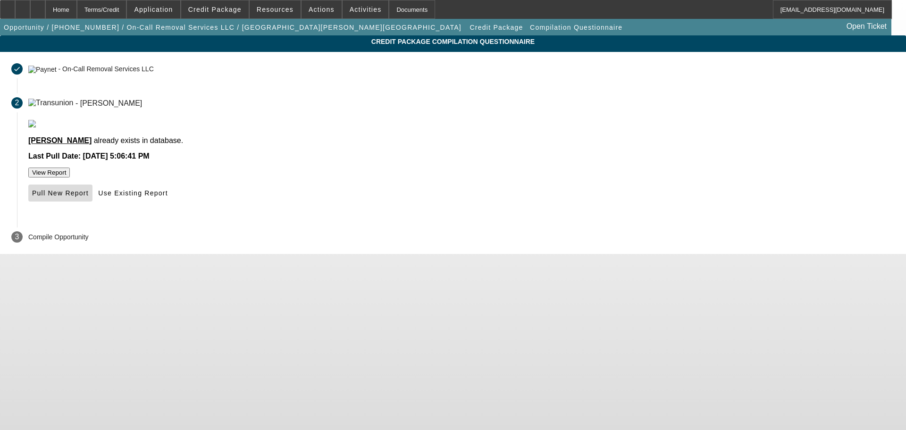
click at [92, 204] on span at bounding box center [60, 193] width 64 height 23
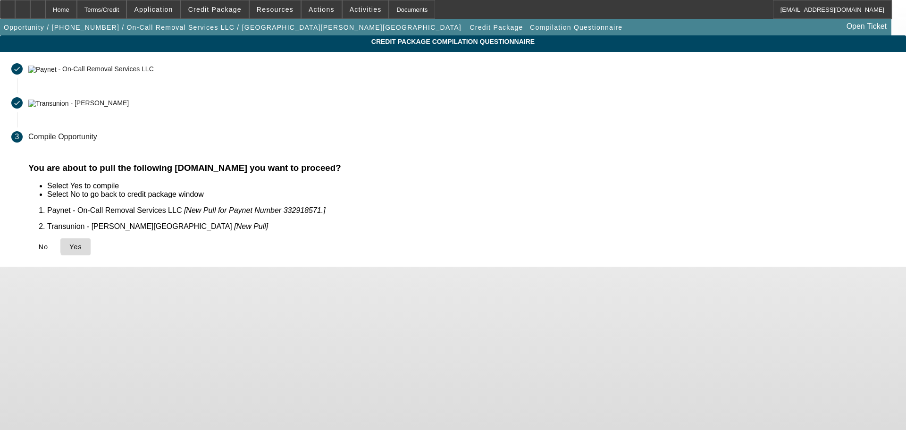
click at [82, 243] on span "Yes" at bounding box center [75, 247] width 13 height 8
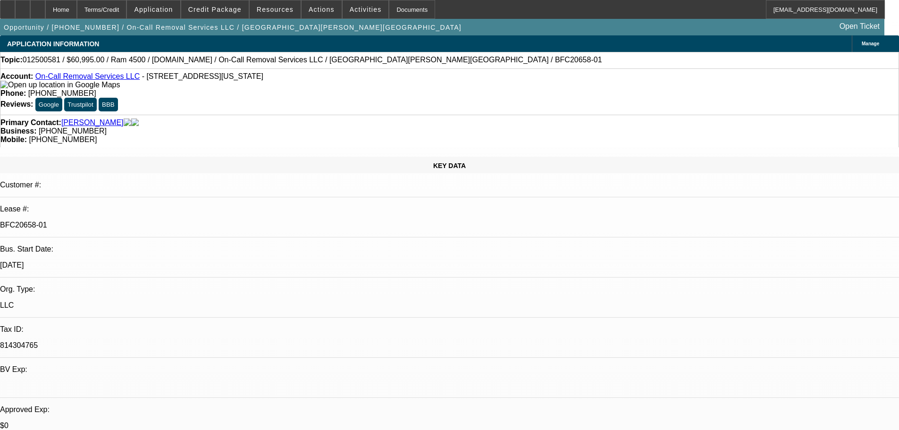
select select "0"
select select "2"
select select "0"
select select "6"
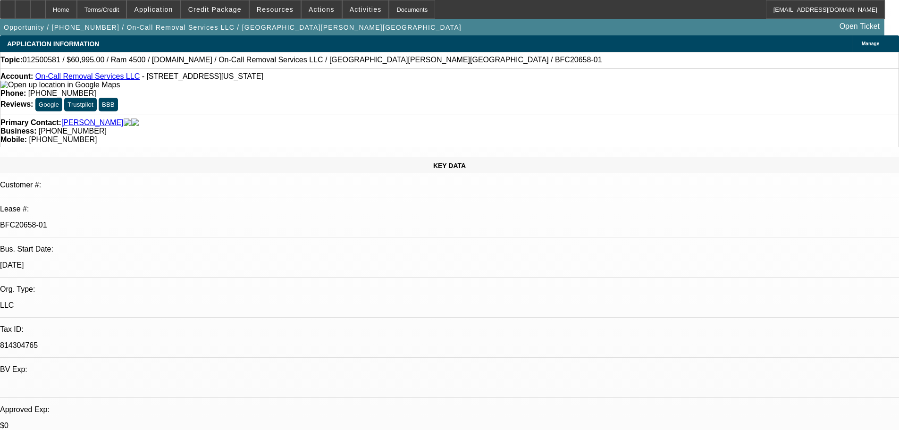
select select "0"
select select "2"
select select "0"
select select "6"
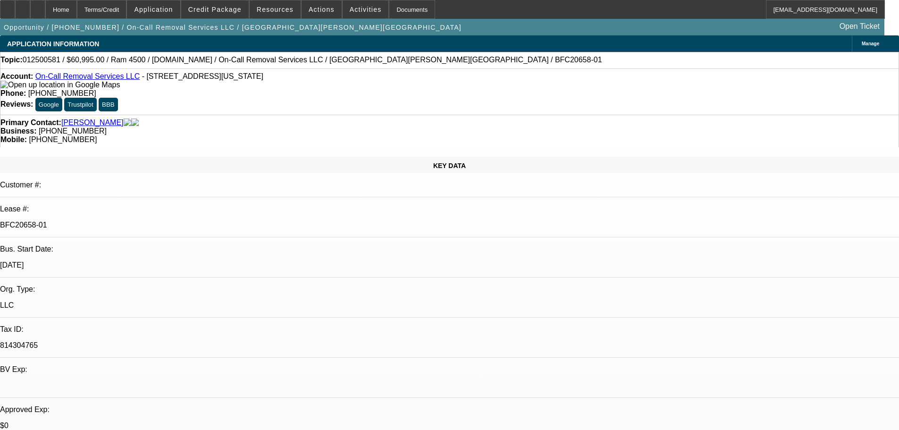
select select "0"
select select "2"
select select "0"
select select "6"
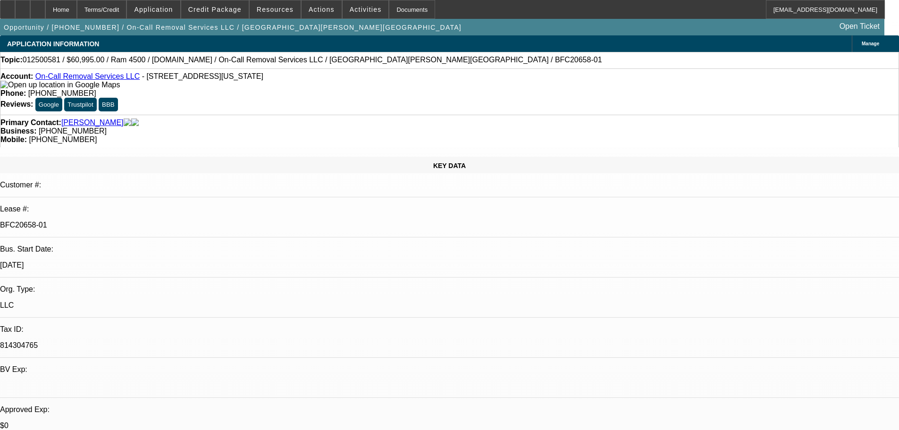
select select "0"
select select "2"
select select "0"
select select "6"
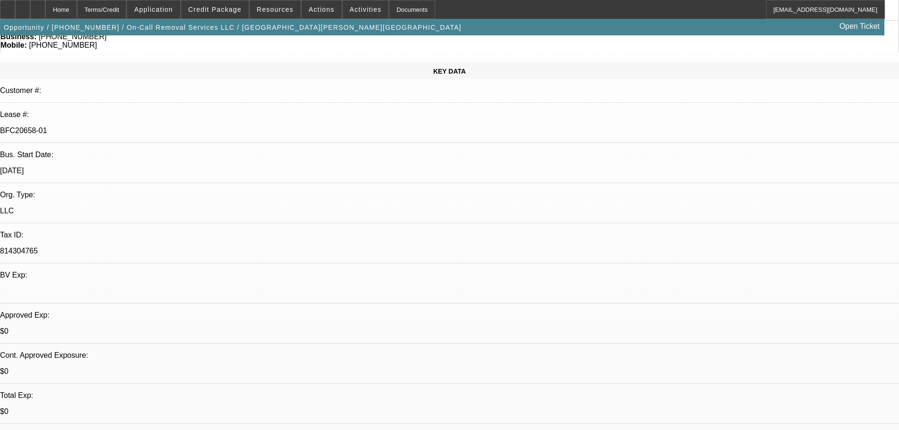
scroll to position [189, 0]
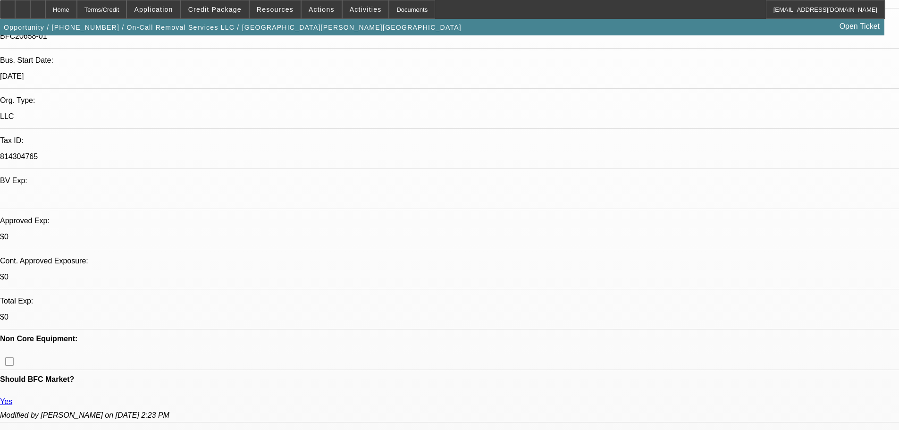
click at [38, 6] on icon at bounding box center [38, 6] width 0 height 0
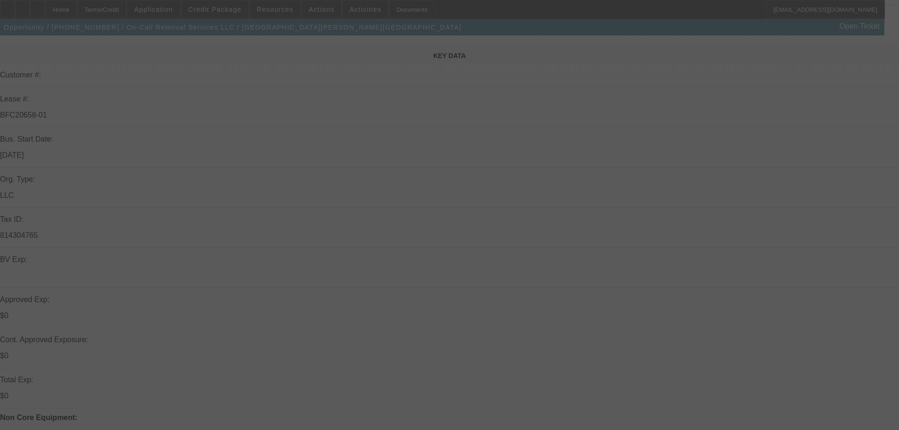
scroll to position [189, 0]
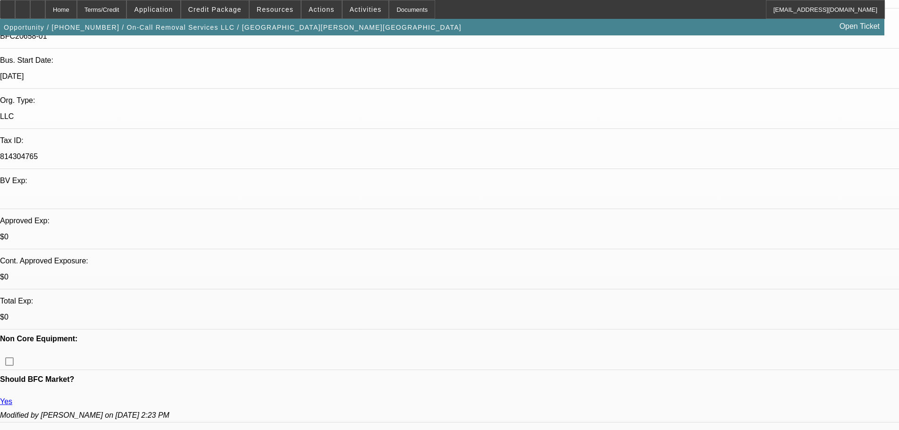
select select "0"
select select "2"
select select "0"
select select "6"
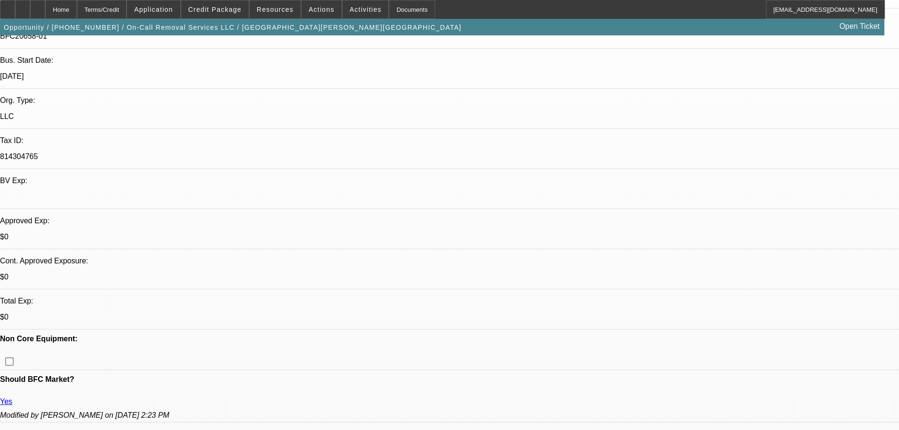
select select "0"
select select "2"
select select "0"
select select "6"
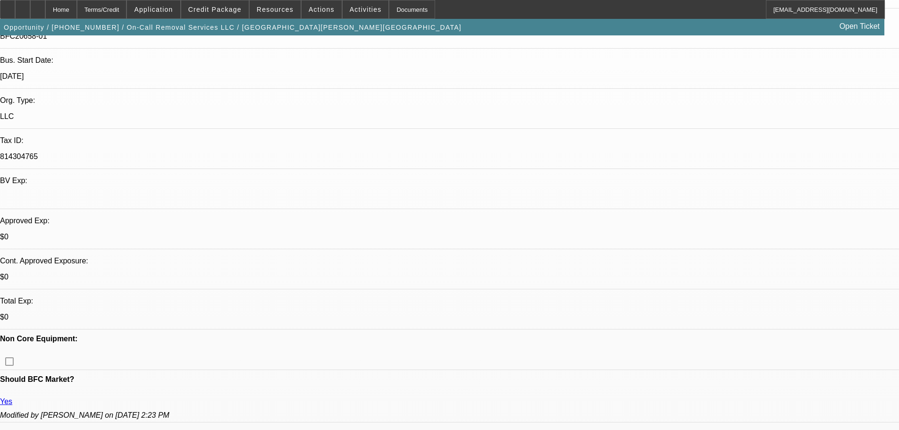
select select "0"
select select "2"
select select "0"
select select "6"
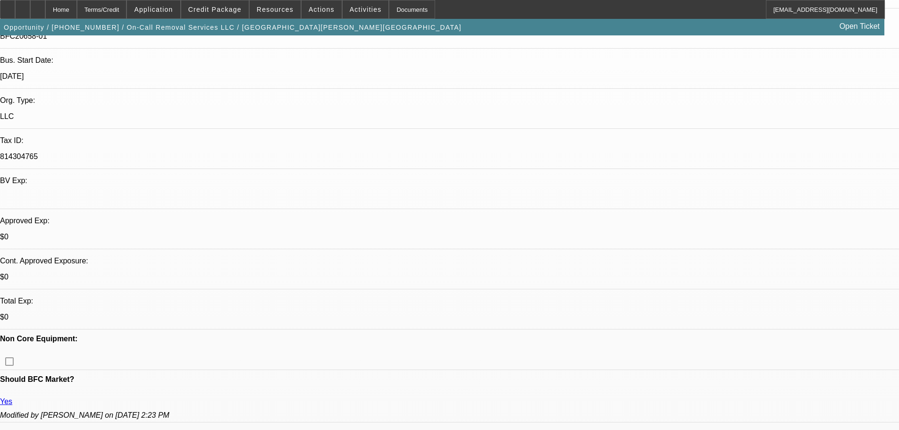
select select "0"
select select "2"
select select "0"
select select "6"
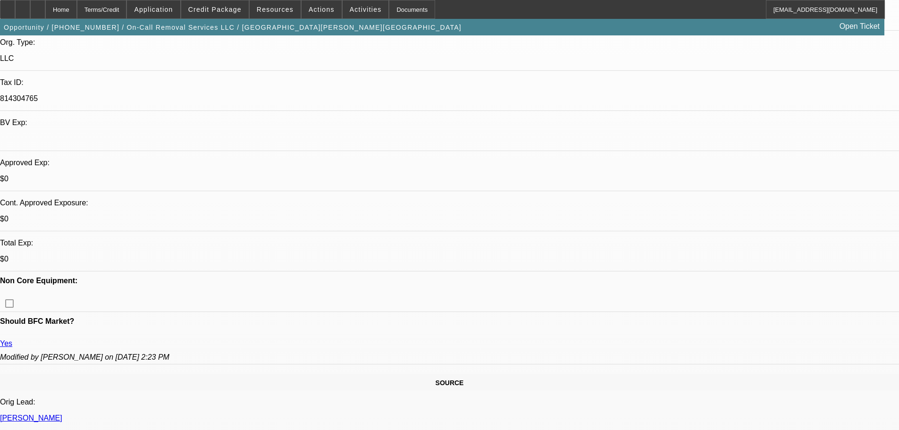
scroll to position [283, 0]
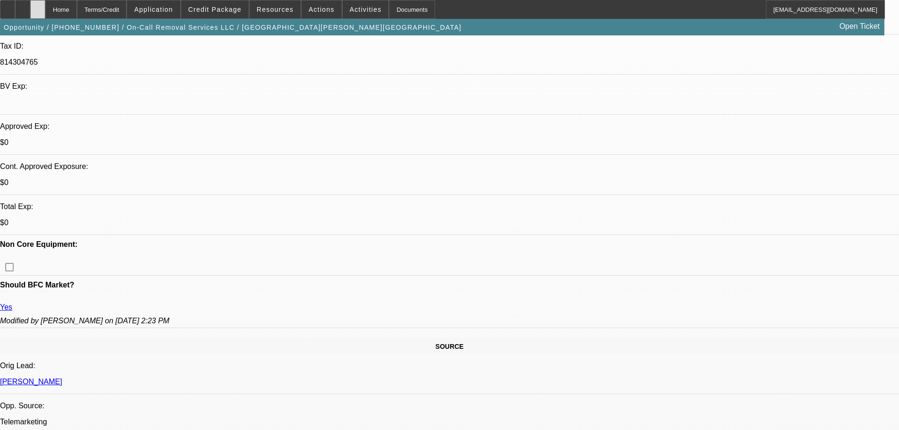
click at [45, 5] on div at bounding box center [37, 9] width 15 height 19
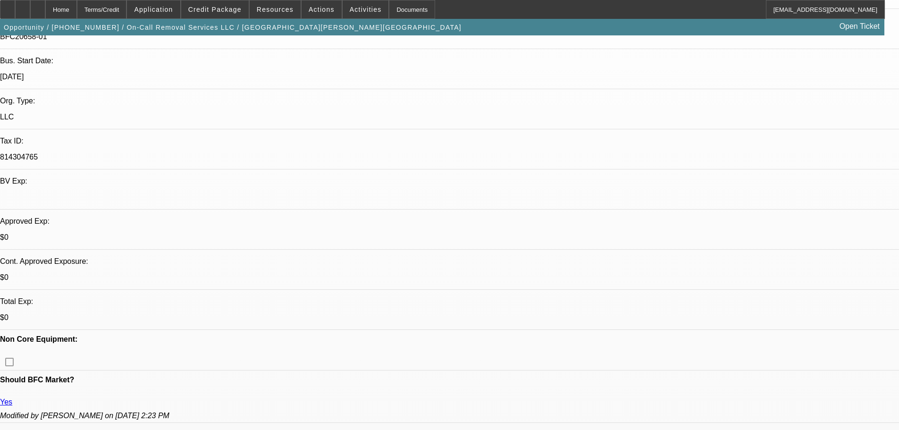
select select "0"
select select "2"
select select "0"
select select "6"
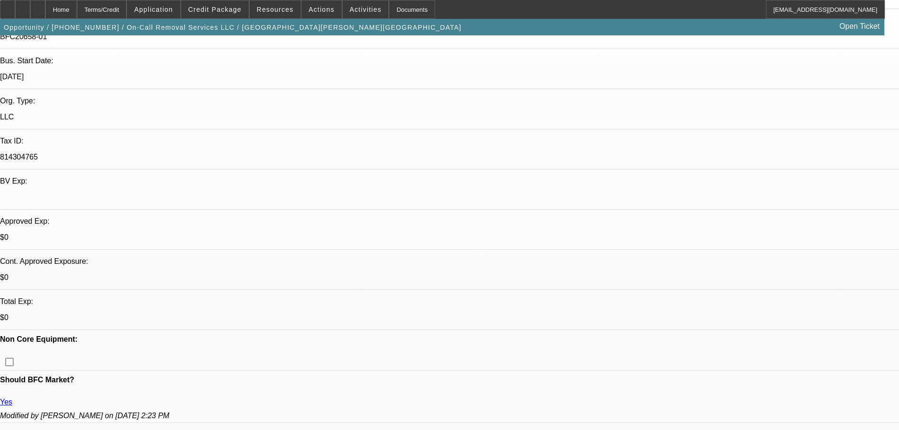
select select "0"
select select "2"
select select "0"
select select "6"
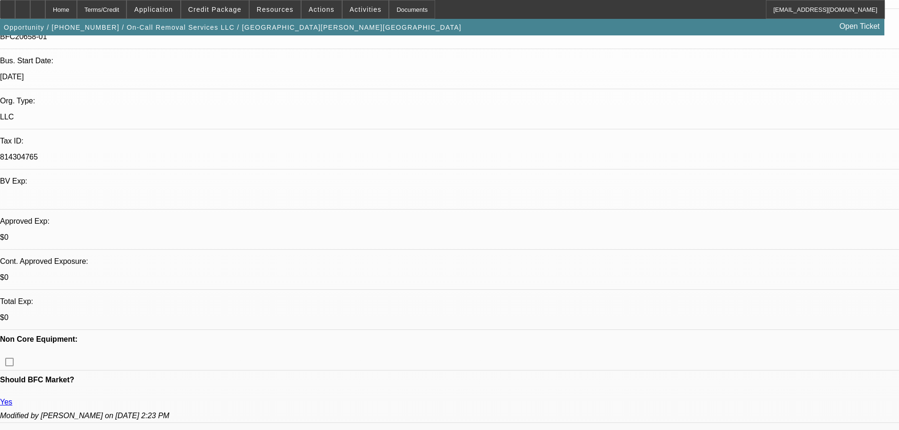
select select "0"
select select "2"
select select "0"
select select "6"
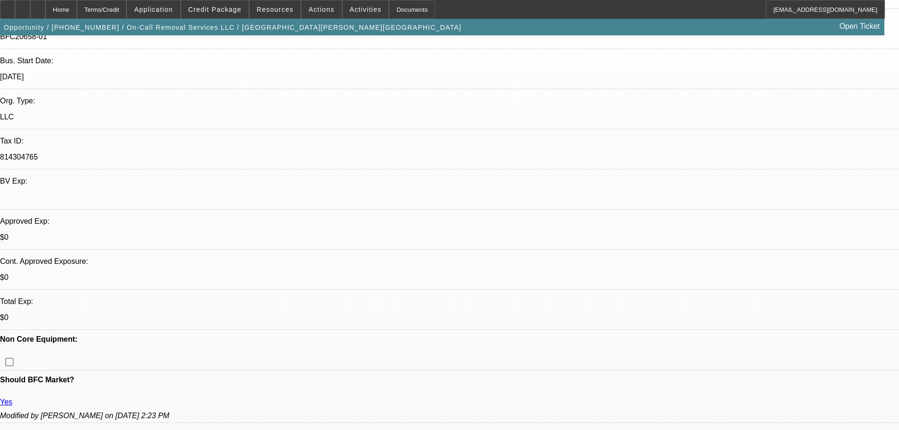
select select "0"
select select "2"
select select "0"
select select "6"
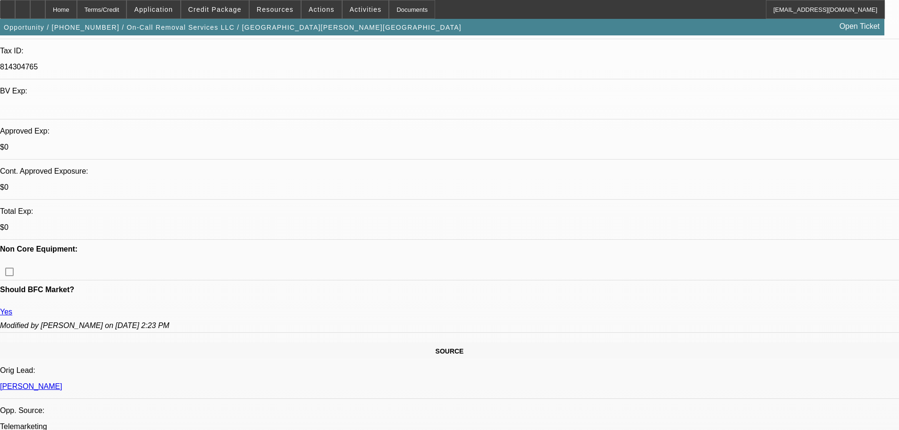
scroll to position [283, 0]
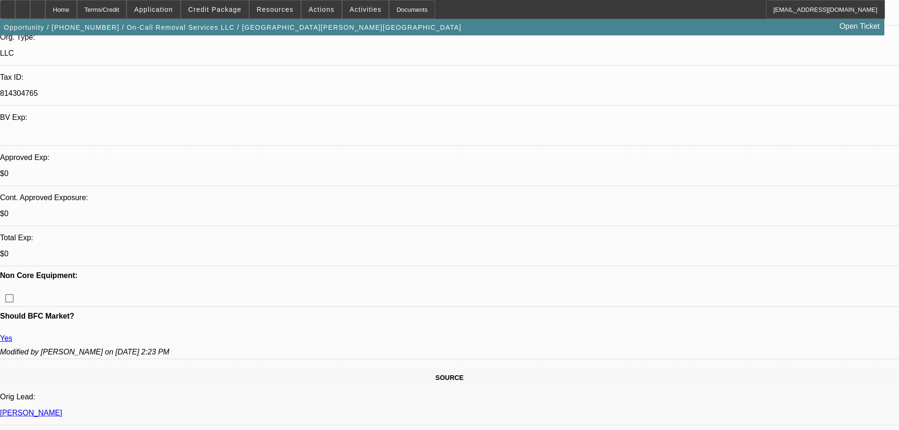
scroll to position [189, 0]
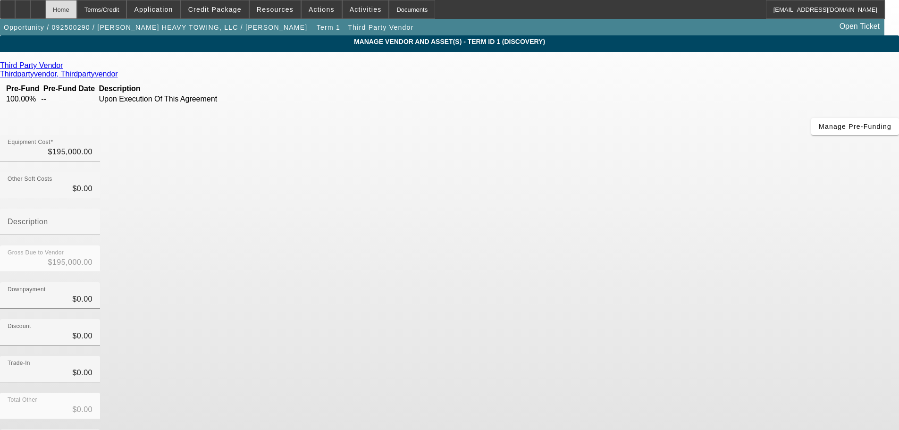
click at [77, 13] on div "Home" at bounding box center [61, 9] width 32 height 19
click at [77, 12] on div "Home" at bounding box center [61, 9] width 32 height 19
click at [77, 4] on div "Home" at bounding box center [61, 9] width 32 height 19
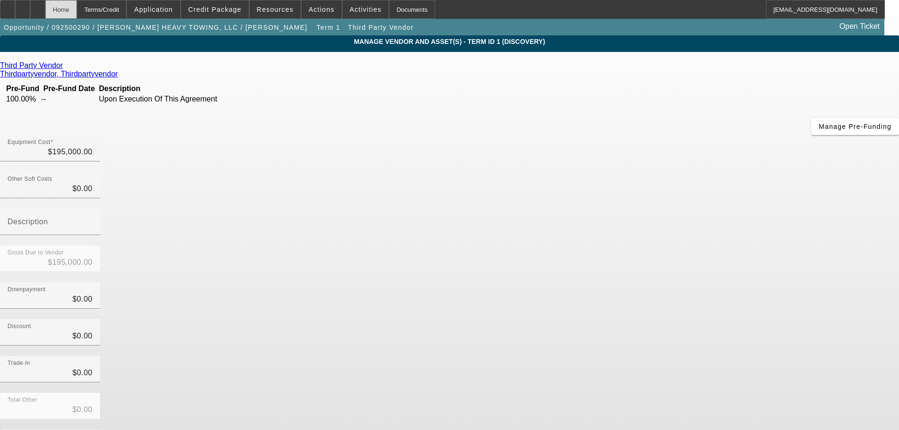
click at [77, 4] on div "Home" at bounding box center [61, 9] width 32 height 19
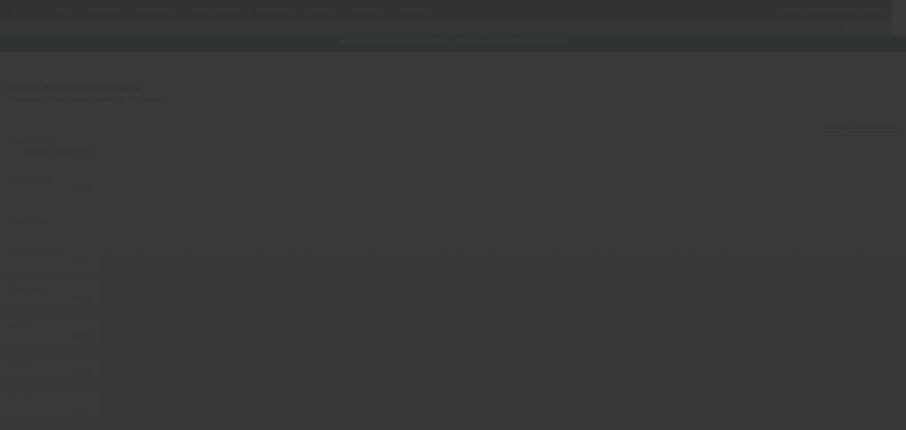
type input "$195,000.00"
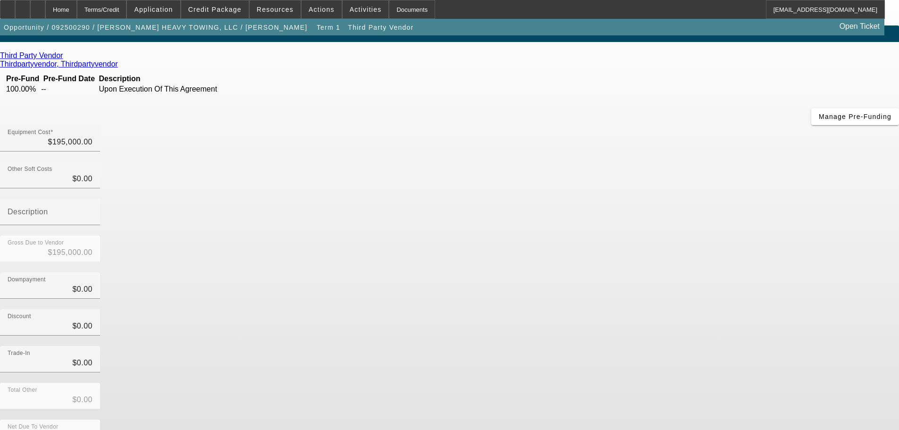
scroll to position [13, 0]
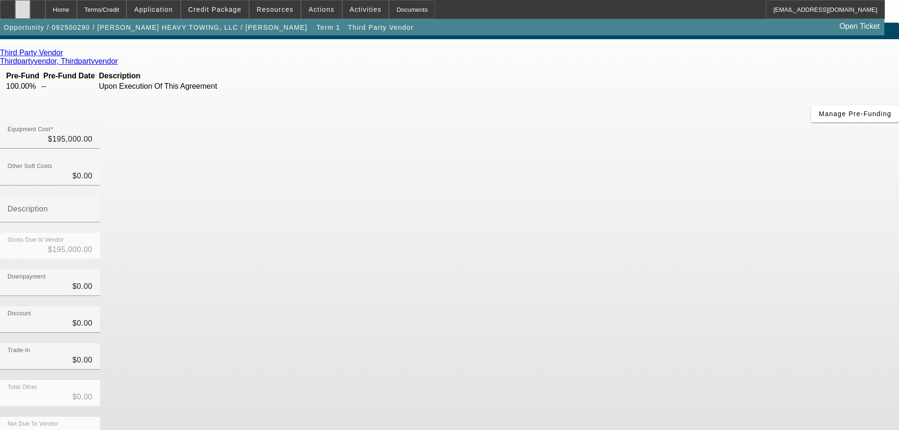
click at [30, 10] on div at bounding box center [22, 9] width 15 height 19
click at [225, 2] on span at bounding box center [214, 9] width 67 height 23
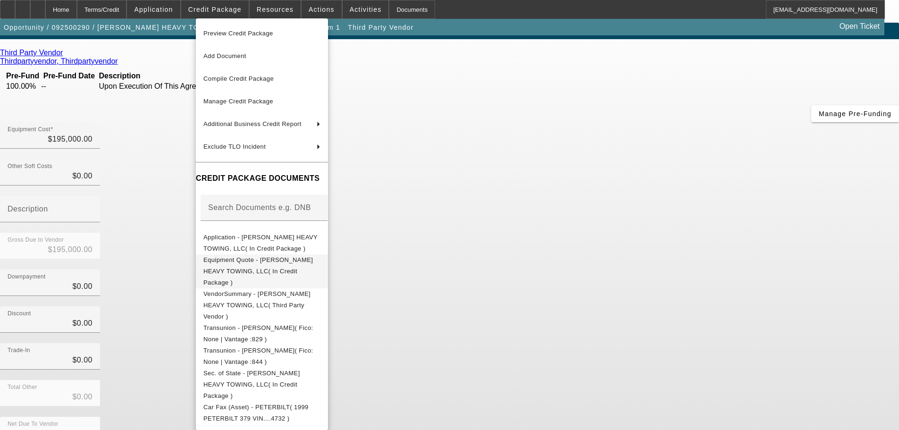
click at [313, 260] on span "Equipment Quote - KRIMMEL HEAVY TOWING, LLC( In Credit Package )" at bounding box center [257, 271] width 109 height 30
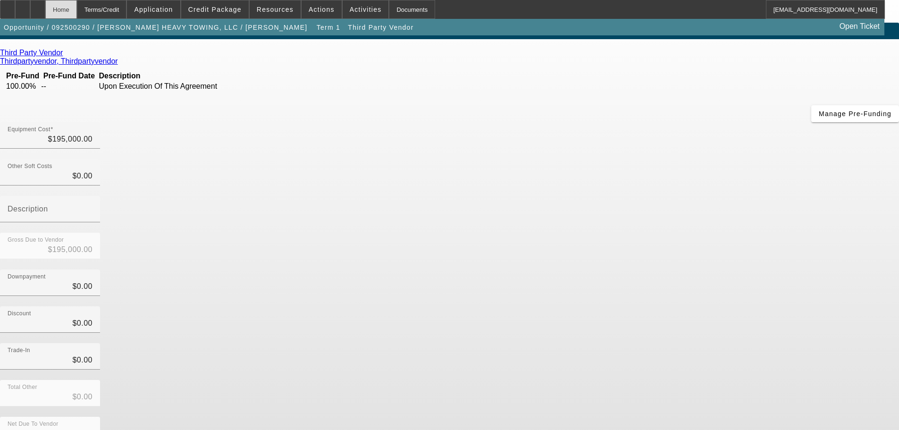
click at [77, 8] on div "Home" at bounding box center [61, 9] width 32 height 19
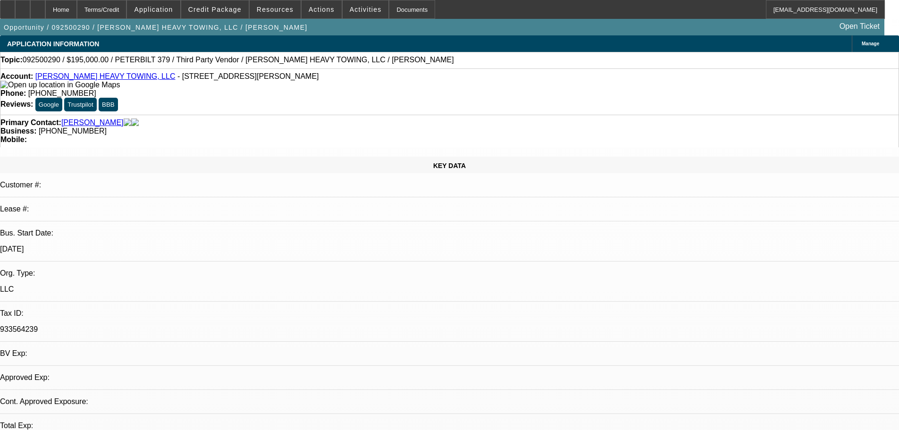
select select "0"
select select "2"
select select "0.1"
select select "4"
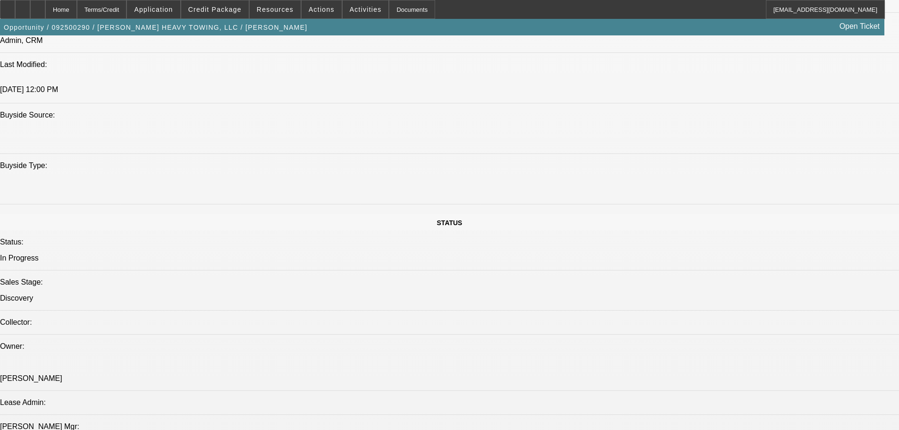
scroll to position [849, 0]
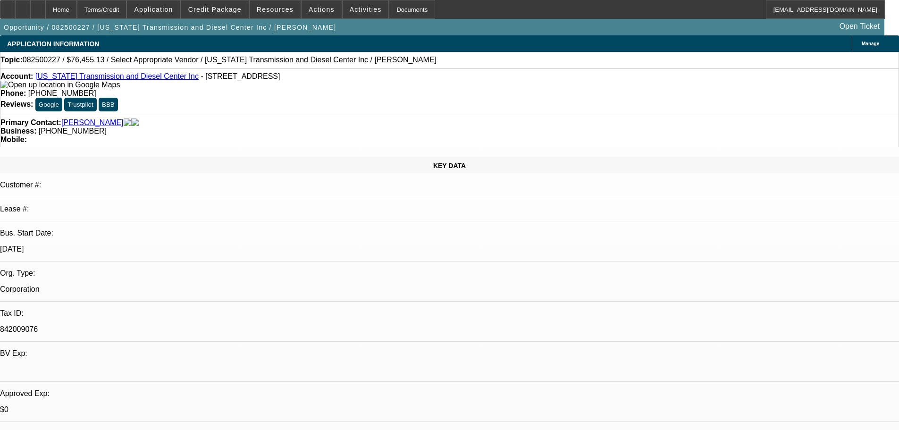
select select "0"
select select "2"
select select "0.1"
select select "4"
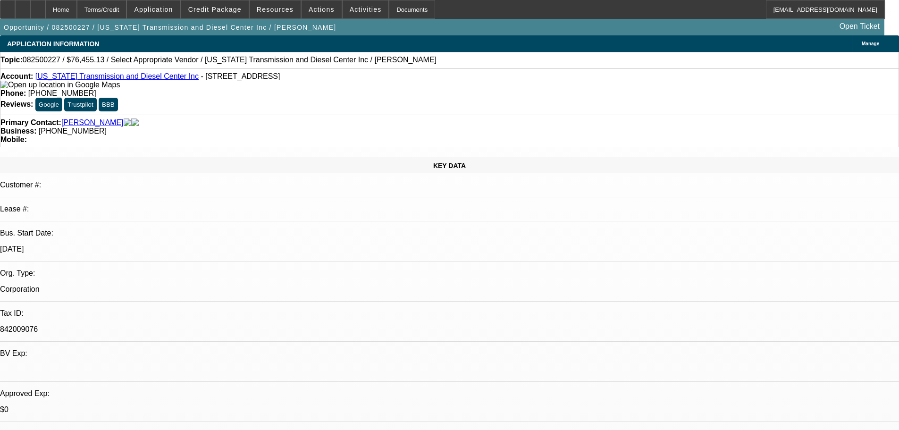
scroll to position [94, 0]
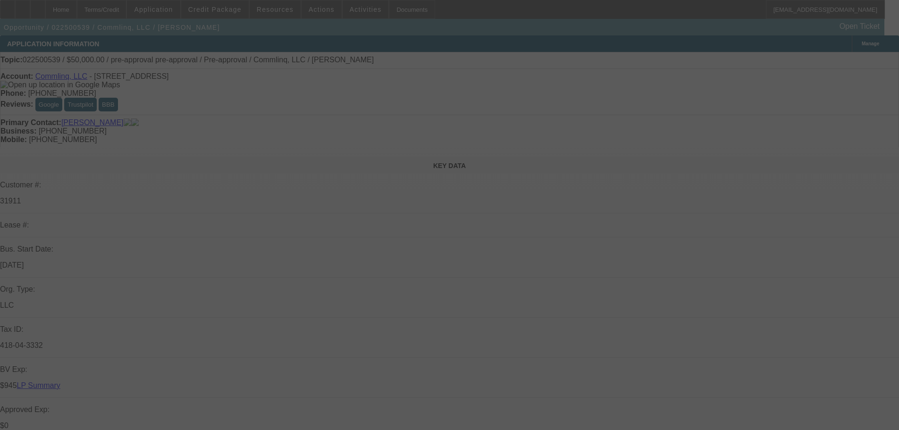
select select "0"
select select "6"
select select "0"
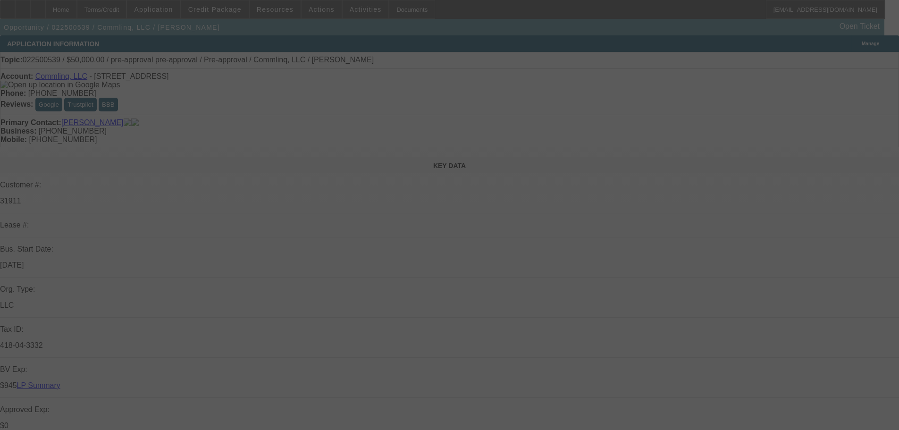
select select "0"
select select "6"
select select "2"
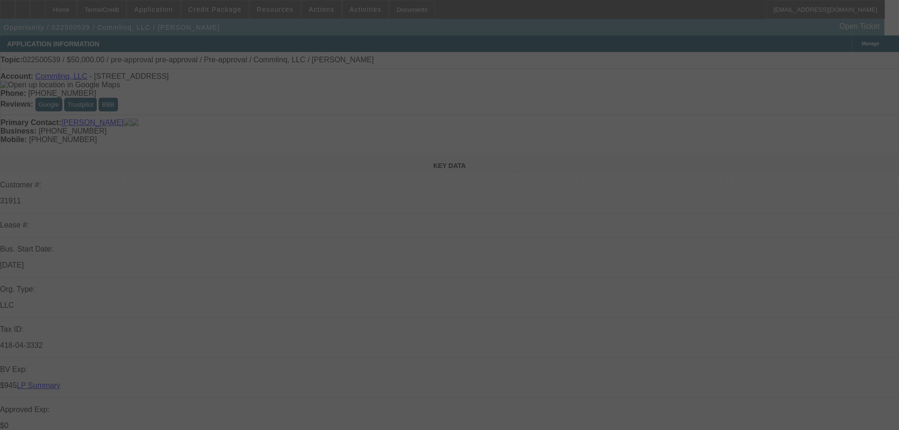
select select "0"
select select "6"
select select "2"
select select "0.1"
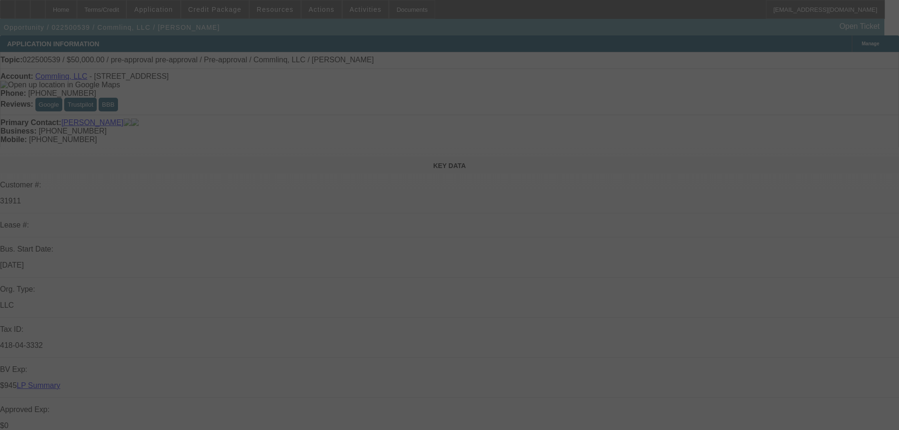
select select "4"
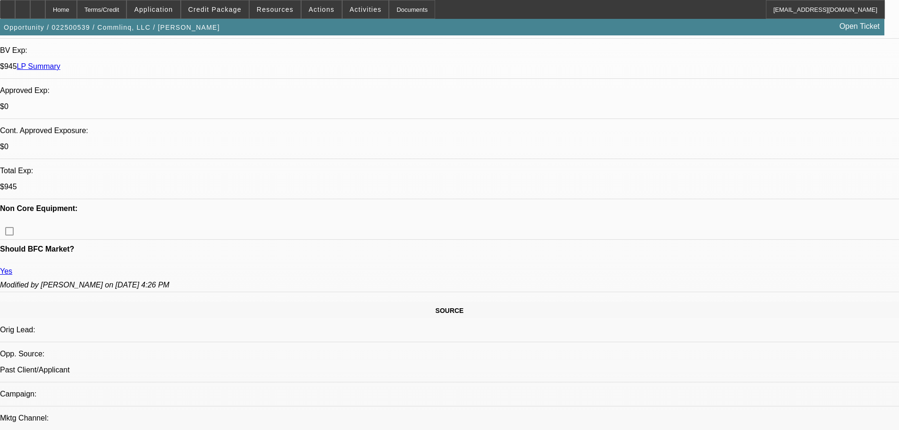
scroll to position [283, 0]
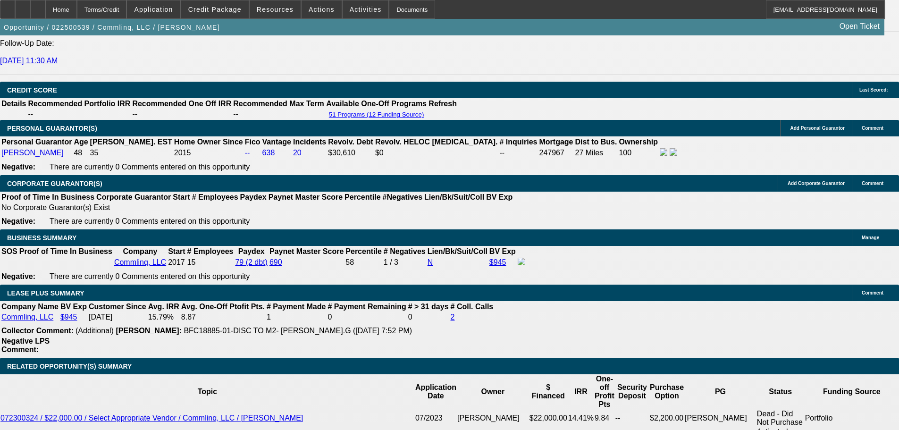
scroll to position [183, 0]
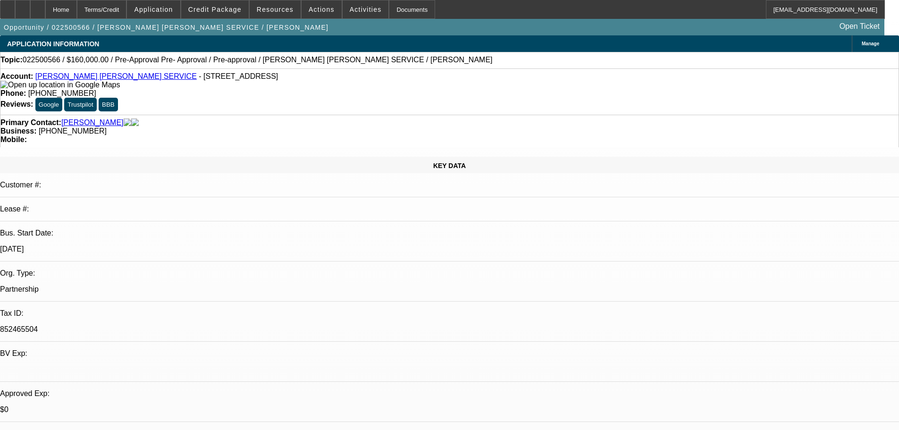
select select "0"
select select "2"
select select "0.1"
select select "4"
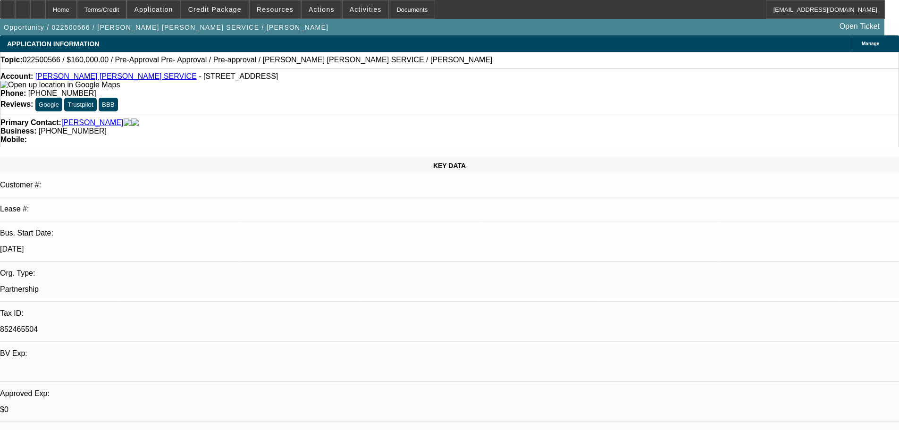
select select "0"
select select "2"
select select "0.1"
select select "4"
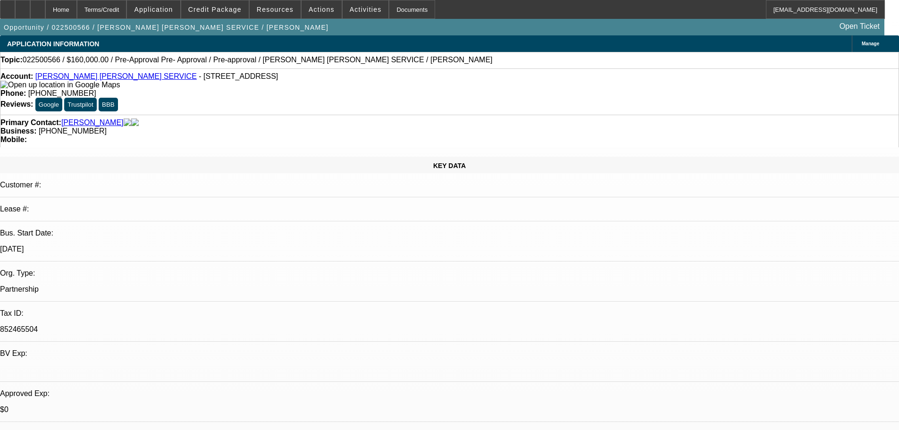
select select "0"
select select "2"
select select "0.1"
select select "4"
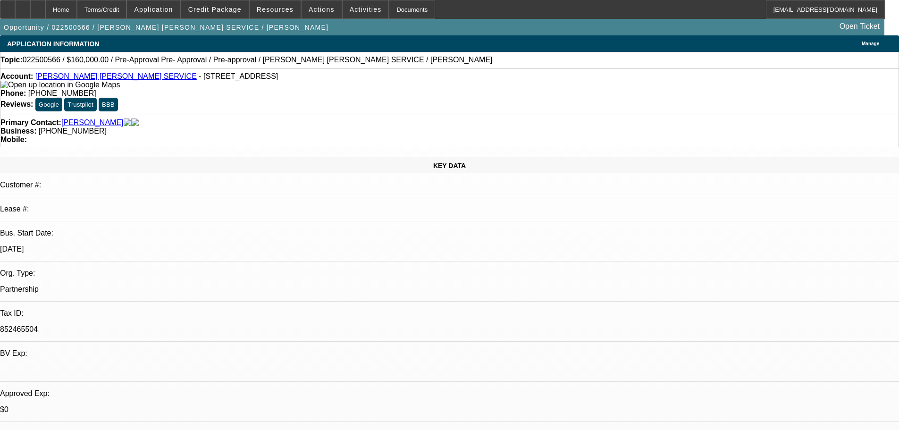
select select "0"
select select "2"
select select "0.1"
select select "4"
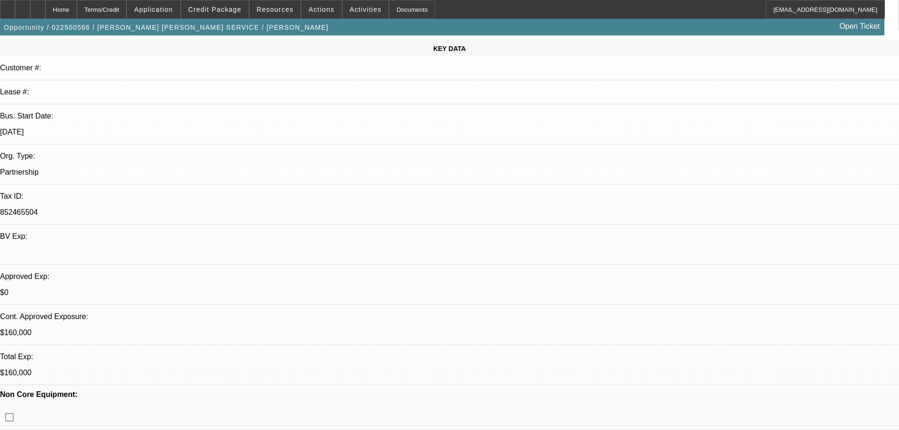
scroll to position [94, 0]
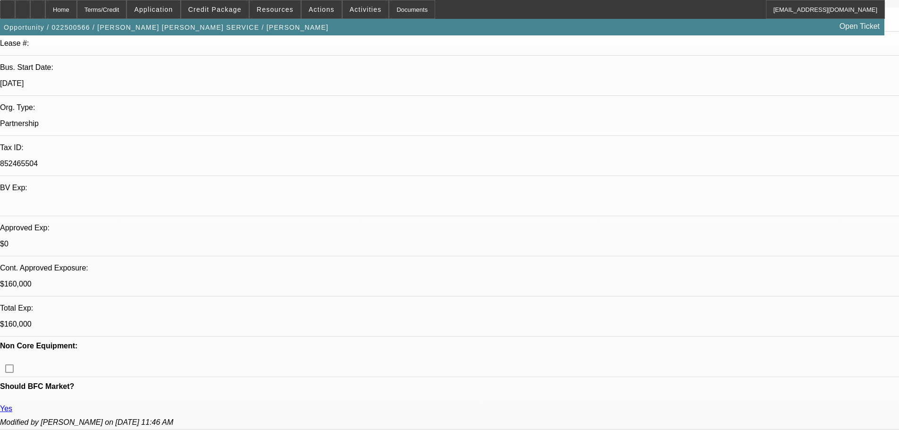
scroll to position [189, 0]
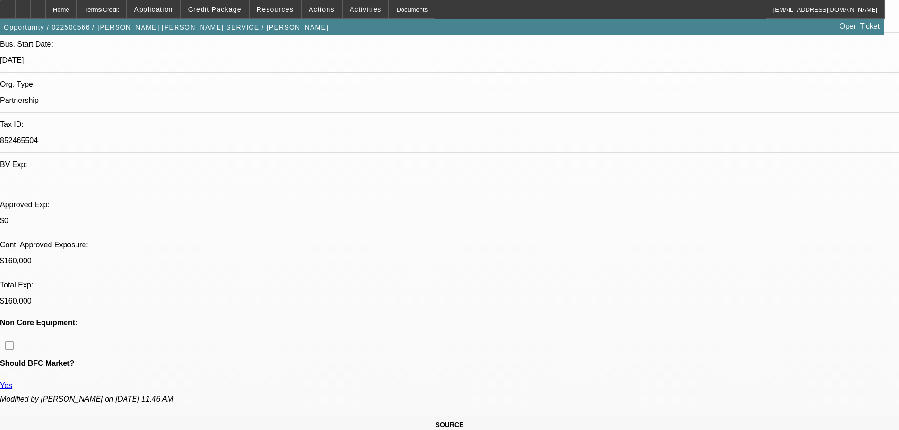
drag, startPoint x: 288, startPoint y: 223, endPoint x: 326, endPoint y: 228, distance: 37.7
drag, startPoint x: 310, startPoint y: 221, endPoint x: 282, endPoint y: 220, distance: 28.3
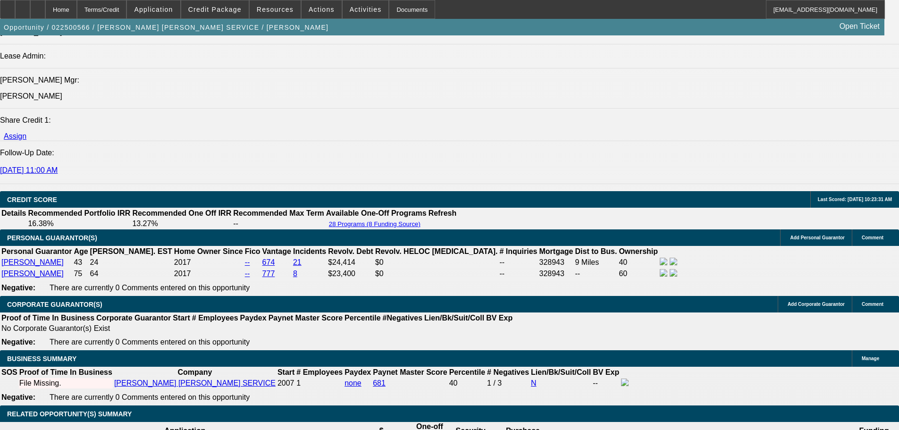
scroll to position [1167, 0]
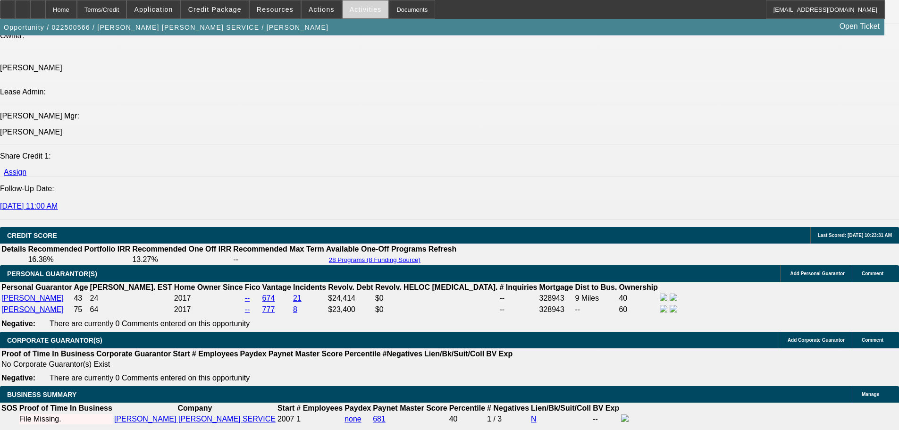
click at [354, 10] on span "Activities" at bounding box center [366, 10] width 32 height 8
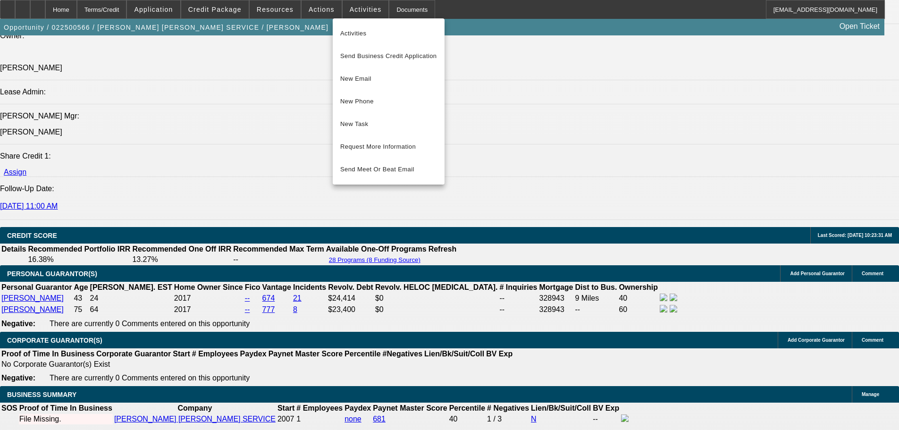
click at [305, 11] on div at bounding box center [449, 215] width 899 height 430
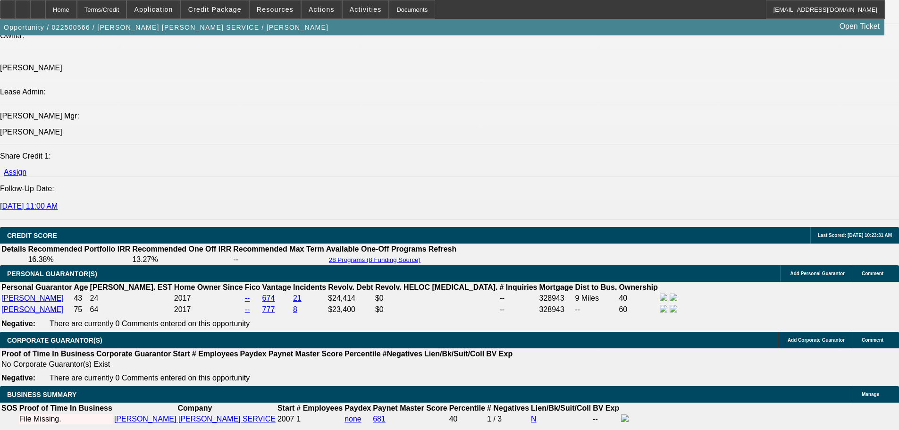
click at [309, 11] on span "Actions" at bounding box center [322, 10] width 26 height 8
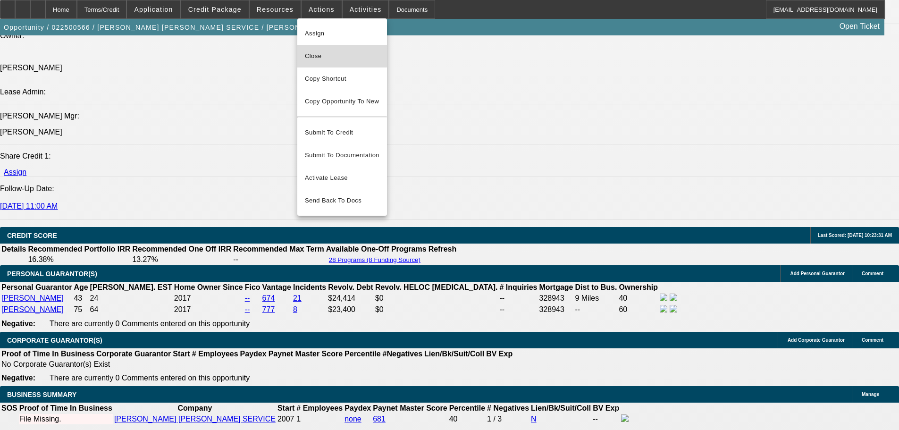
click at [328, 54] on span "Close" at bounding box center [342, 55] width 75 height 11
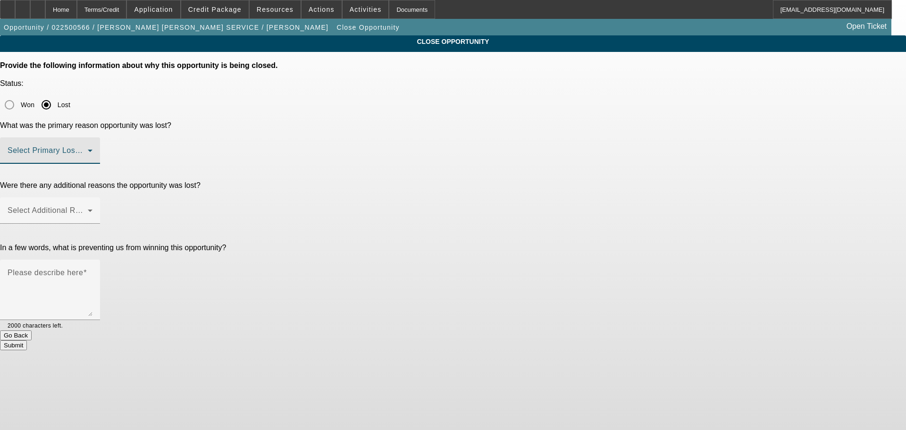
click at [88, 149] on span at bounding box center [48, 154] width 80 height 11
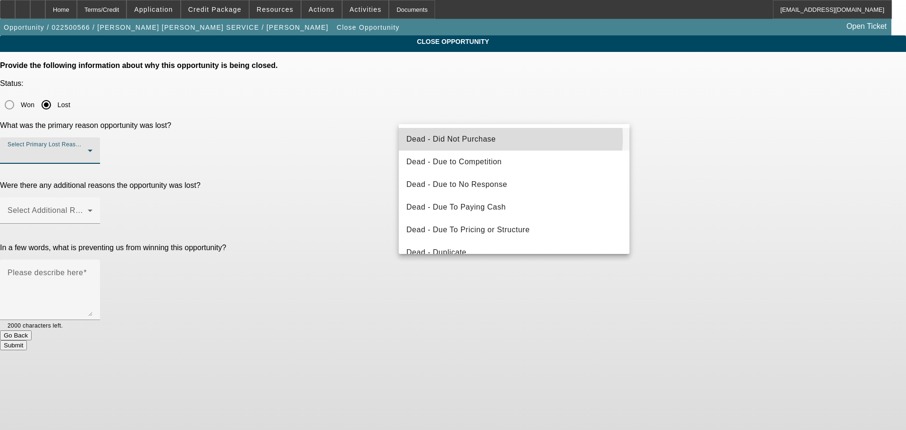
click at [504, 138] on mat-option "Dead - Did Not Purchase" at bounding box center [514, 139] width 231 height 23
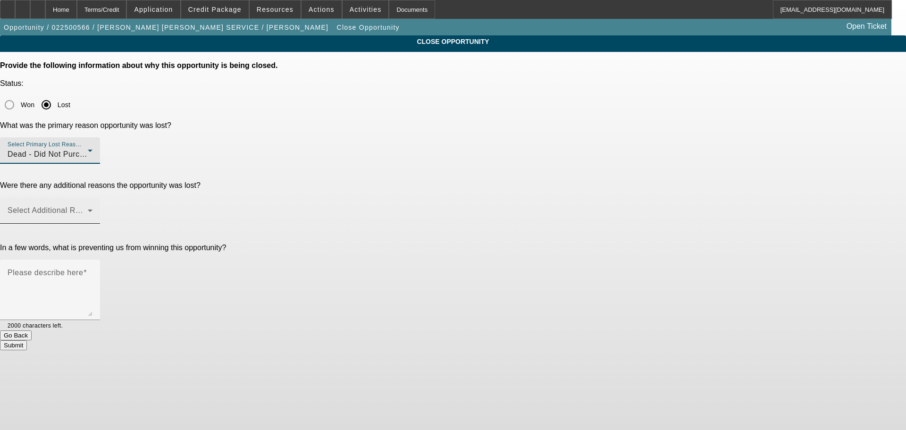
click at [88, 209] on span at bounding box center [48, 214] width 80 height 11
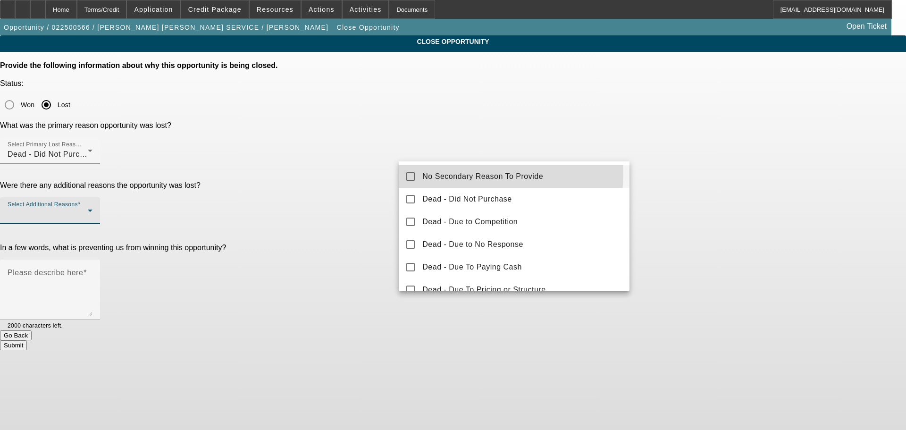
click at [489, 173] on span "No Secondary Reason To Provide" at bounding box center [482, 176] width 121 height 11
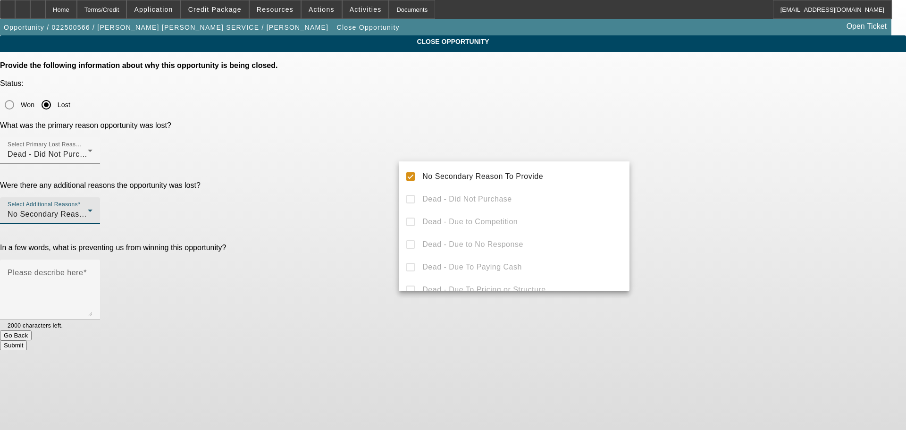
click at [773, 174] on div at bounding box center [453, 215] width 906 height 430
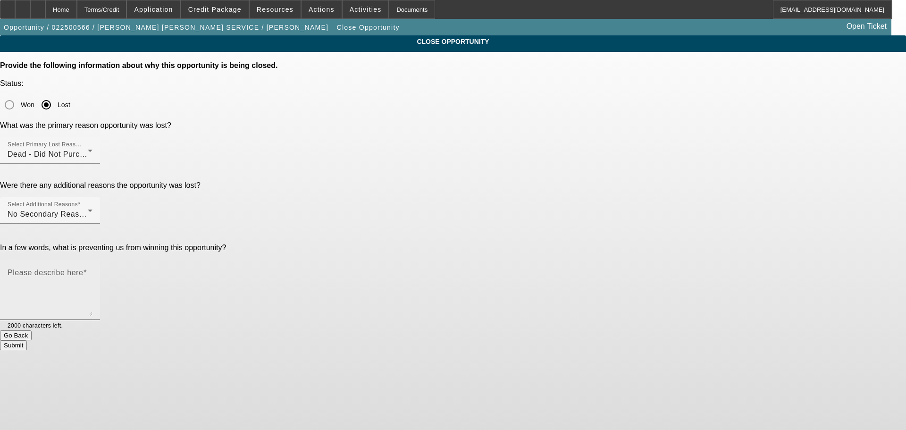
click at [92, 271] on textarea "Please describe here" at bounding box center [50, 293] width 85 height 45
type textarea "R"
click at [92, 271] on textarea "Spoke about three different cranes at r" at bounding box center [50, 293] width 85 height 45
type textarea "Spoke about three different cranes at Ritchie Bros Auctions and he bailed on ea…"
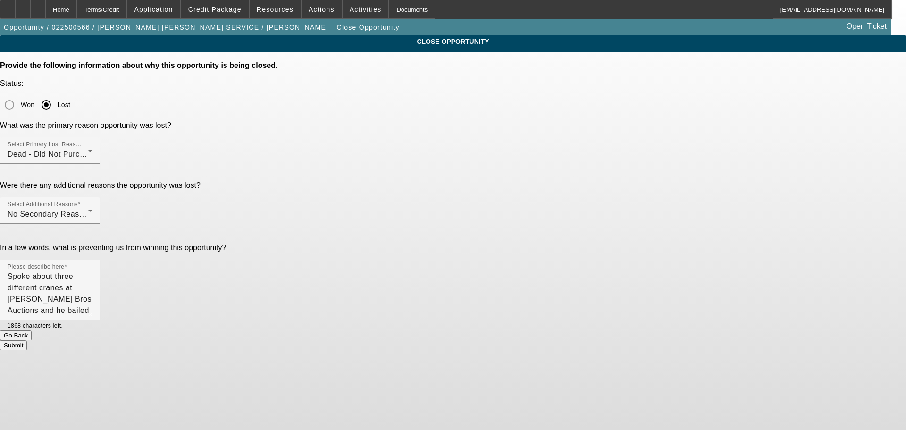
click at [27, 340] on button "Submit" at bounding box center [13, 345] width 27 height 10
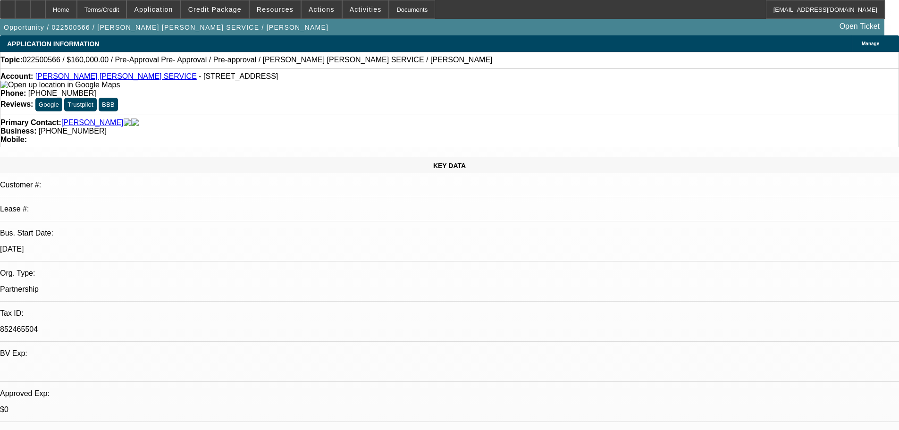
select select "0"
select select "2"
select select "0.1"
select select "4"
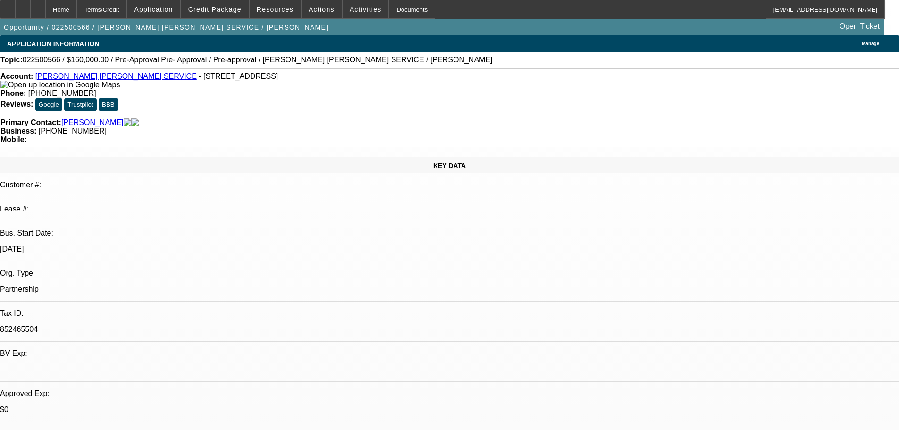
select select "0"
select select "2"
select select "0.1"
select select "4"
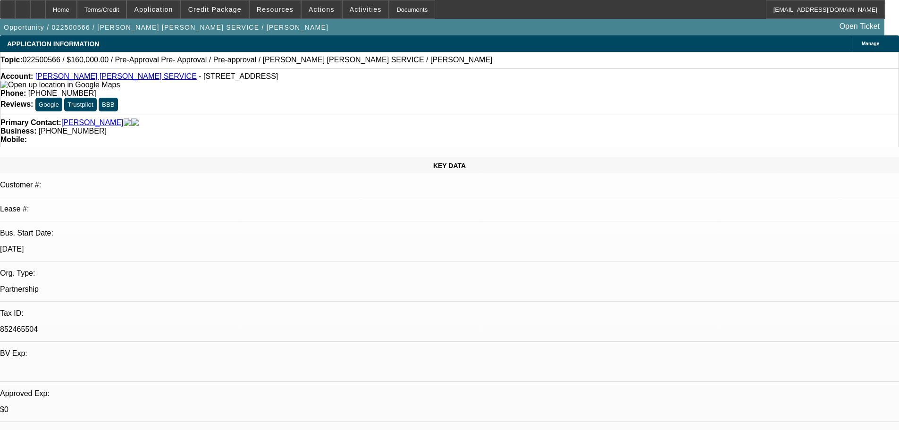
select select "0"
select select "2"
select select "0.1"
select select "4"
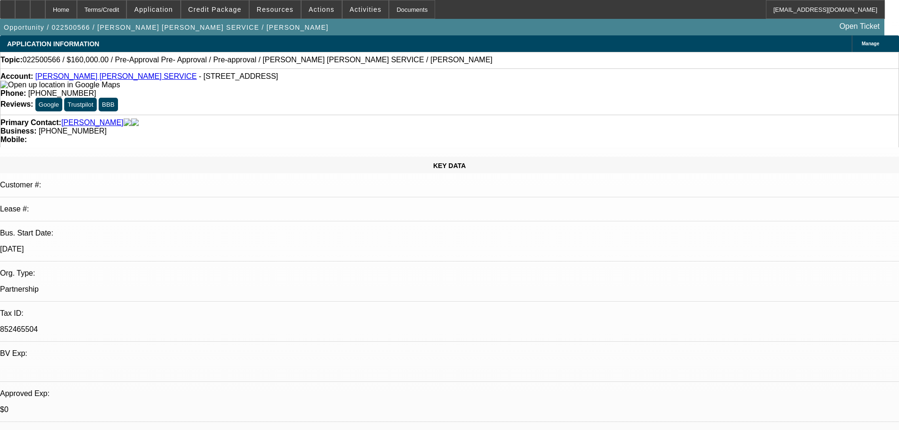
select select "0"
select select "2"
select select "0.1"
select select "4"
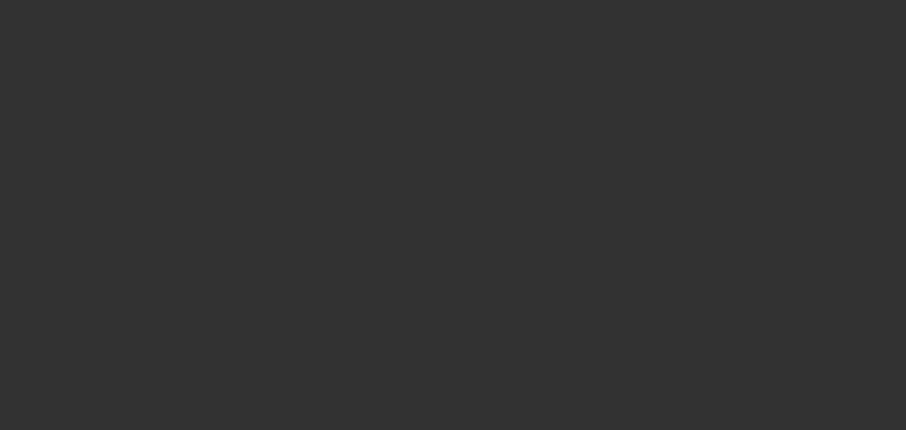
select select "0"
select select "6"
select select "0"
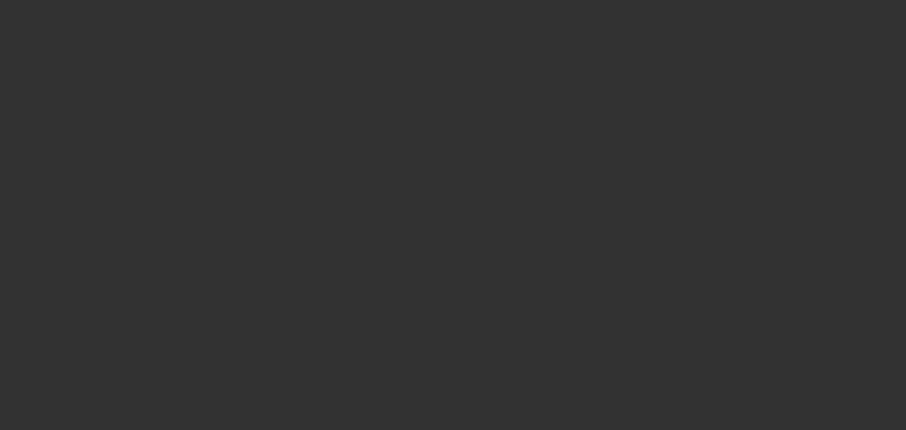
select select "0"
select select "6"
select select "0"
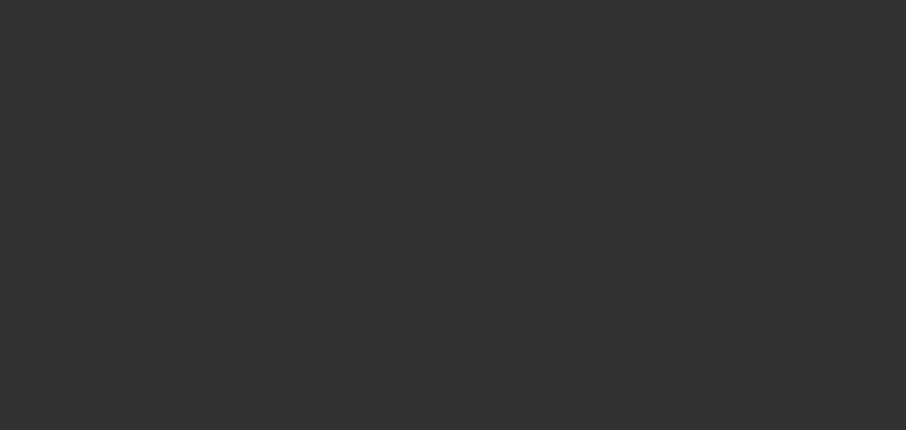
select select "0"
select select "6"
select select "0.1"
select select "2"
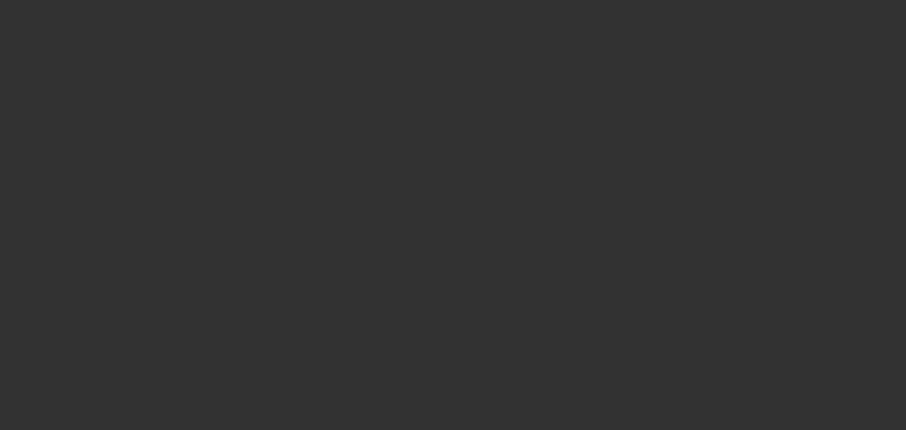
select select "0"
select select "6"
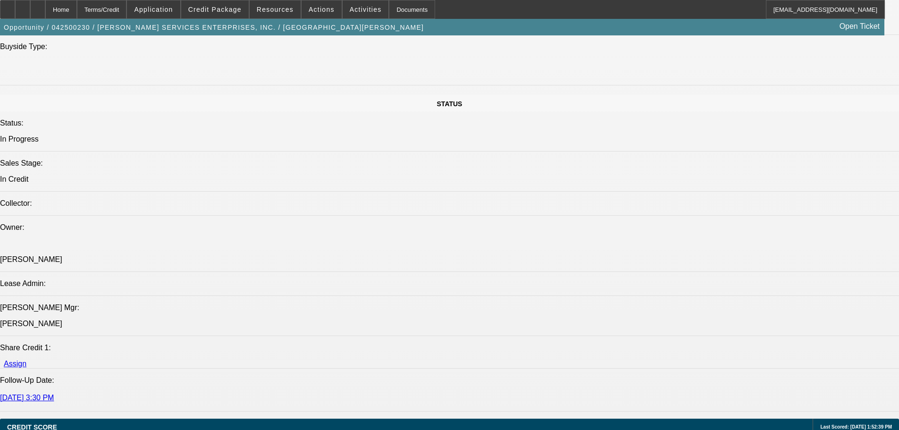
scroll to position [1038, 0]
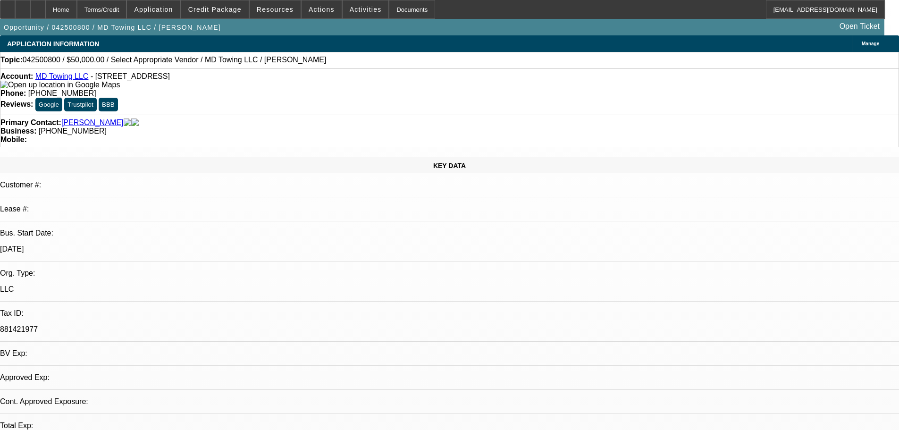
select select "0"
select select "2"
select select "0.1"
select select "4"
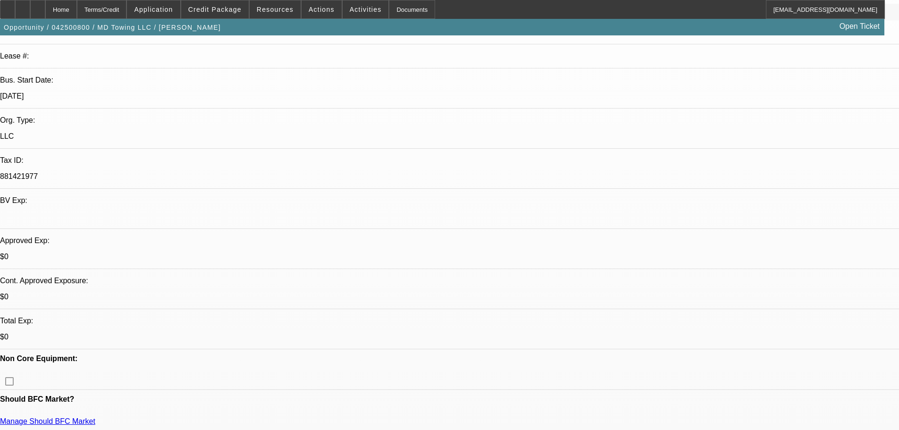
scroll to position [189, 0]
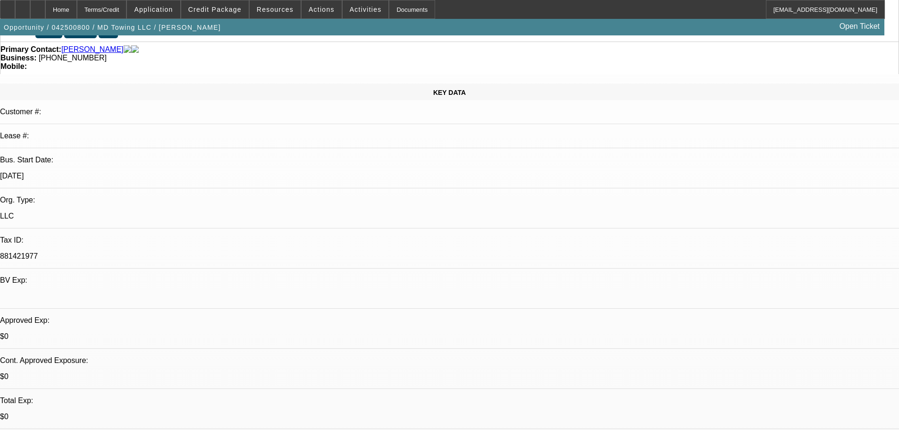
scroll to position [0, 0]
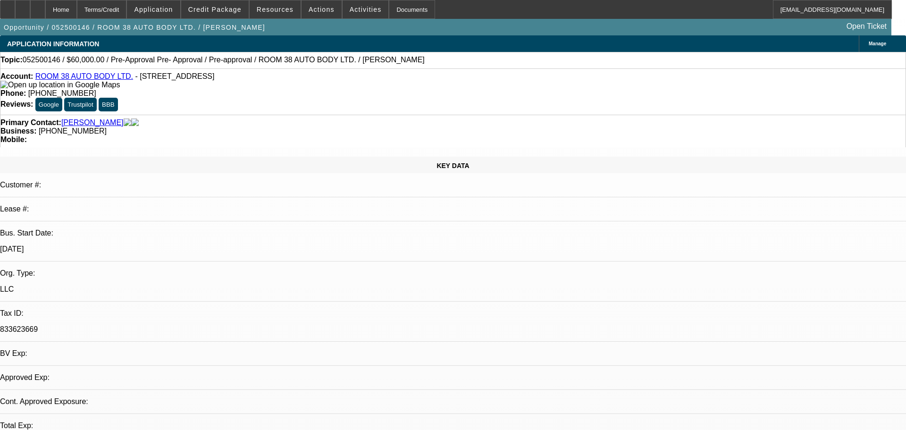
select select "0"
select select "2"
select select "0.1"
select select "4"
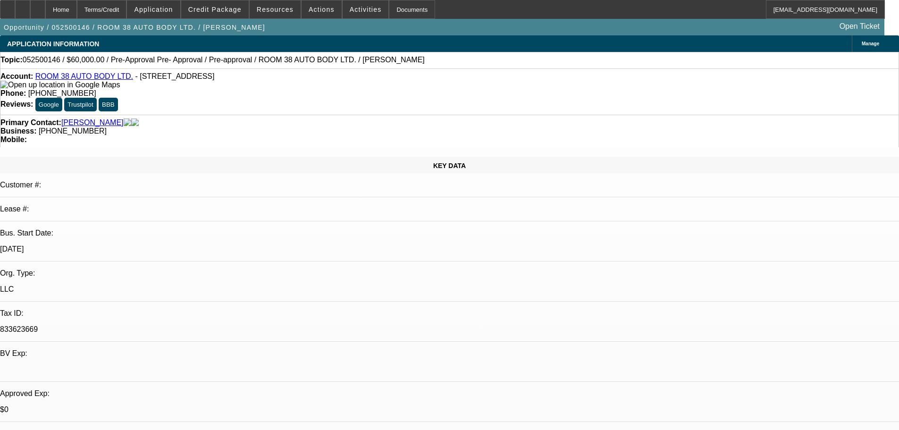
click at [239, 8] on span "Credit Package" at bounding box center [214, 10] width 53 height 8
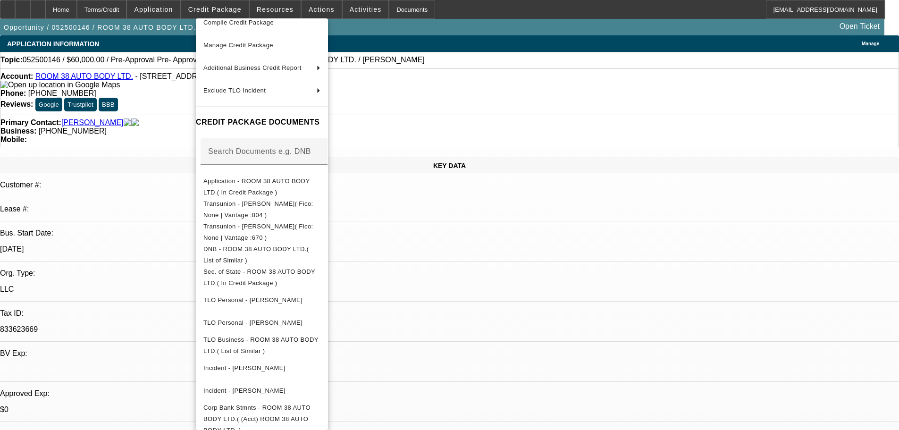
scroll to position [94, 0]
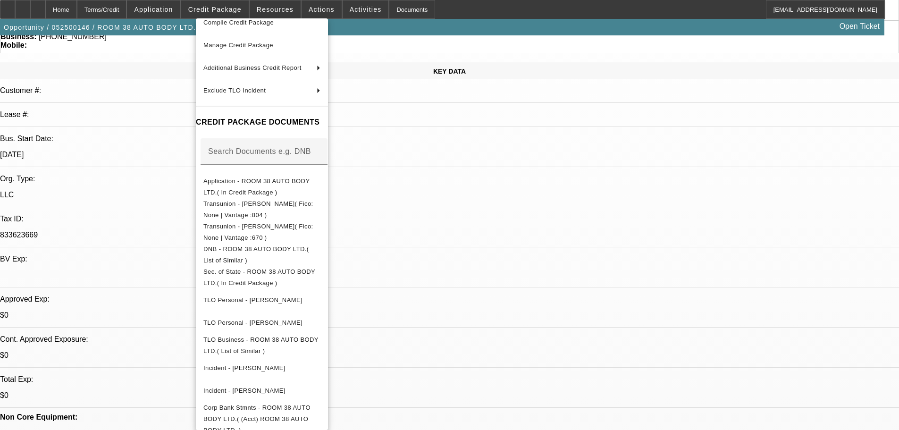
drag, startPoint x: 584, startPoint y: 275, endPoint x: 557, endPoint y: 276, distance: 26.9
click at [557, 276] on div at bounding box center [449, 215] width 899 height 430
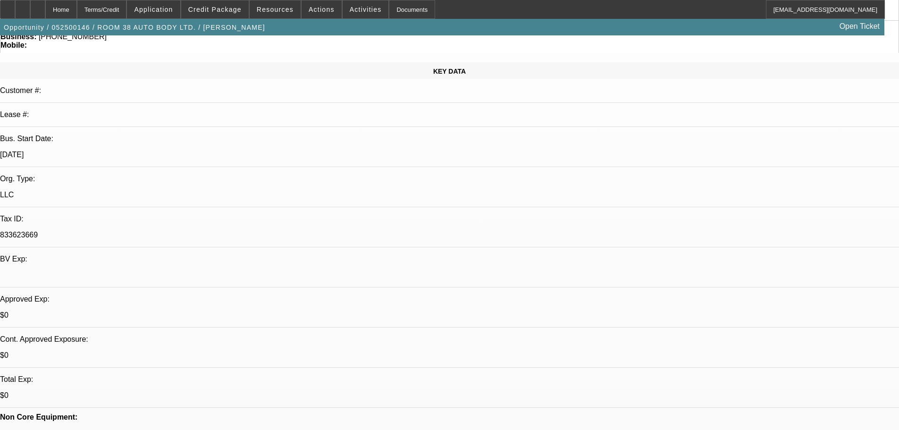
drag, startPoint x: 559, startPoint y: 274, endPoint x: 590, endPoint y: 276, distance: 30.7
drag, startPoint x: 584, startPoint y: 273, endPoint x: 556, endPoint y: 276, distance: 27.5
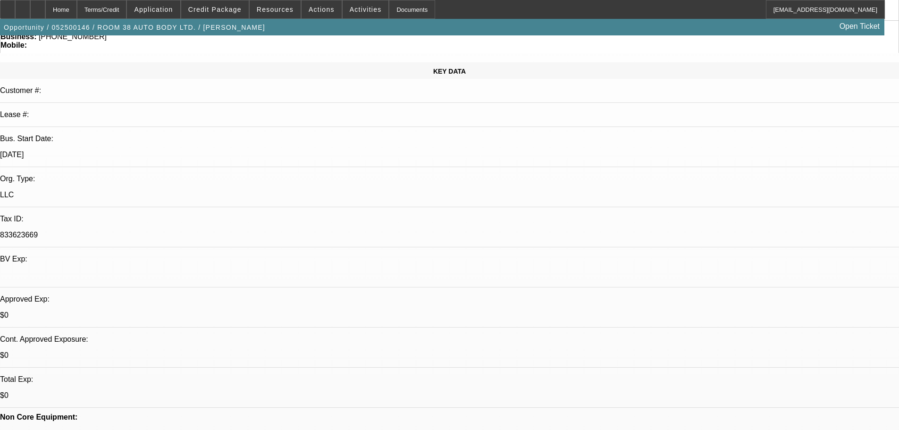
drag, startPoint x: 583, startPoint y: 272, endPoint x: 558, endPoint y: 276, distance: 25.2
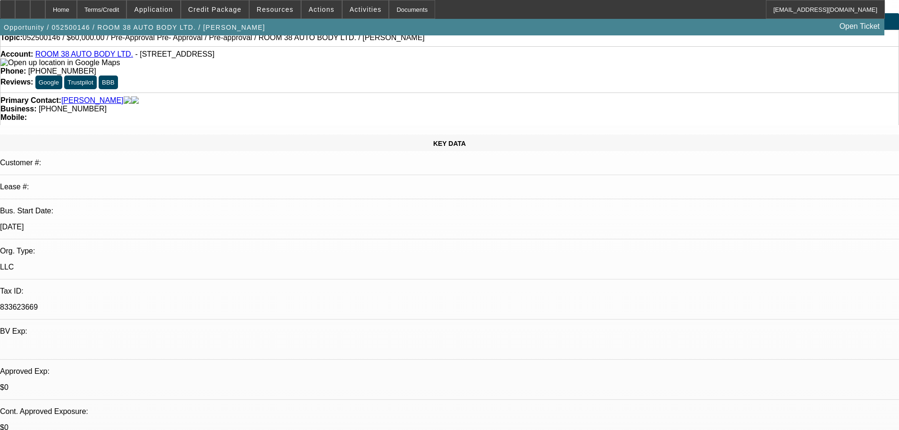
scroll to position [0, 0]
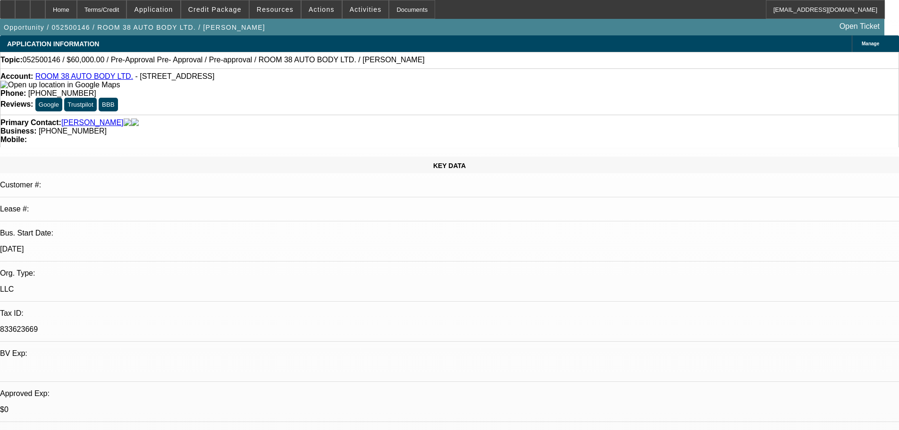
drag, startPoint x: 786, startPoint y: 133, endPoint x: 748, endPoint y: 138, distance: 38.5
copy b "(330) 564-3973"
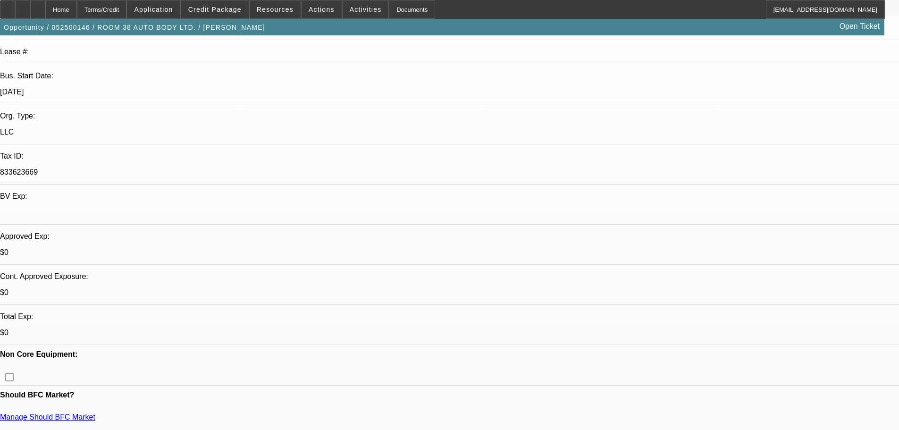
scroll to position [189, 0]
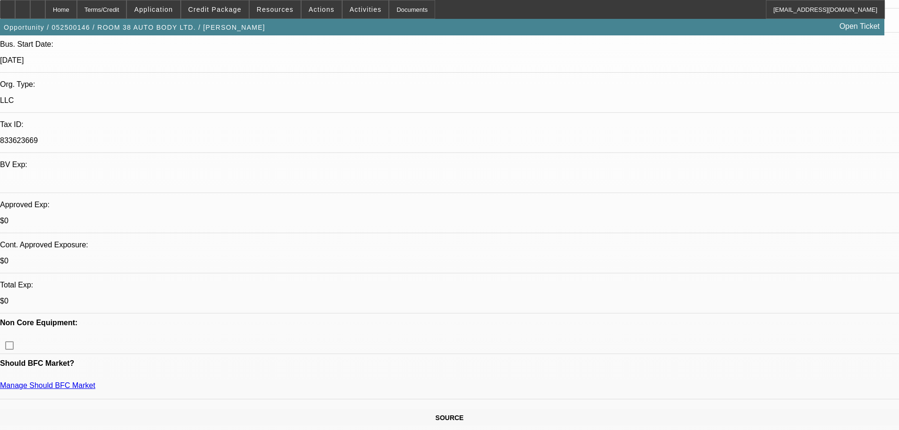
drag, startPoint x: 583, startPoint y: 181, endPoint x: 557, endPoint y: 181, distance: 26.4
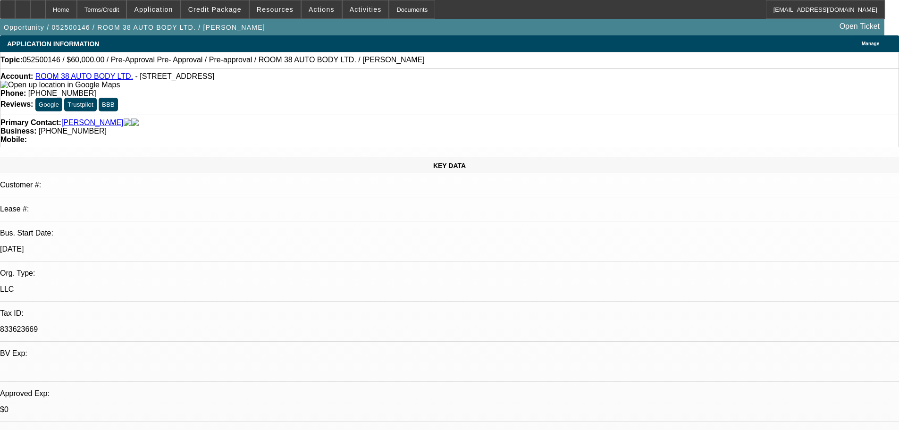
scroll to position [0, 0]
click at [278, 5] on span at bounding box center [275, 9] width 51 height 23
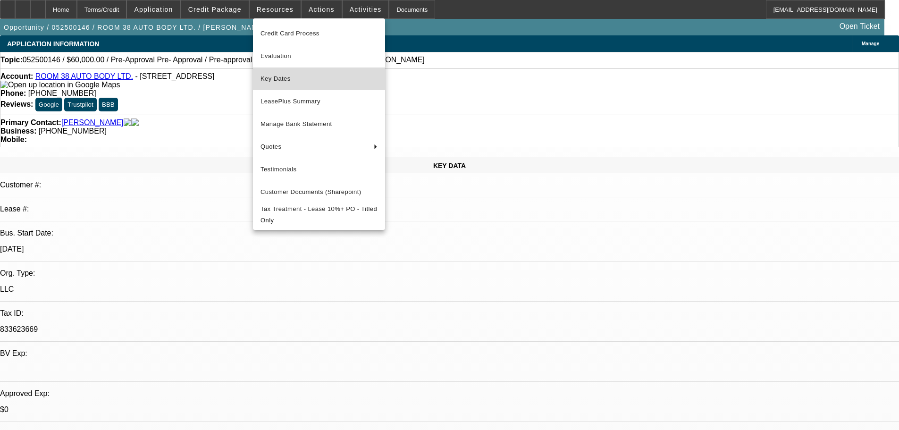
click at [298, 80] on span "Key Dates" at bounding box center [318, 78] width 117 height 11
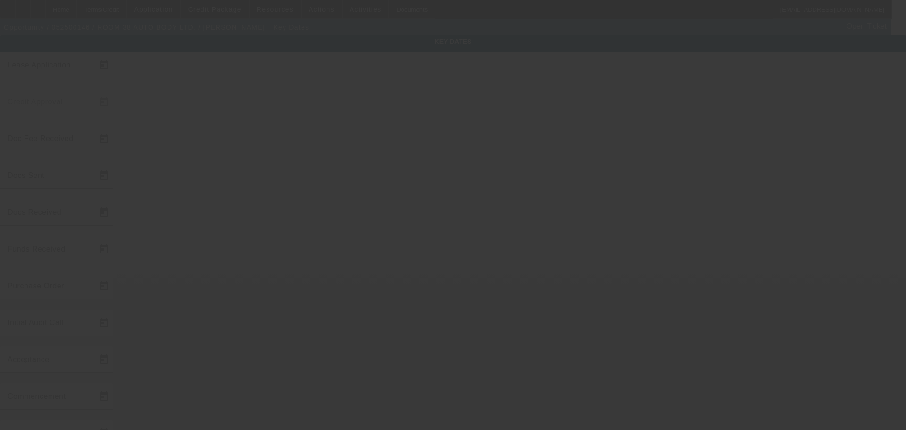
type input "5/6/2025"
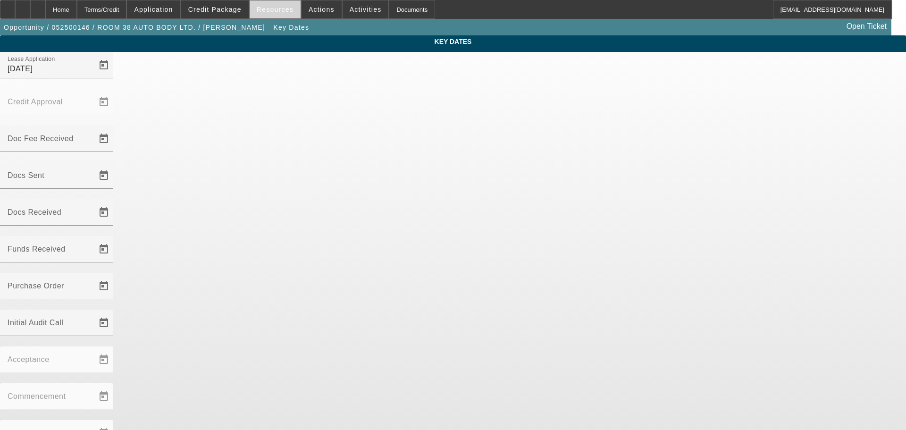
click at [287, 10] on span "Resources" at bounding box center [275, 10] width 37 height 8
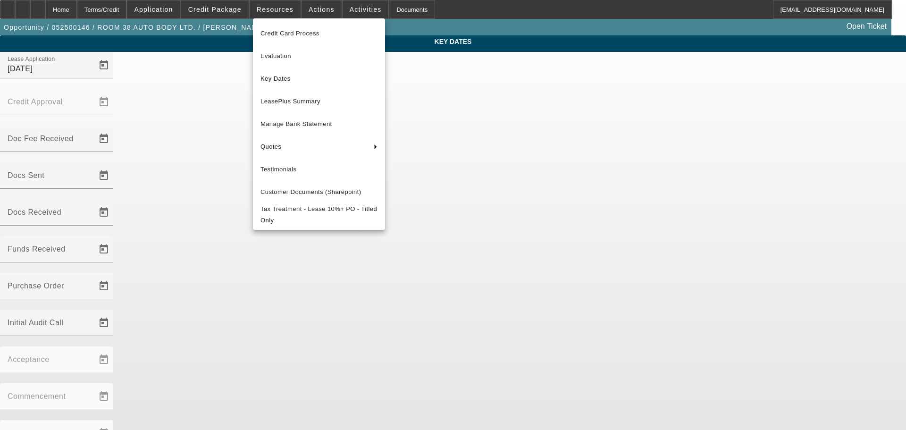
click at [133, 278] on div at bounding box center [453, 215] width 906 height 430
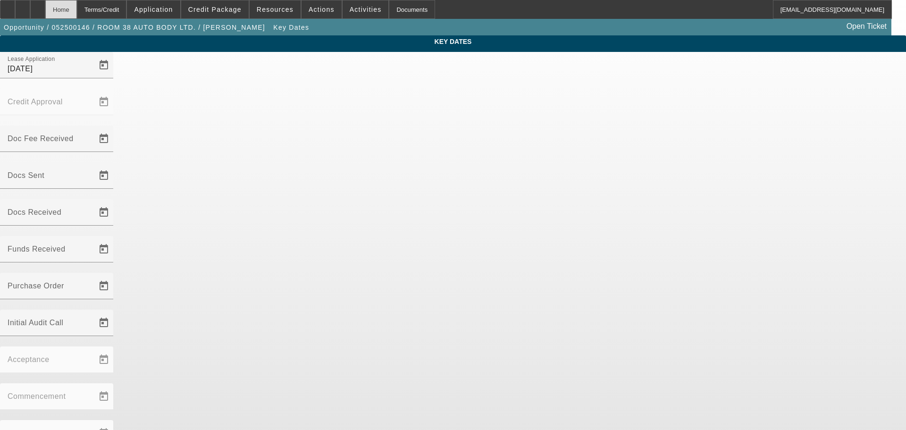
click at [77, 14] on div "Home" at bounding box center [61, 9] width 32 height 19
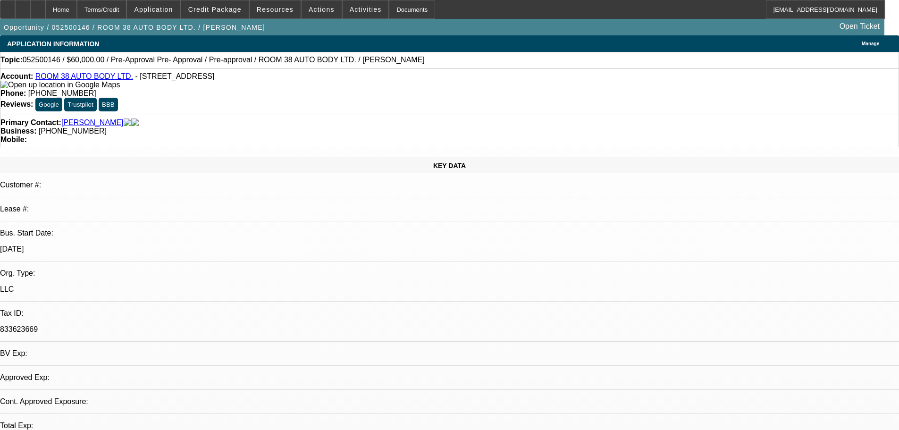
select select "0"
select select "2"
select select "0.1"
select select "4"
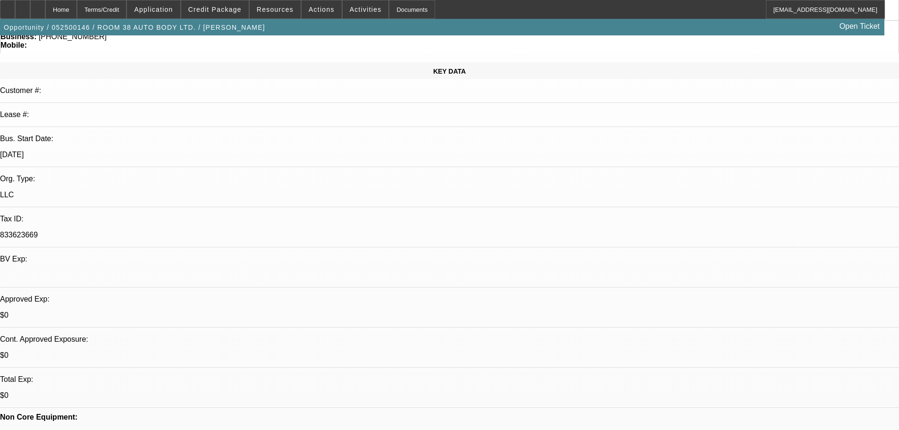
scroll to position [189, 0]
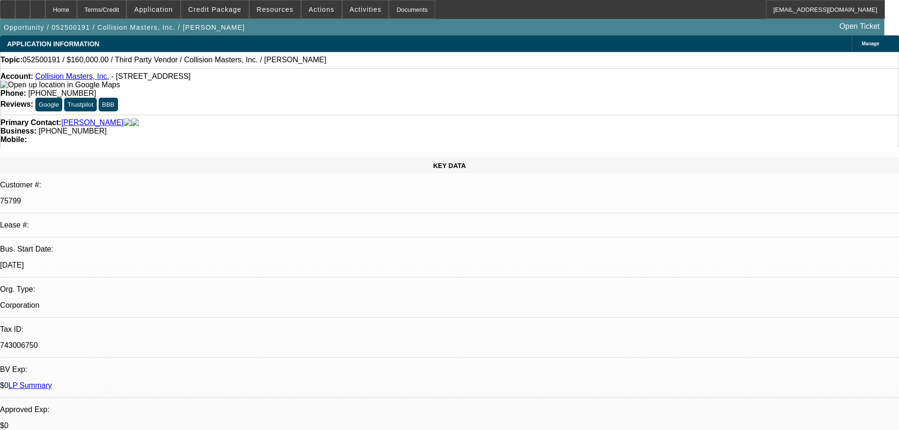
select select "0"
select select "2"
select select "0.1"
select select "4"
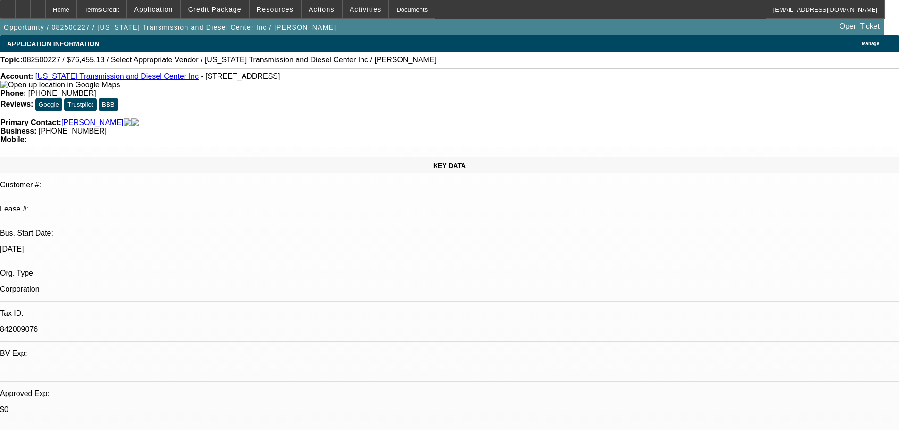
select select "0"
select select "2"
select select "0.1"
select select "4"
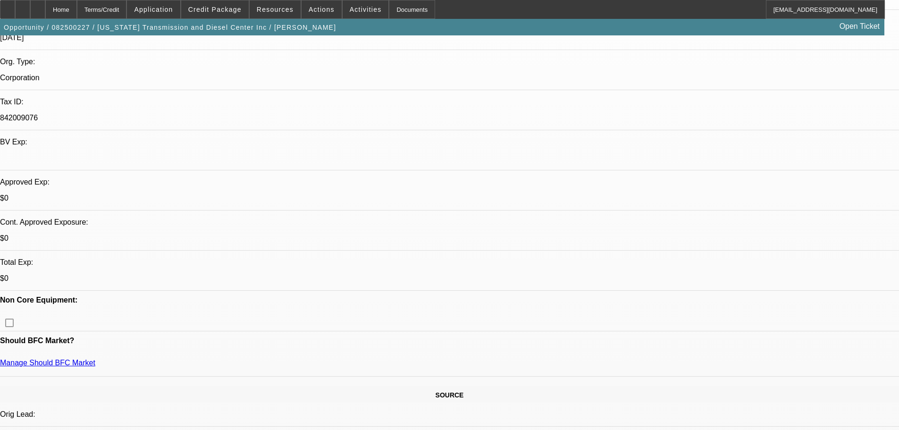
scroll to position [189, 0]
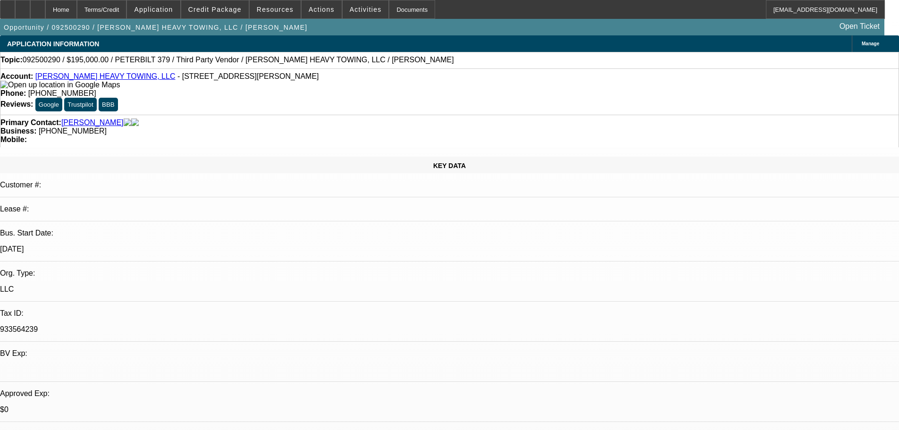
select select "0"
select select "2"
select select "0.1"
select select "4"
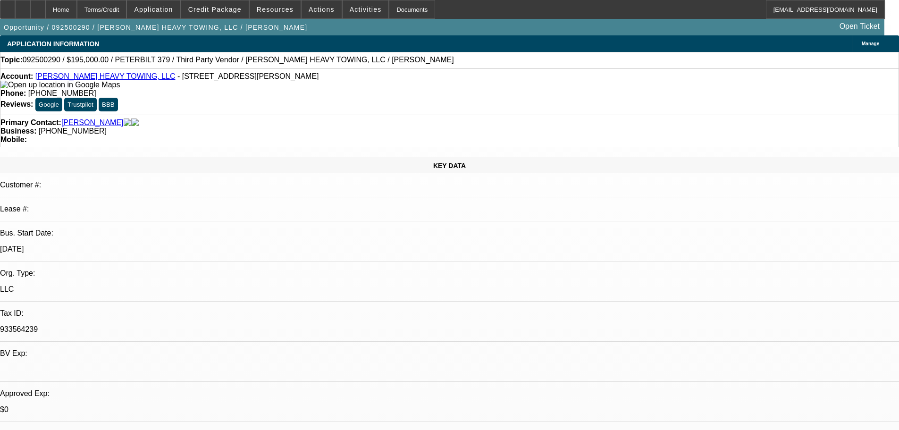
scroll to position [849, 0]
